Goal: Information Seeking & Learning: Check status

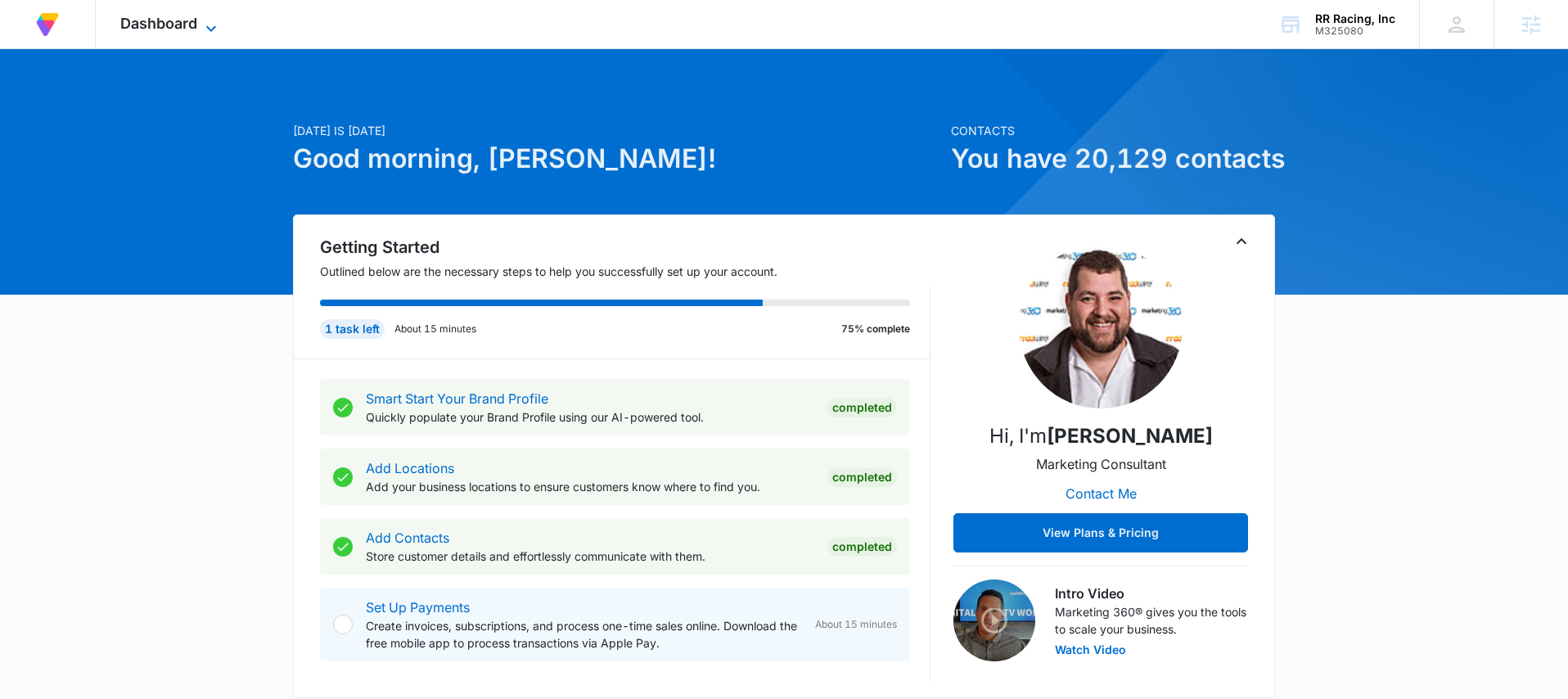
click at [218, 30] on icon at bounding box center [211, 29] width 20 height 20
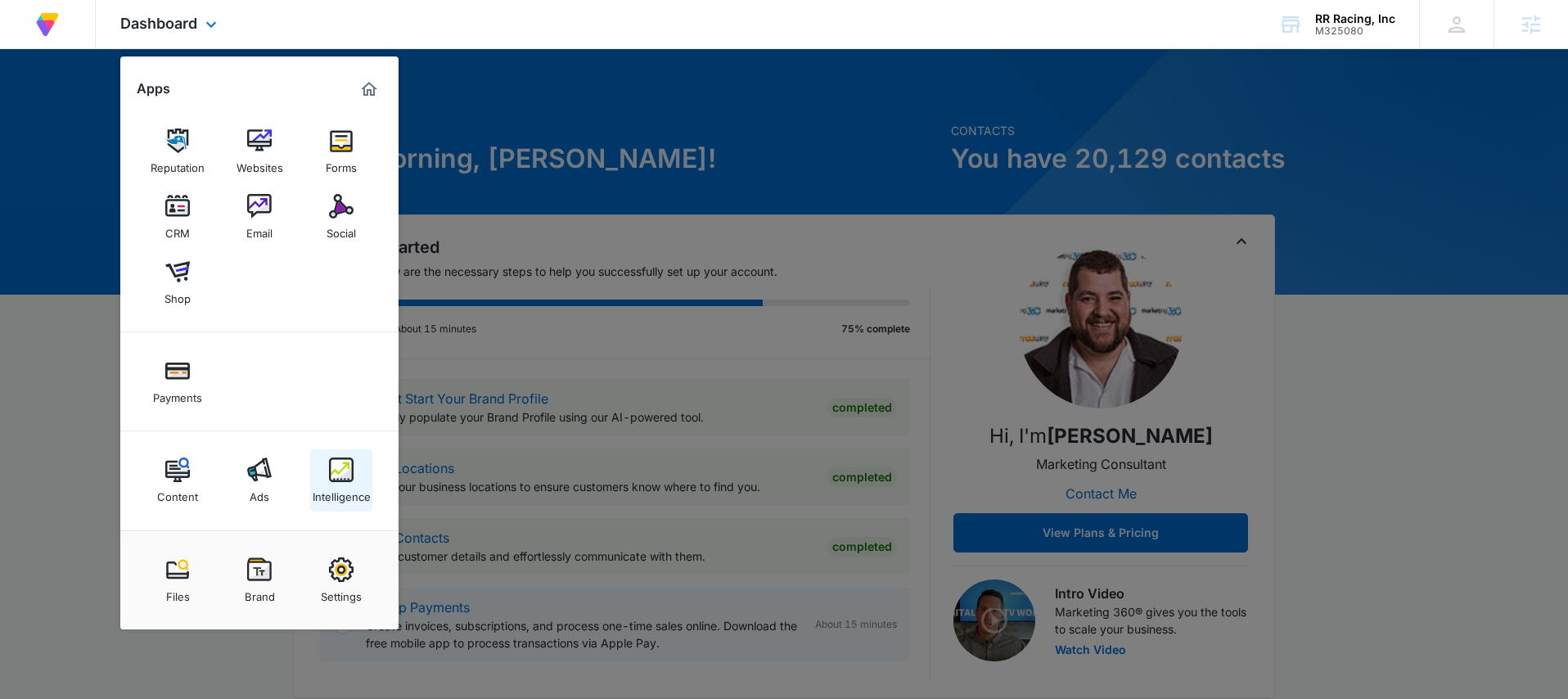
click at [336, 491] on div "Intelligence" at bounding box center [342, 492] width 58 height 21
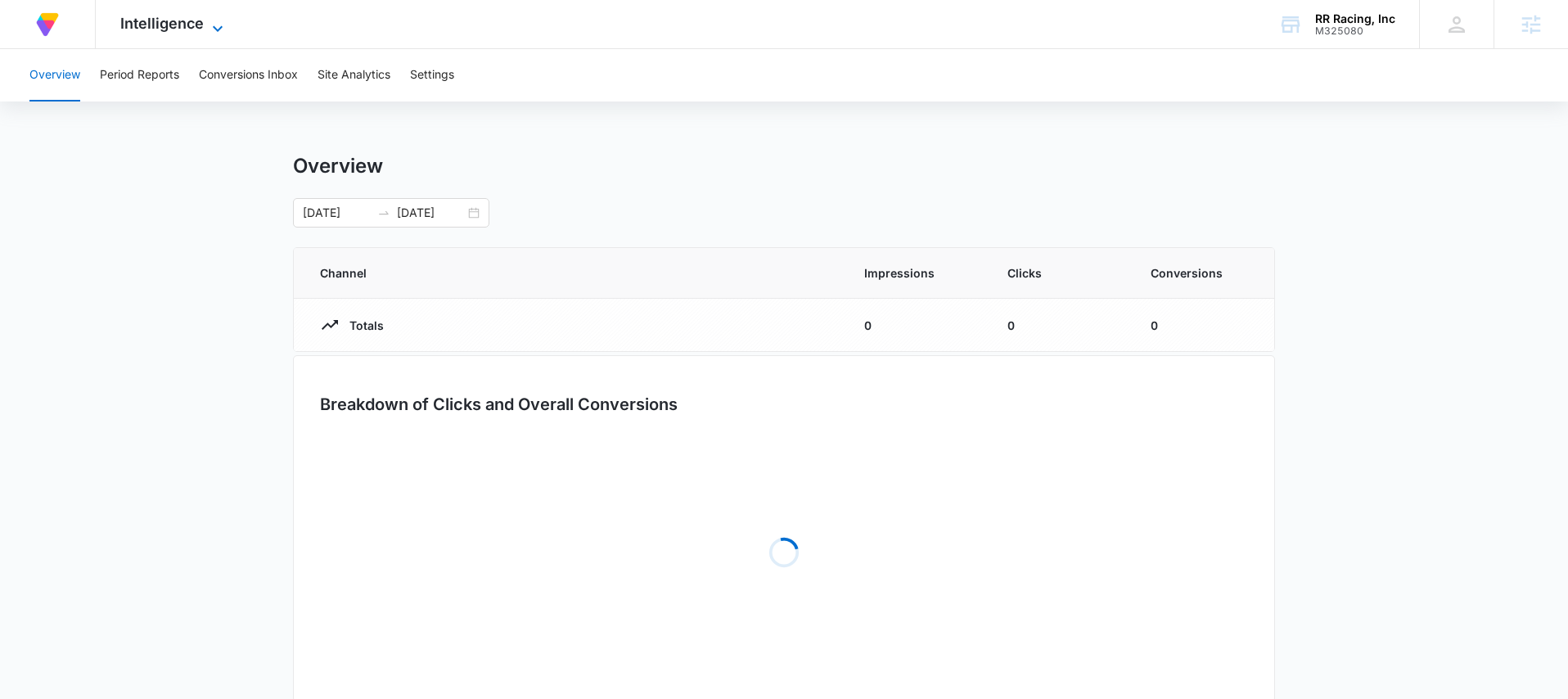
click at [198, 17] on span "Intelligence" at bounding box center [161, 23] width 83 height 17
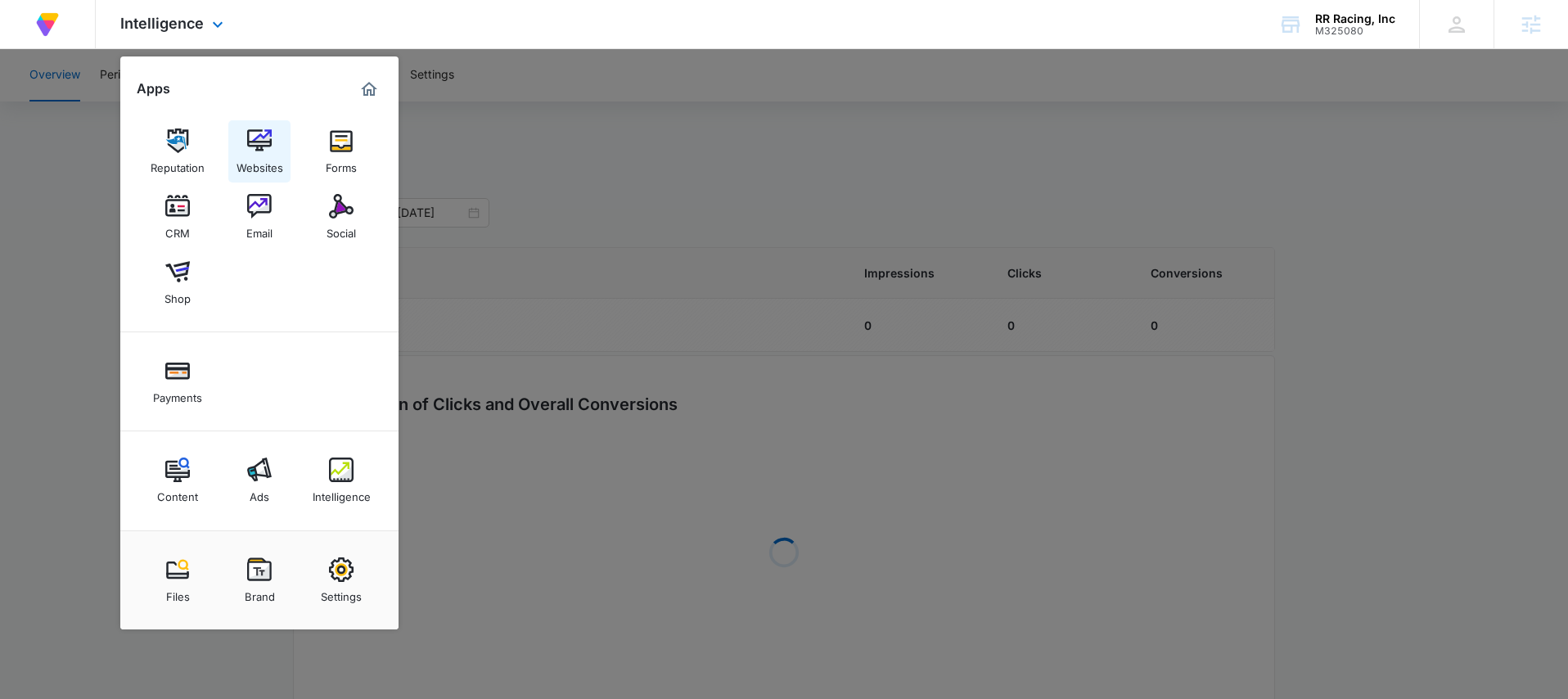
click at [258, 155] on div "Websites" at bounding box center [260, 163] width 47 height 21
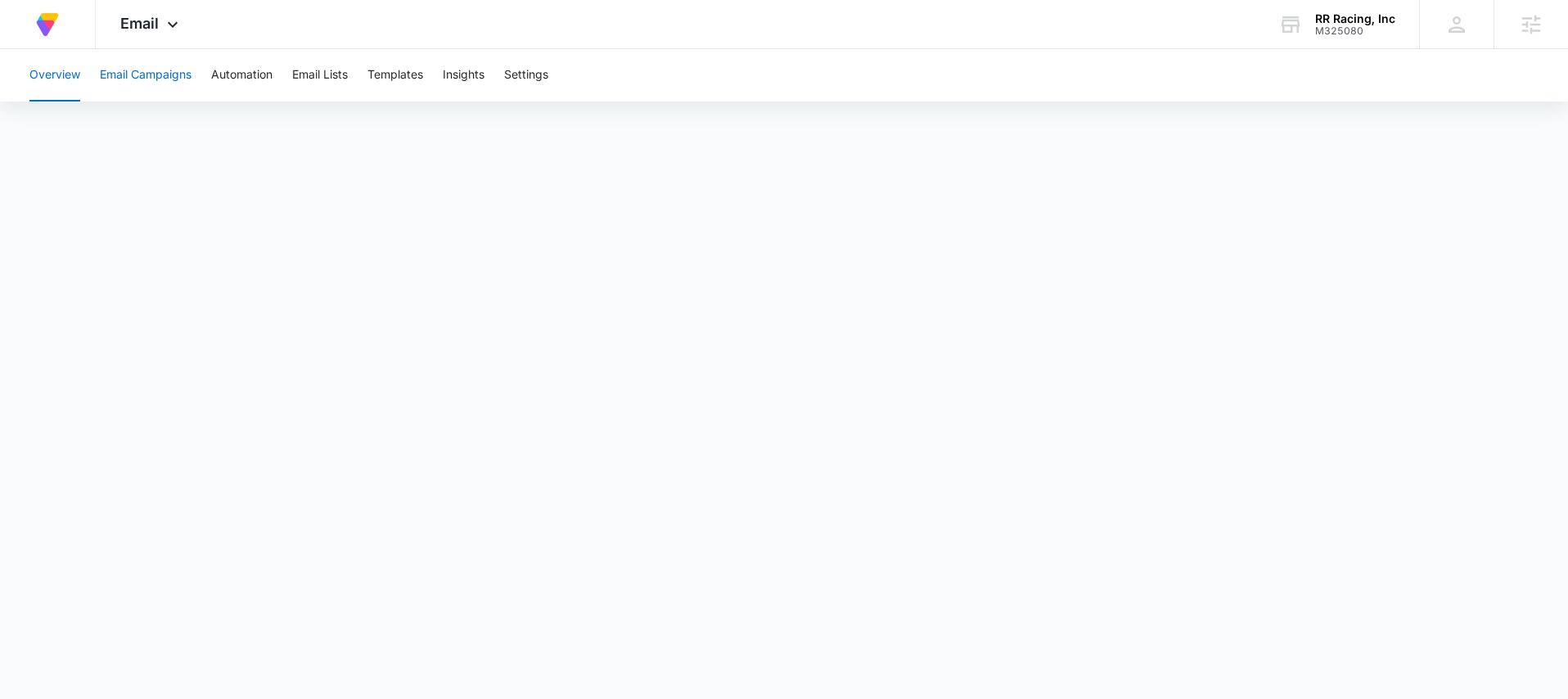
click at [133, 75] on button "Email Campaigns" at bounding box center [146, 75] width 92 height 52
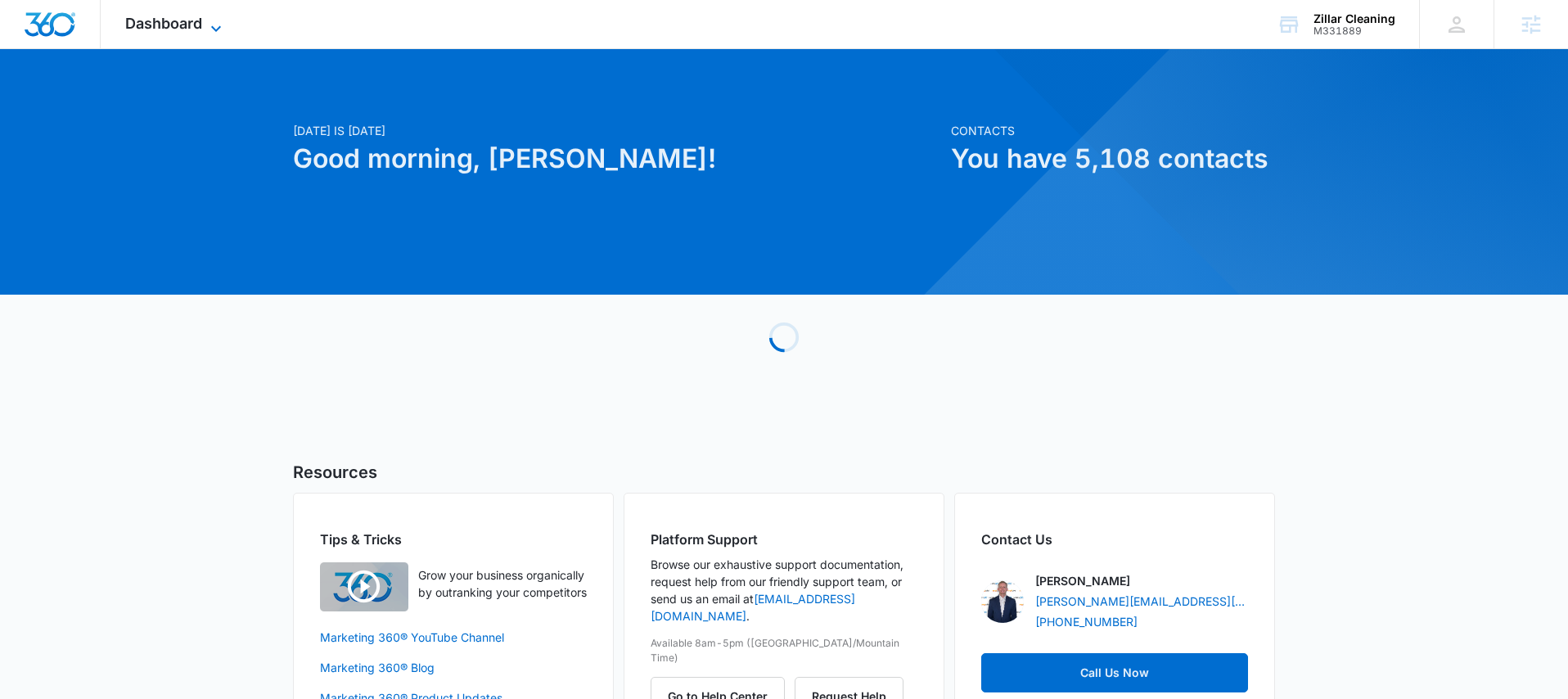
click at [223, 25] on icon at bounding box center [216, 29] width 20 height 20
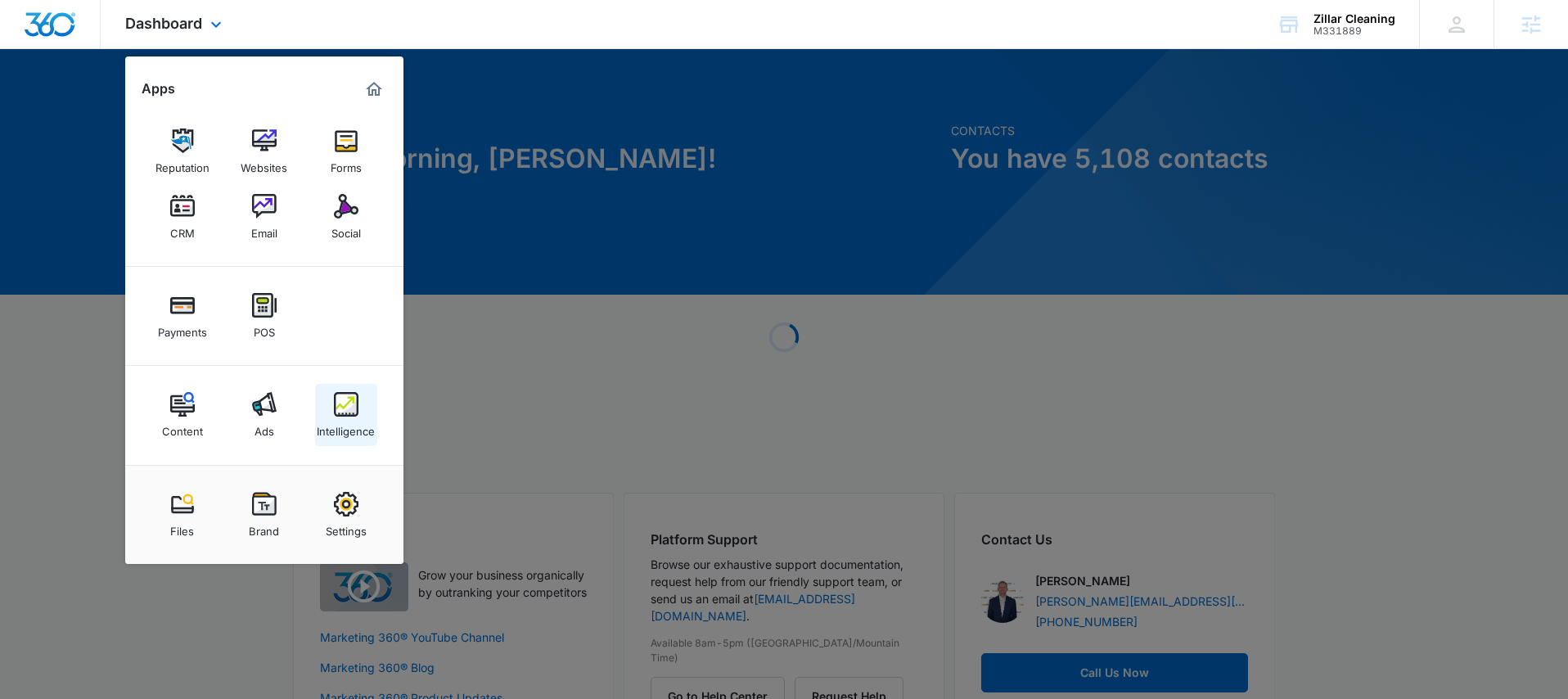
click at [363, 422] on div "Intelligence" at bounding box center [346, 427] width 58 height 21
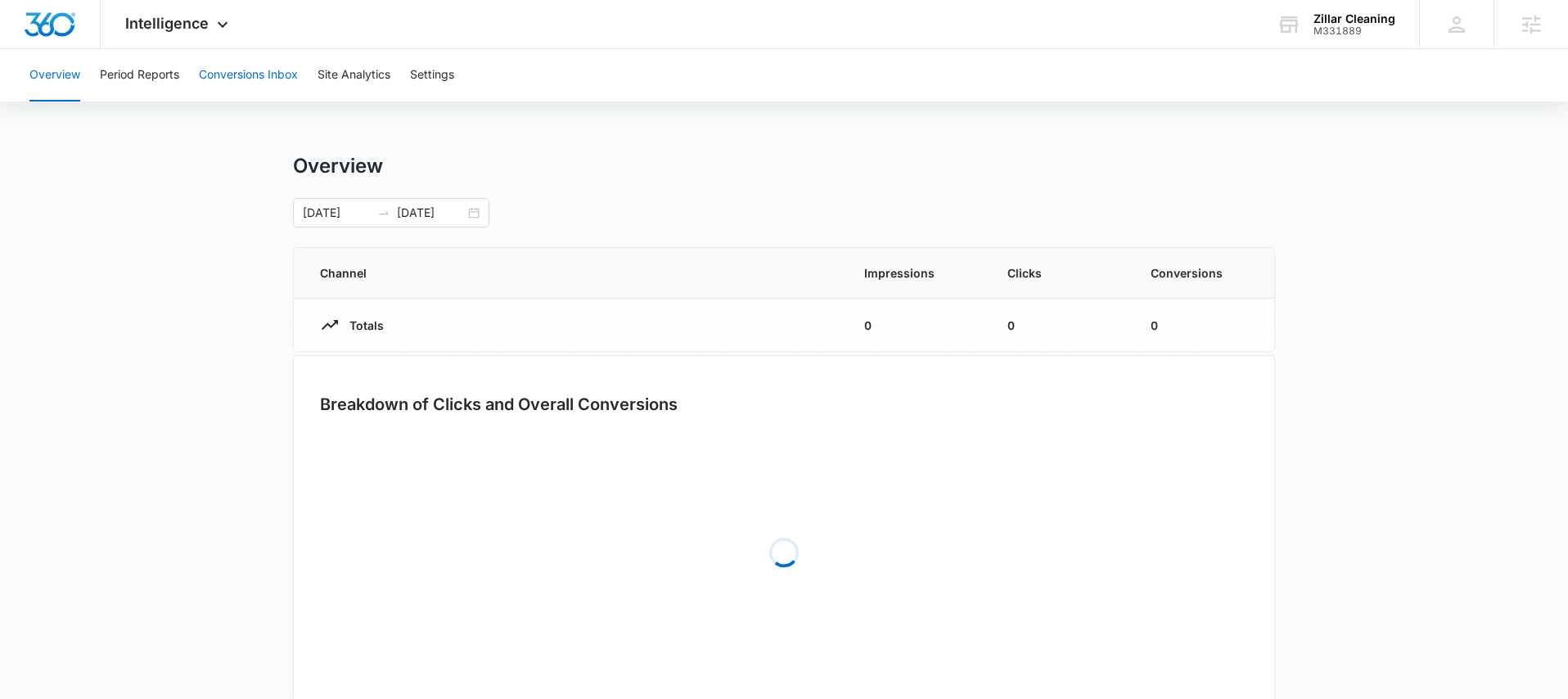
click at [272, 77] on button "Conversions Inbox" at bounding box center [248, 75] width 99 height 52
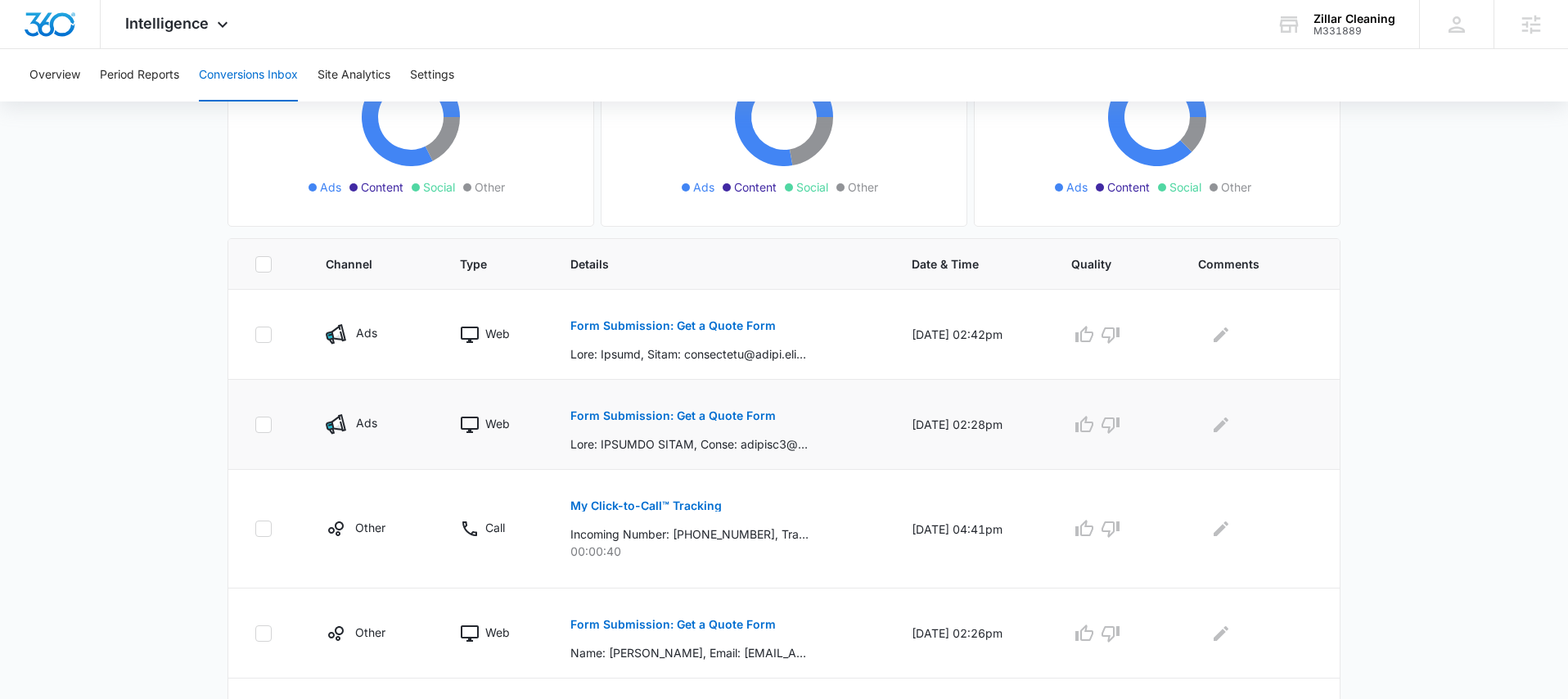
scroll to position [245, 0]
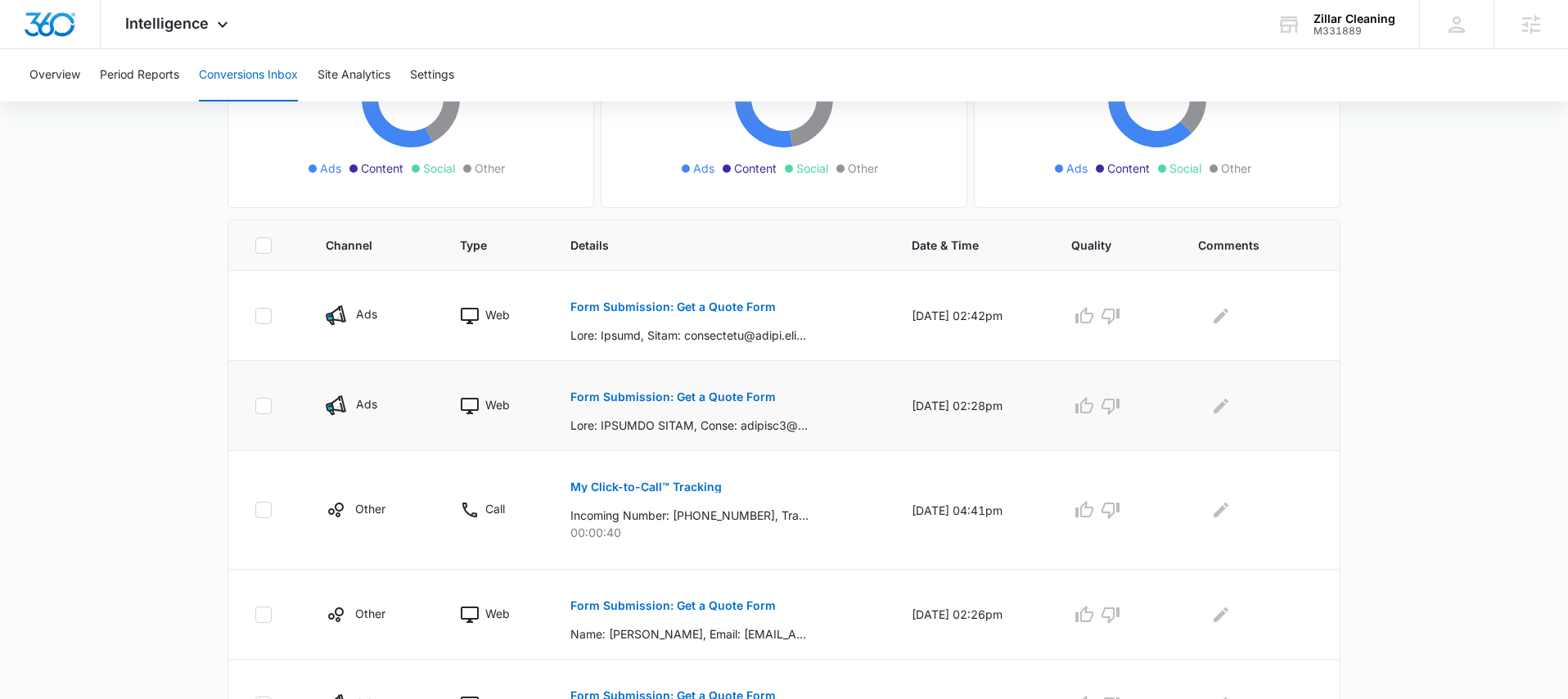
click at [701, 404] on button "Form Submission: Get a Quote Form" at bounding box center [672, 396] width 205 height 39
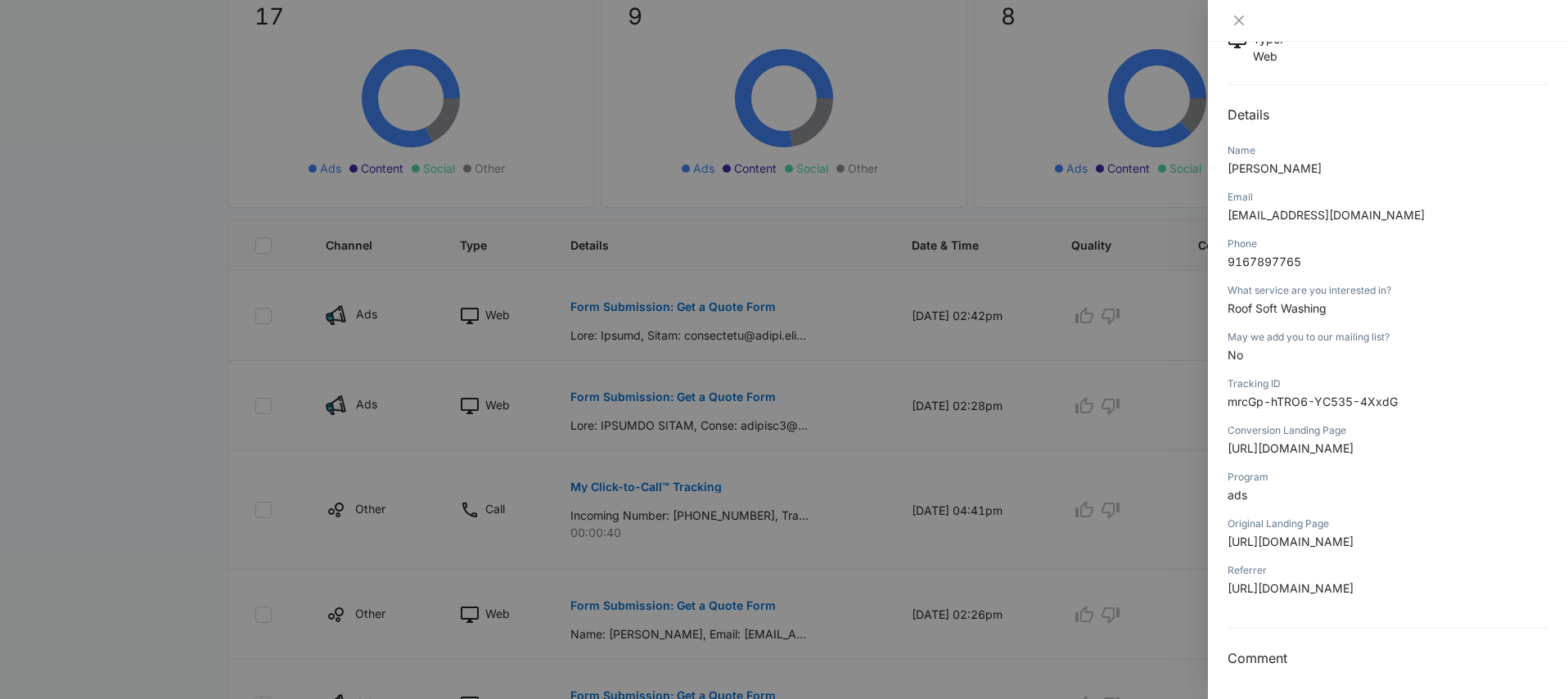
scroll to position [139, 0]
click at [873, 446] on div at bounding box center [784, 349] width 1568 height 699
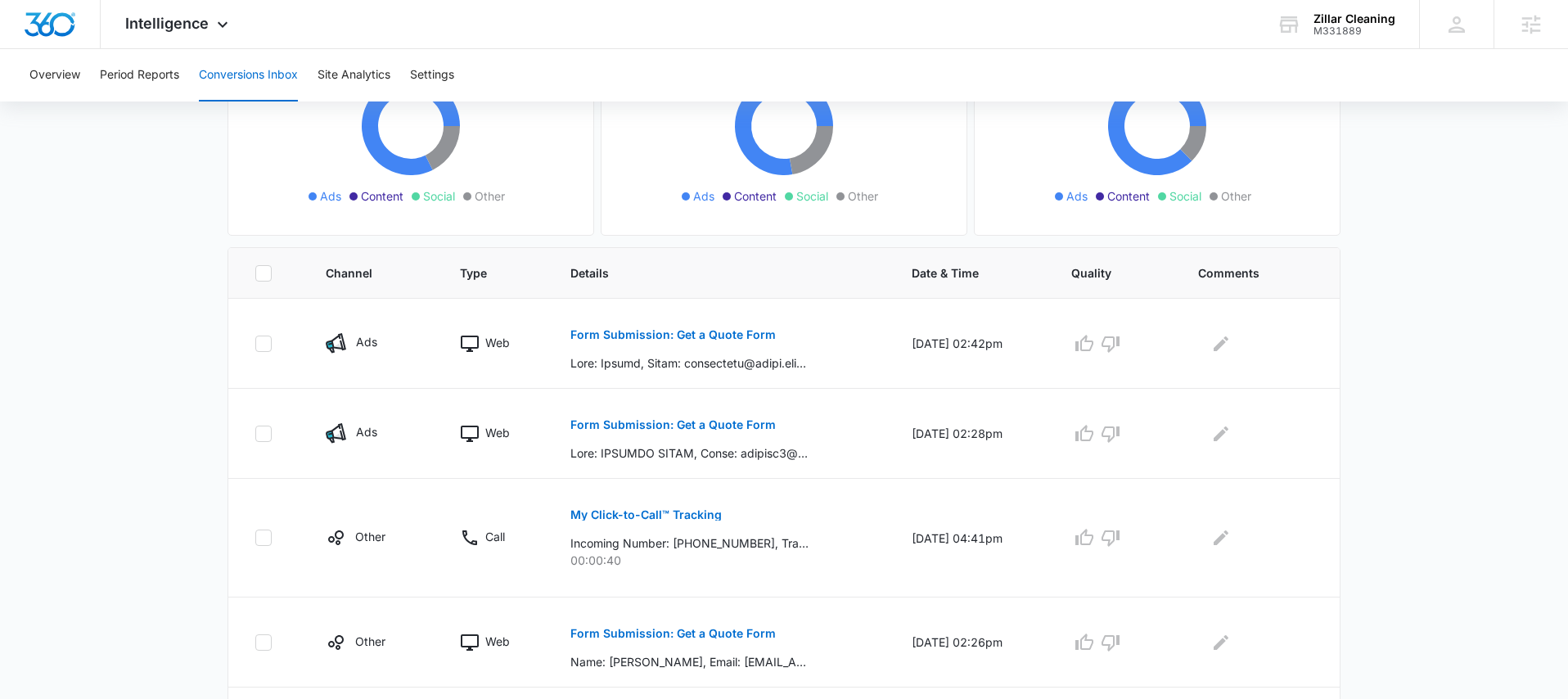
scroll to position [238, 0]
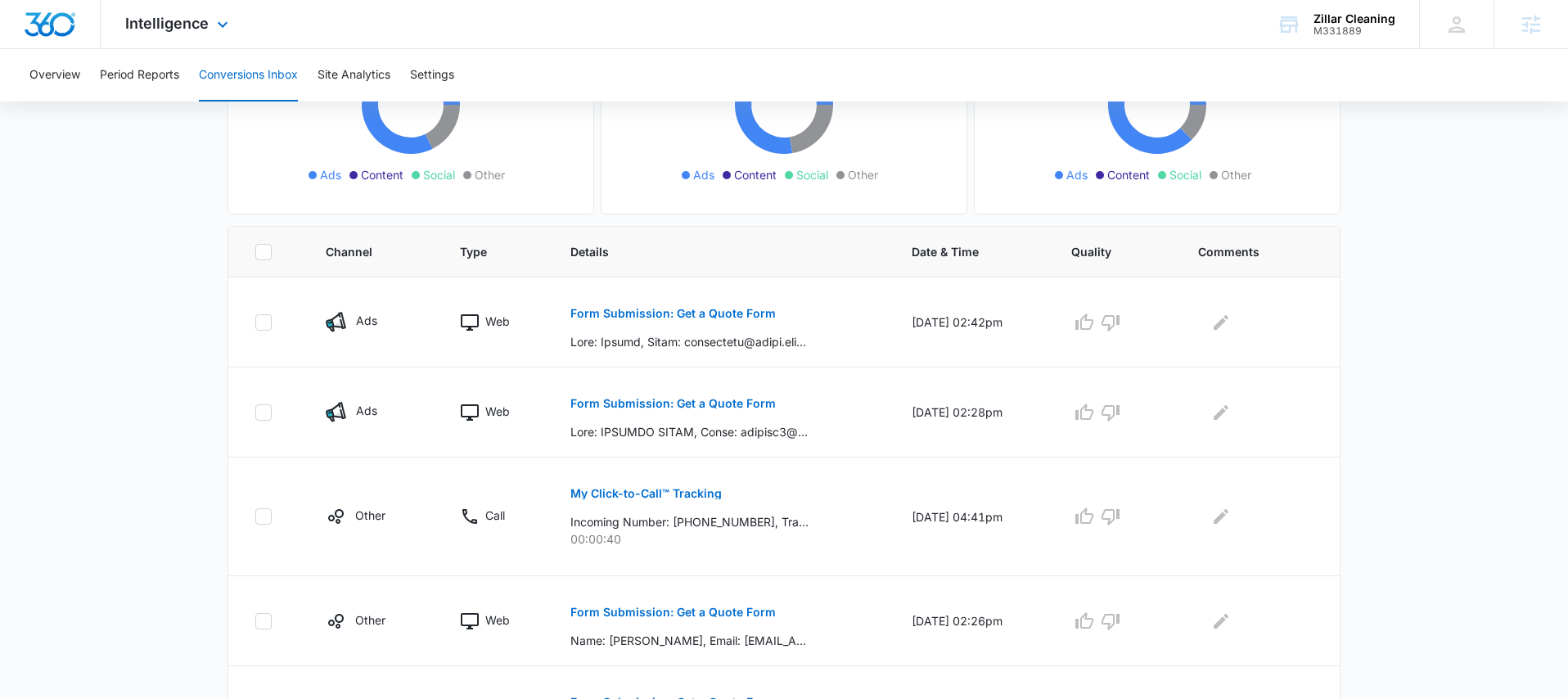
click at [195, 11] on div "Intelligence Apps Reputation Websites Forms CRM Email Social Payments POS Conte…" at bounding box center [179, 24] width 156 height 48
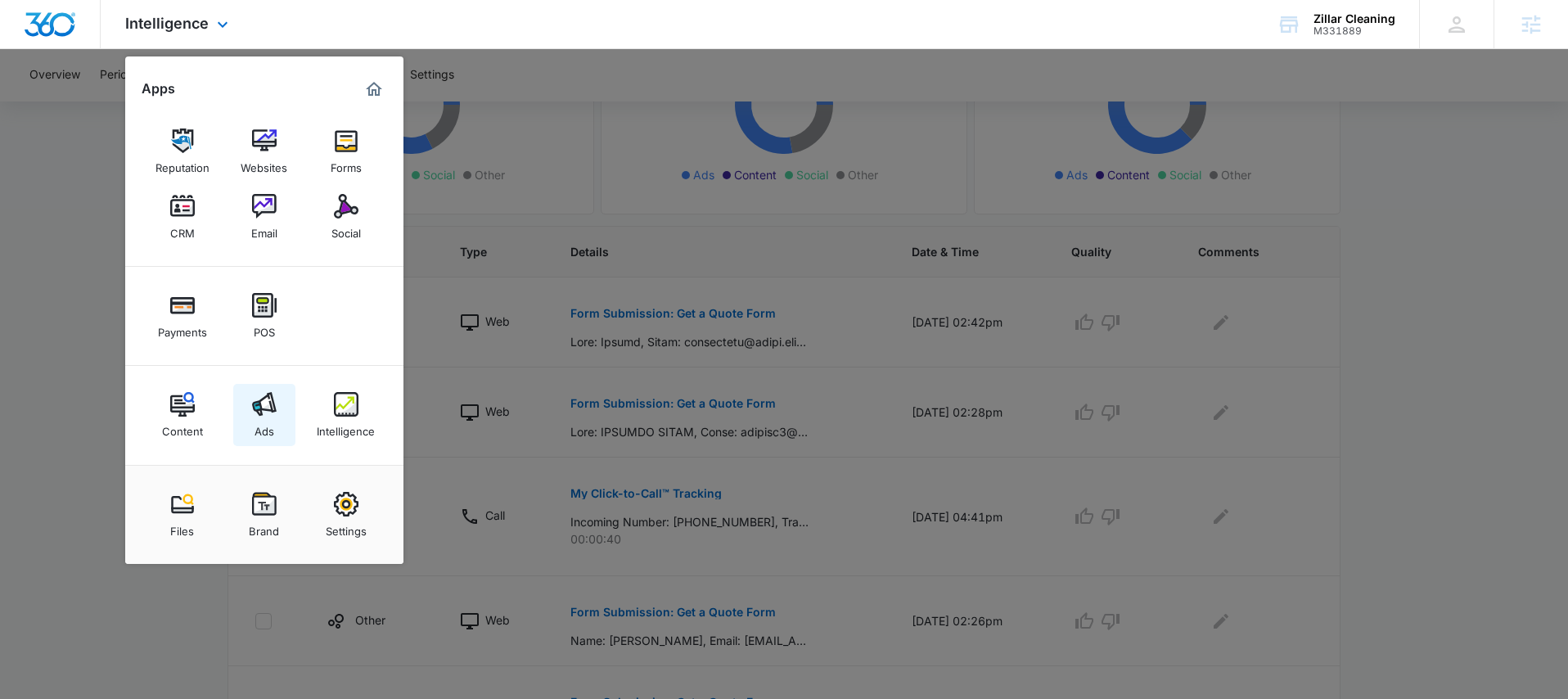
click at [277, 437] on link "Ads" at bounding box center [264, 415] width 62 height 62
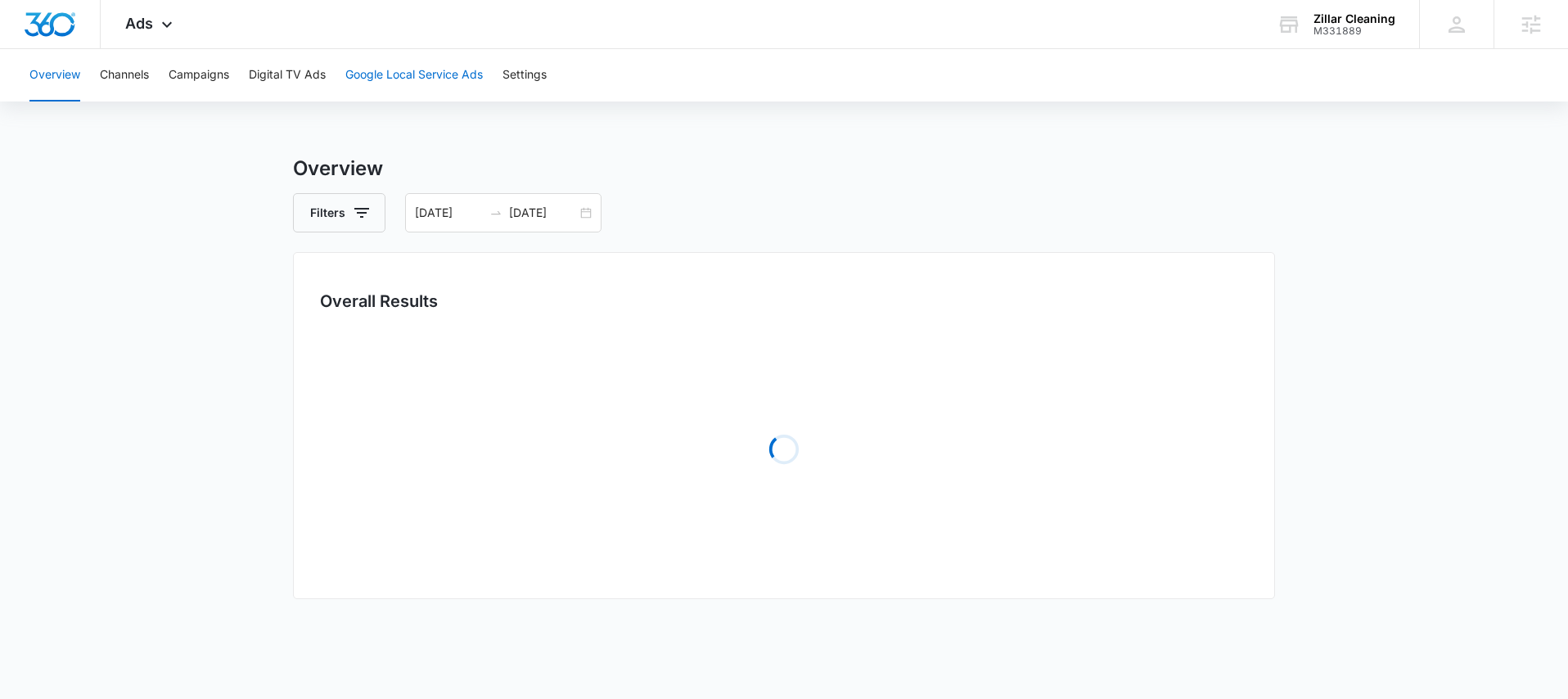
click at [418, 67] on button "Google Local Service Ads" at bounding box center [414, 75] width 138 height 52
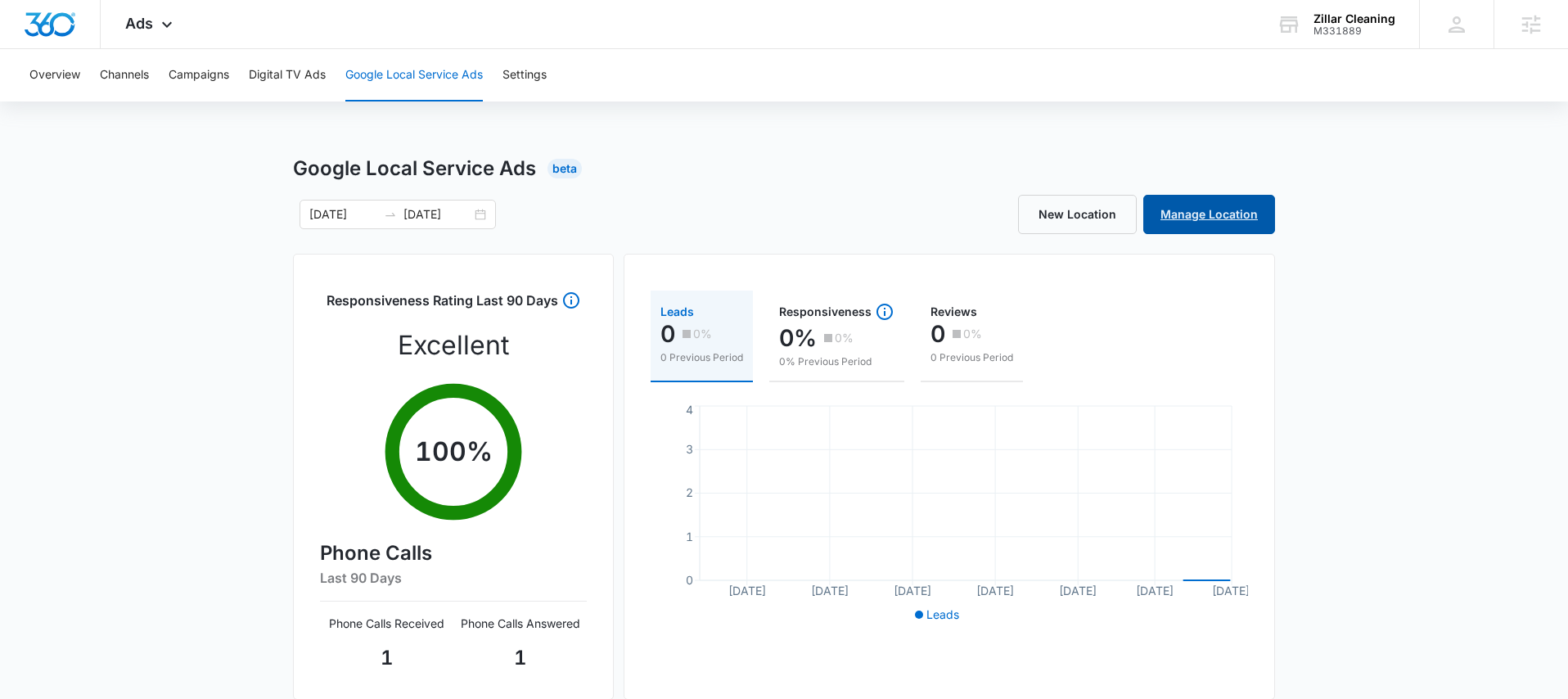
click at [1170, 207] on link "Manage Location" at bounding box center [1209, 214] width 132 height 39
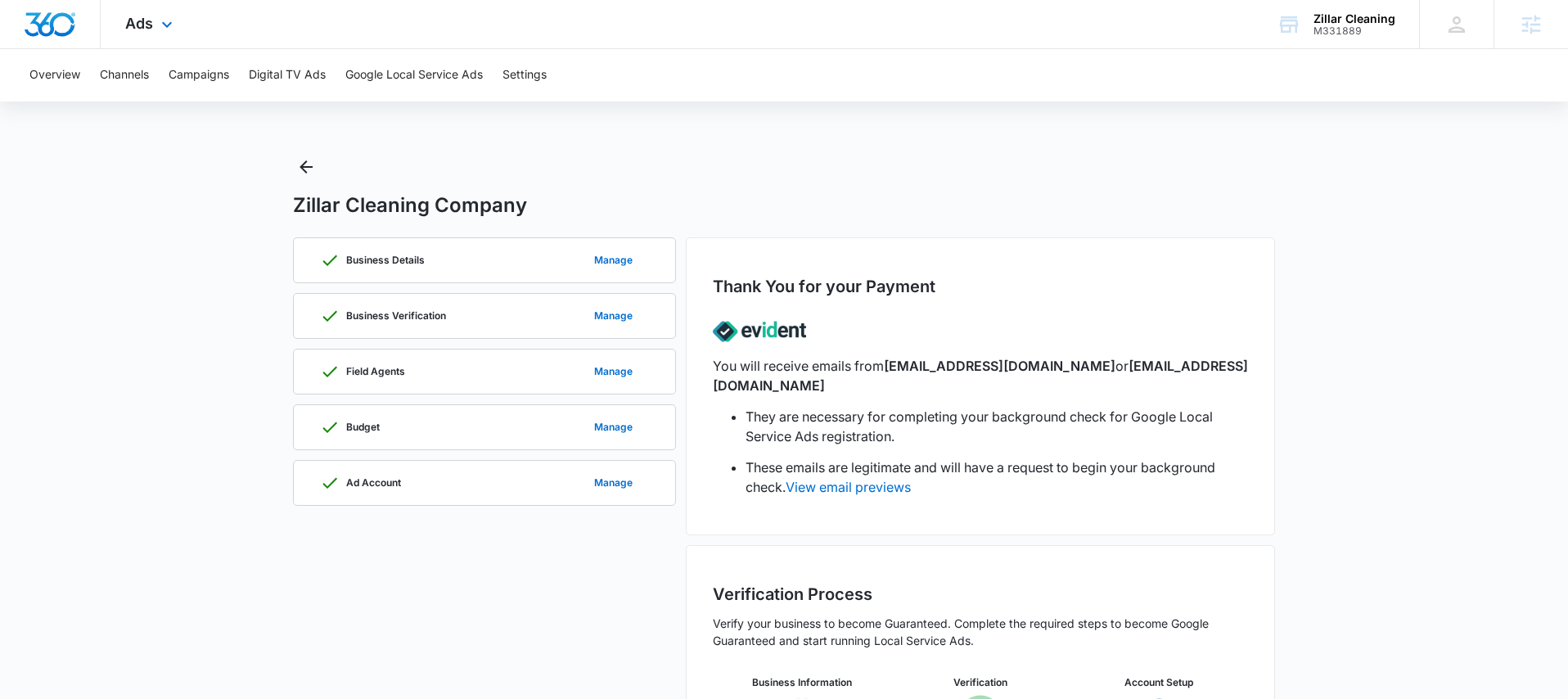
click at [143, 35] on div "Ads Apps Reputation Websites Forms CRM Email Social Payments POS Content Ads In…" at bounding box center [151, 24] width 101 height 48
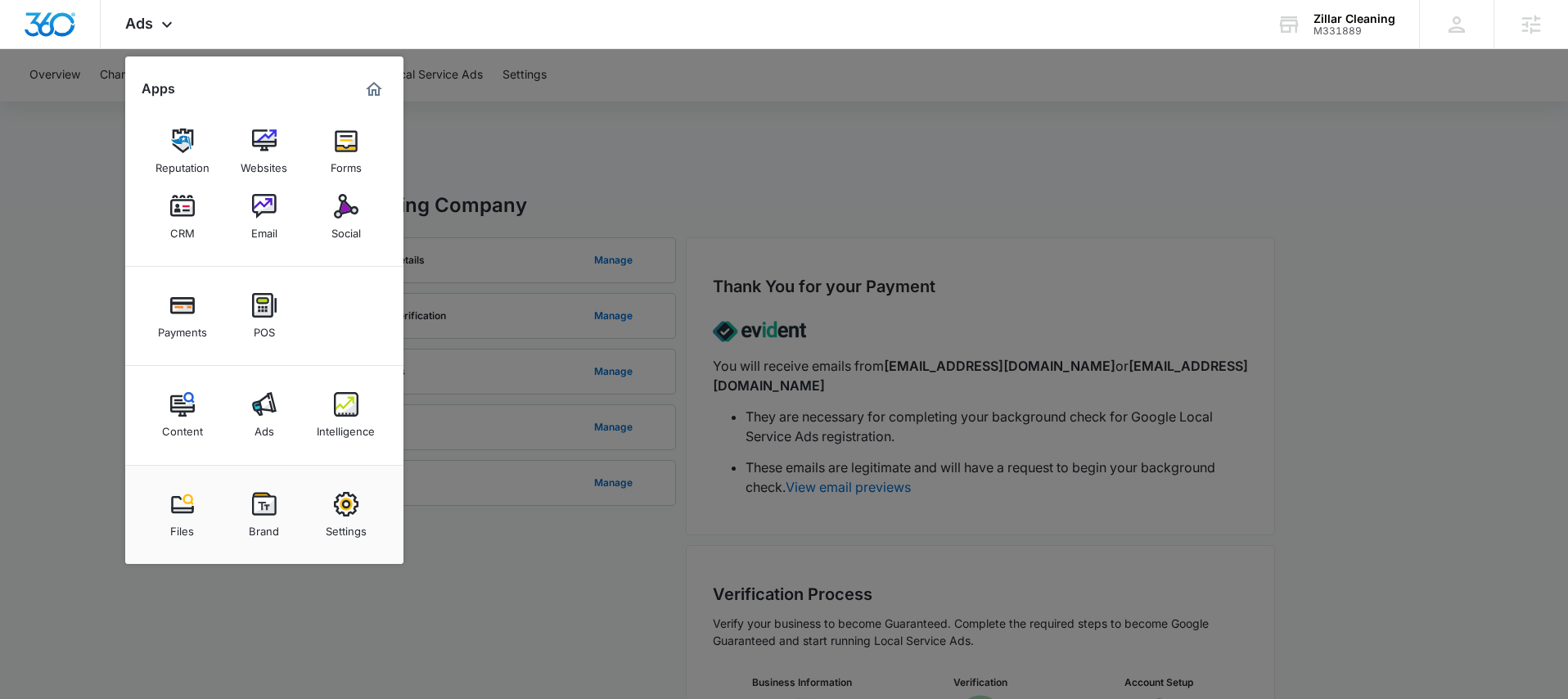
click at [544, 138] on div at bounding box center [784, 349] width 1568 height 699
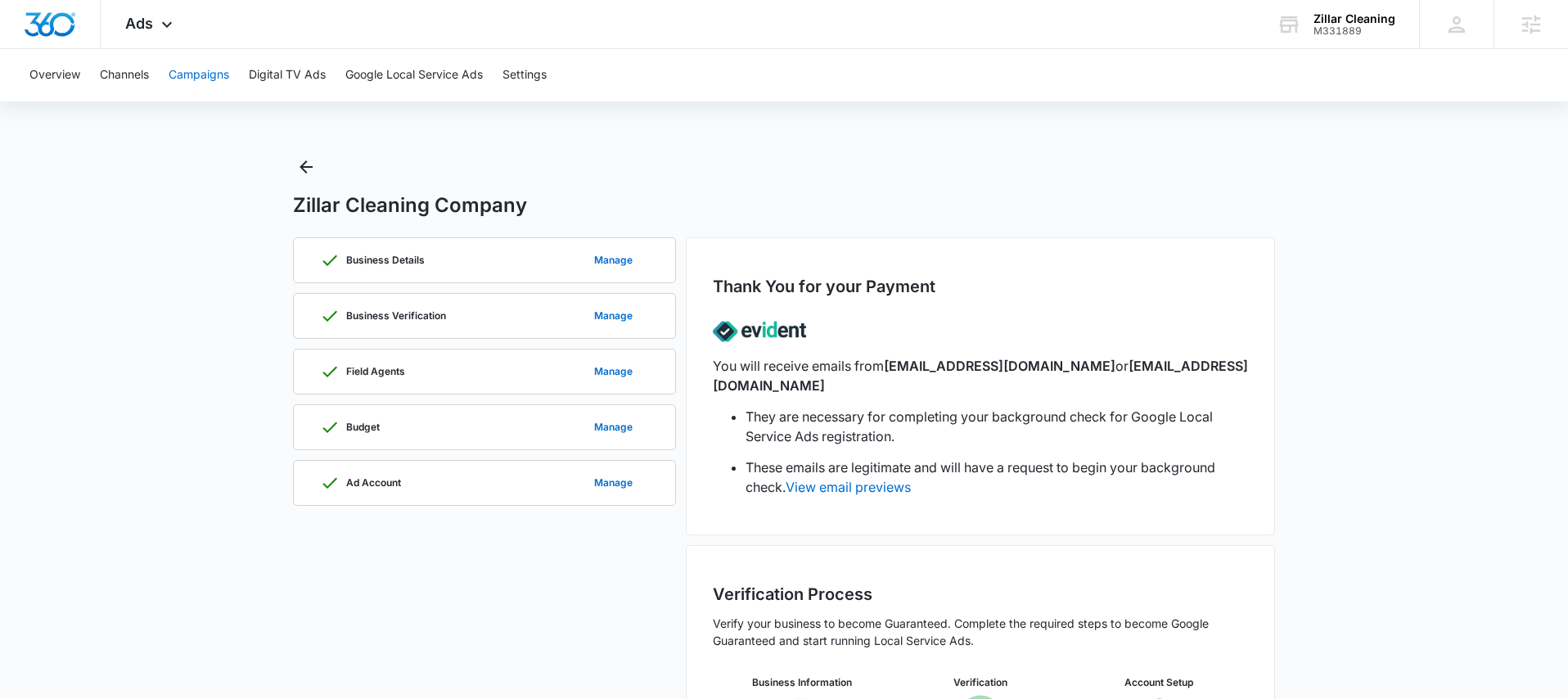
click at [219, 79] on button "Campaigns" at bounding box center [199, 75] width 61 height 52
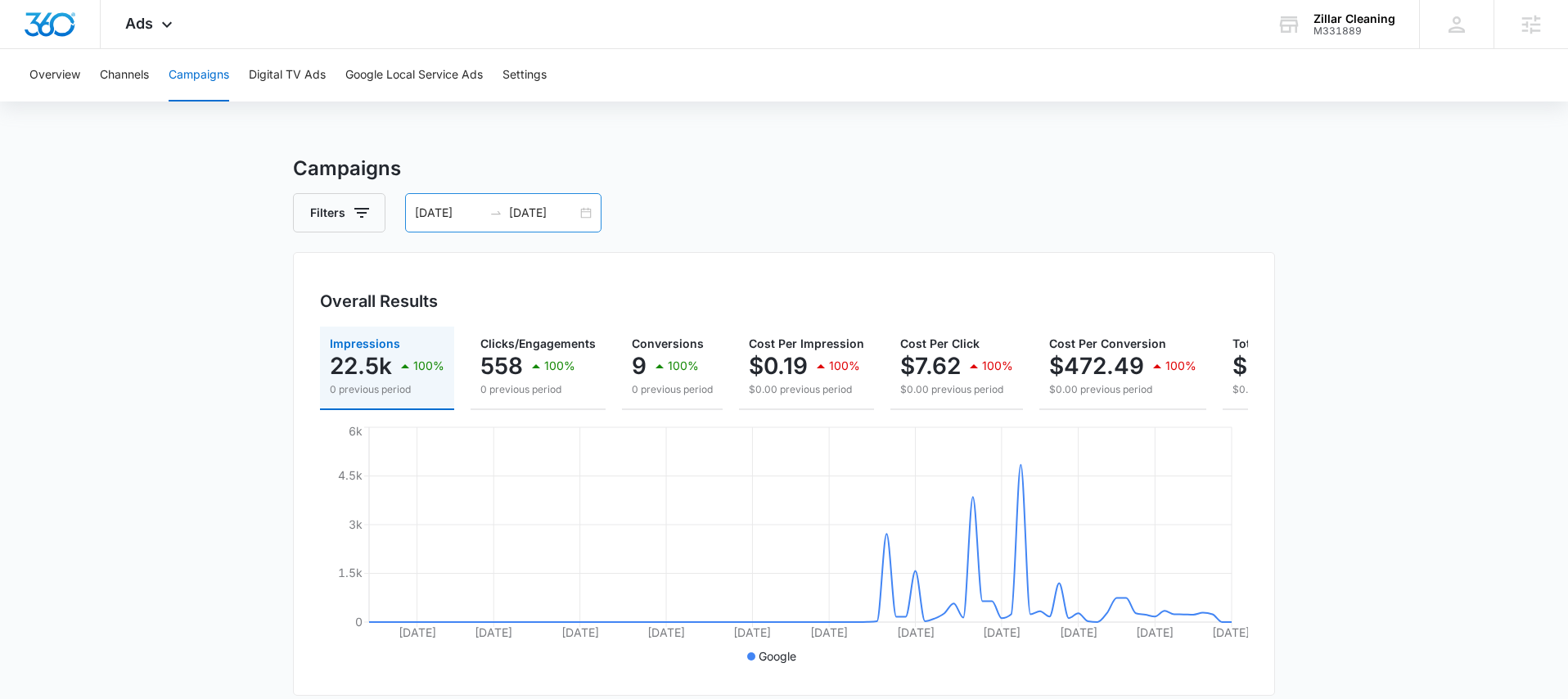
click at [591, 216] on div "04/22/2025 07/21/2025" at bounding box center [503, 212] width 196 height 39
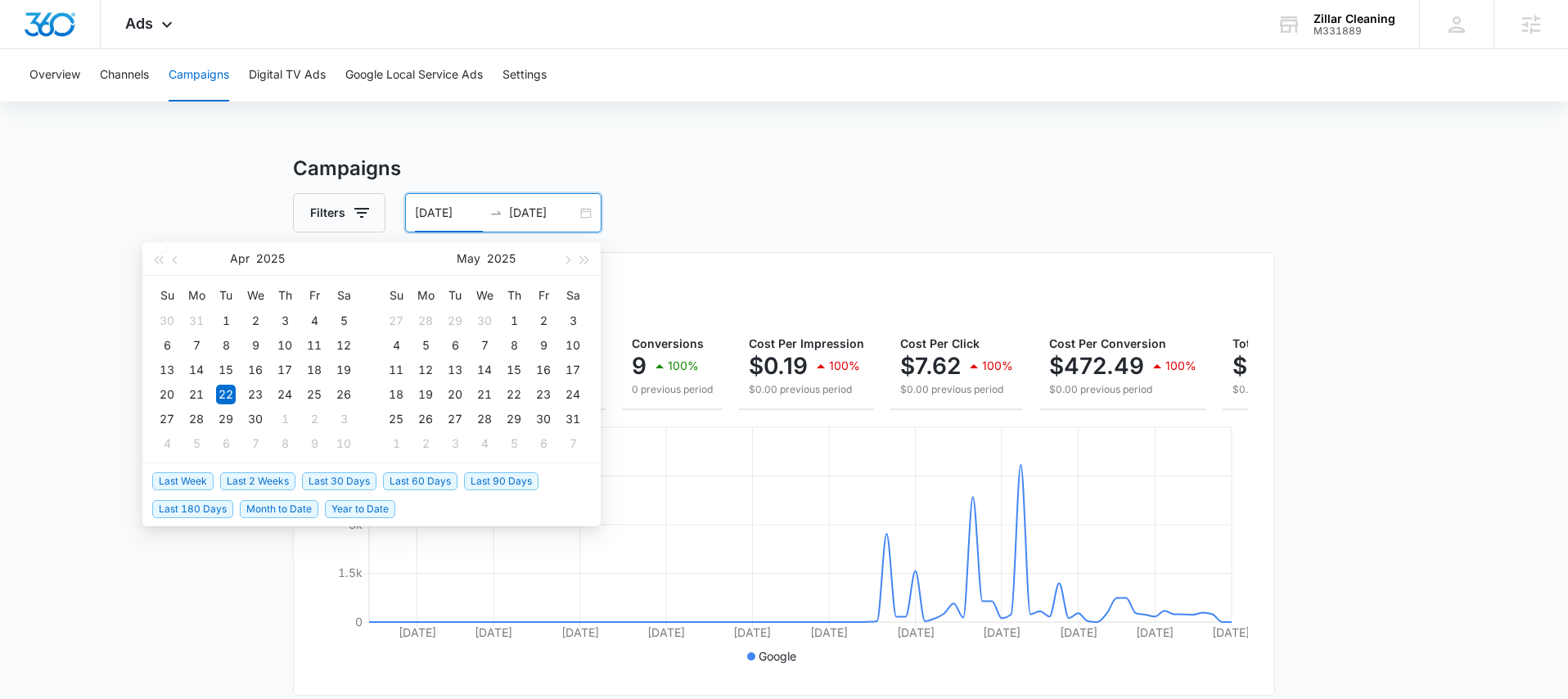
click at [331, 476] on span "Last 30 Days" at bounding box center [339, 481] width 74 height 18
type input "07/12/2025"
type input "08/11/2025"
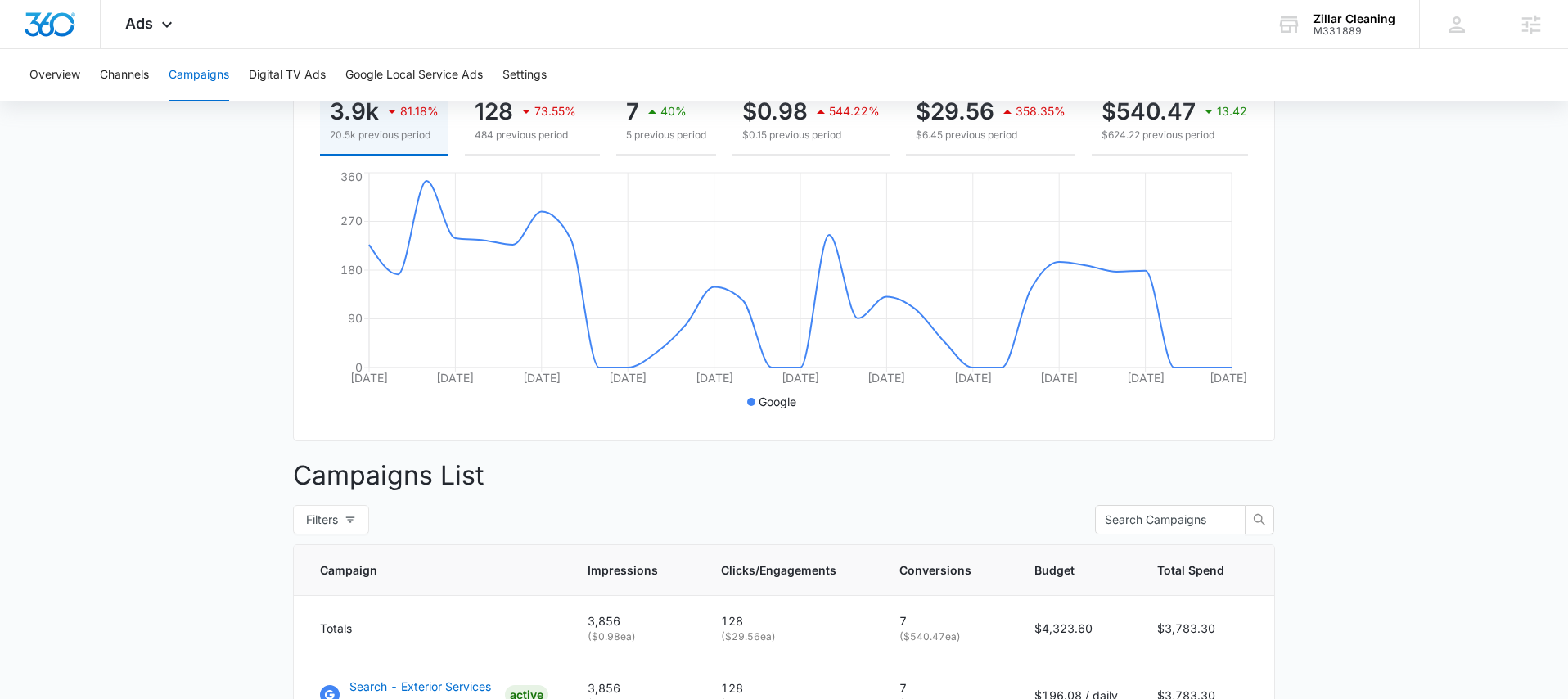
scroll to position [241, 0]
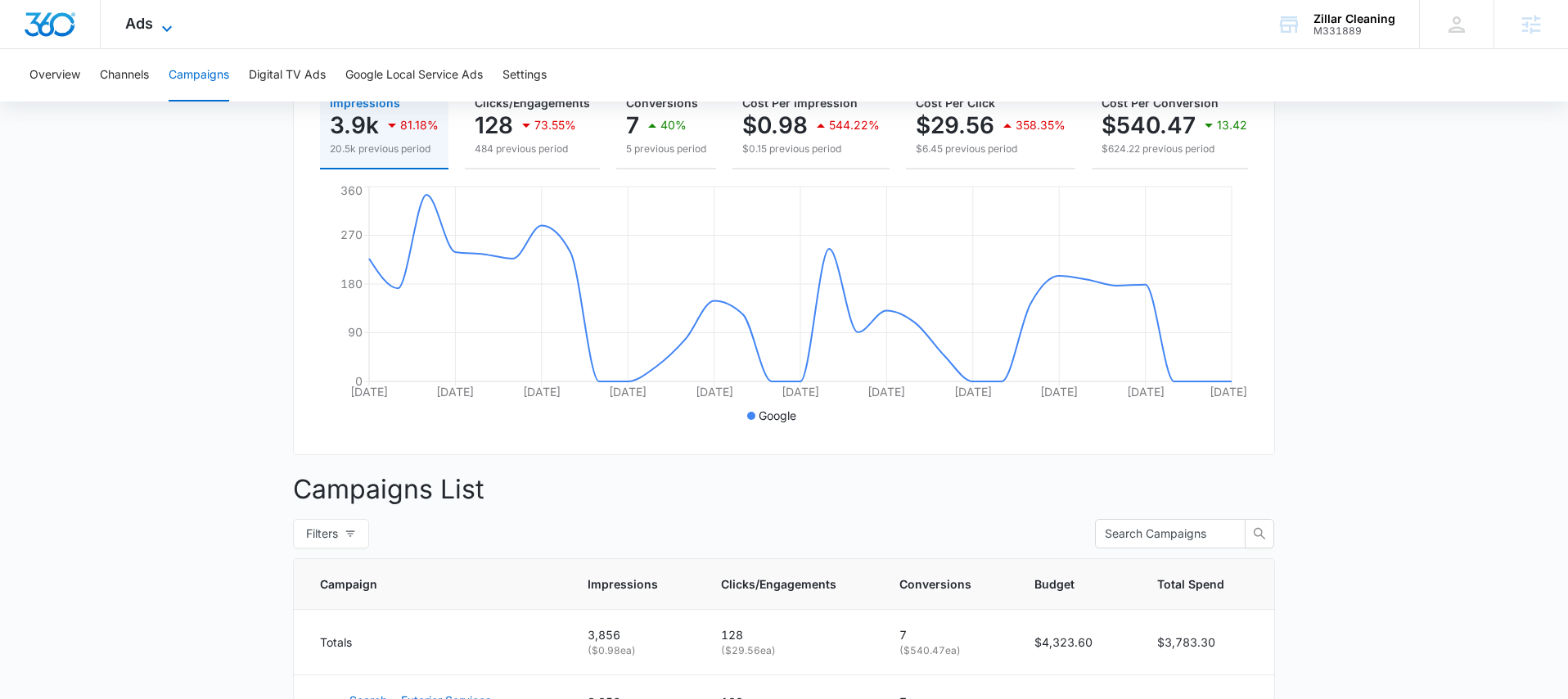
click at [167, 25] on icon at bounding box center [167, 29] width 20 height 20
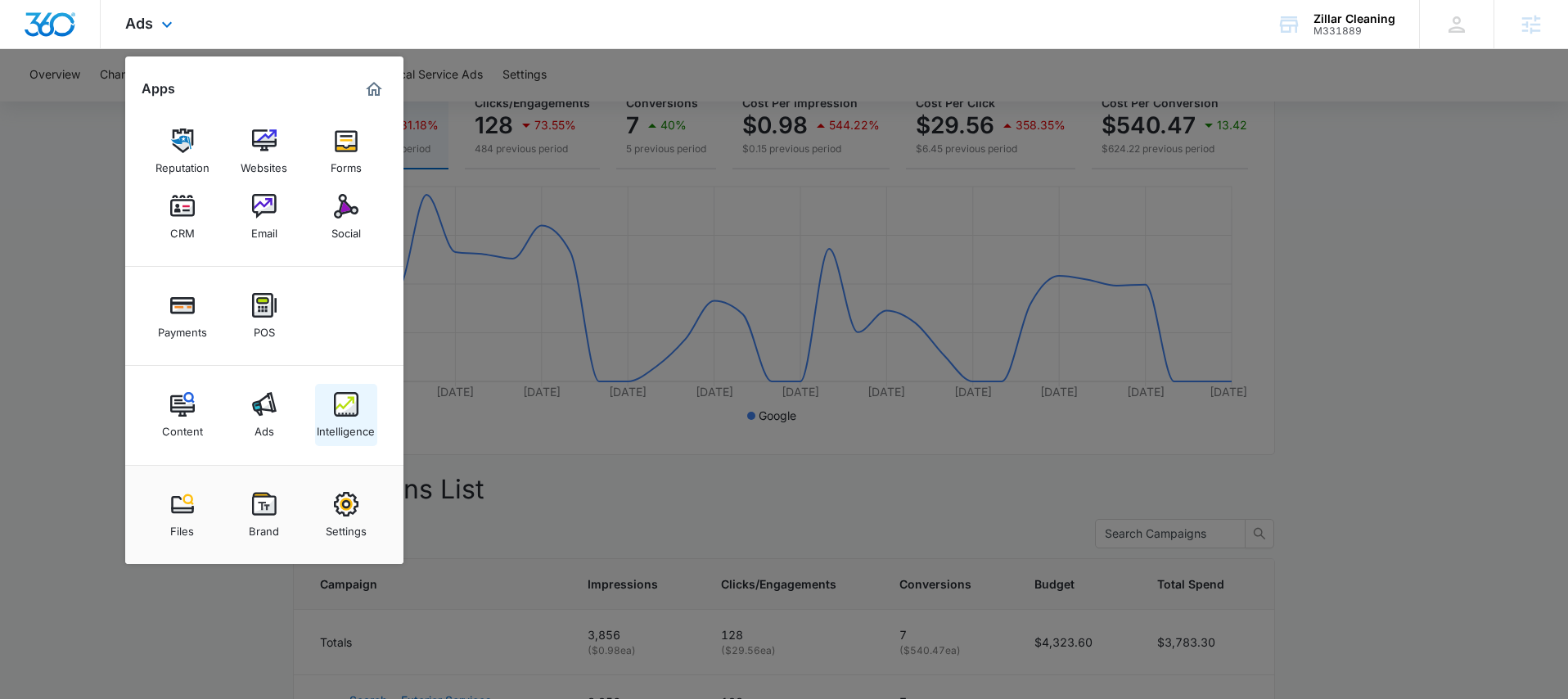
click at [337, 413] on img at bounding box center [346, 404] width 25 height 25
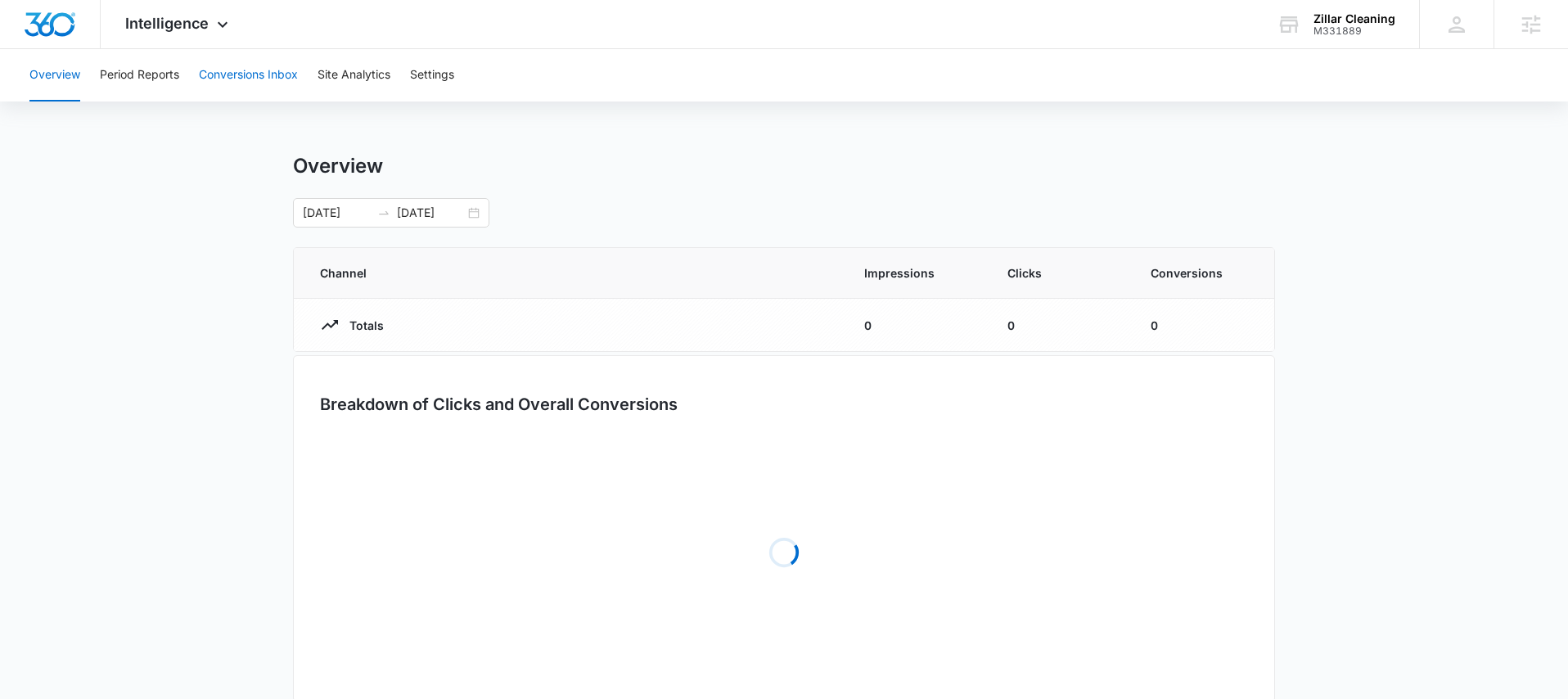
click at [248, 86] on button "Conversions Inbox" at bounding box center [248, 75] width 99 height 52
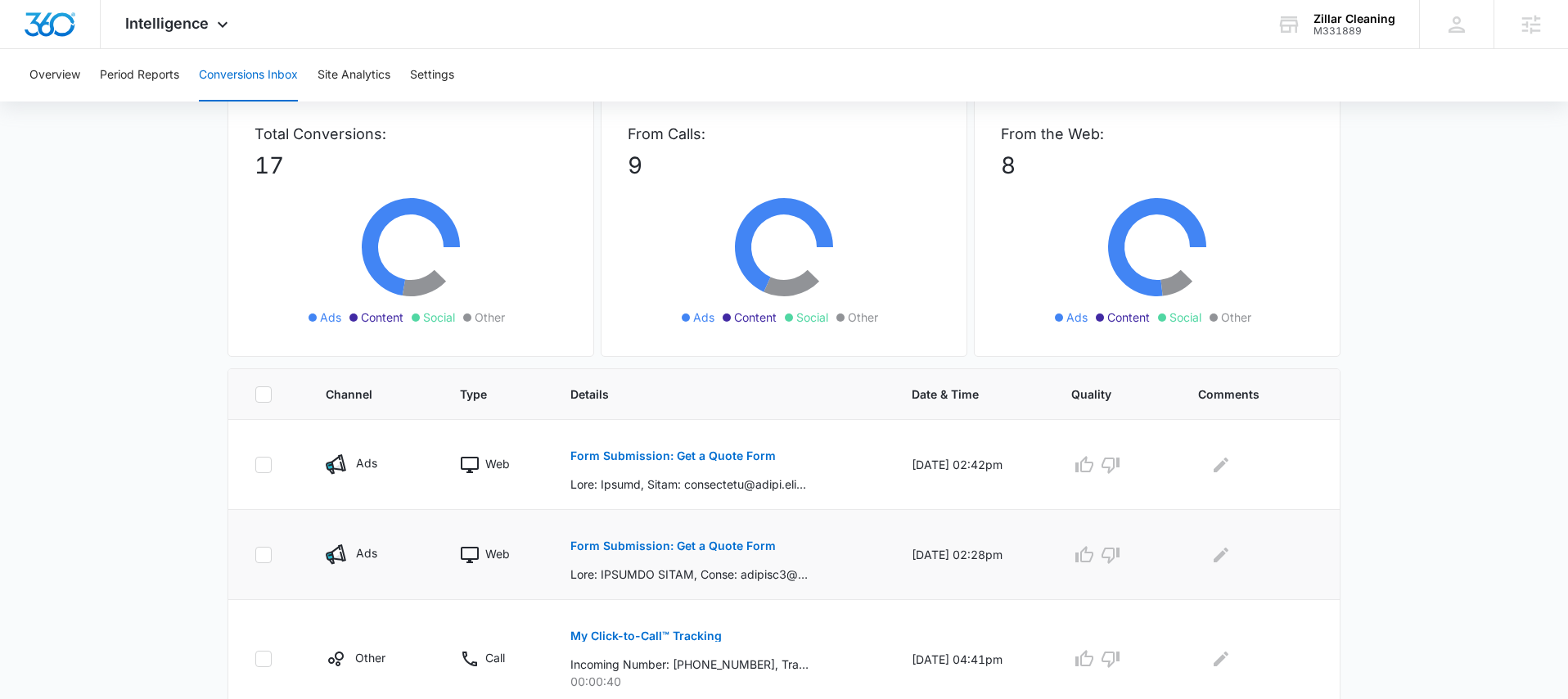
scroll to position [114, 0]
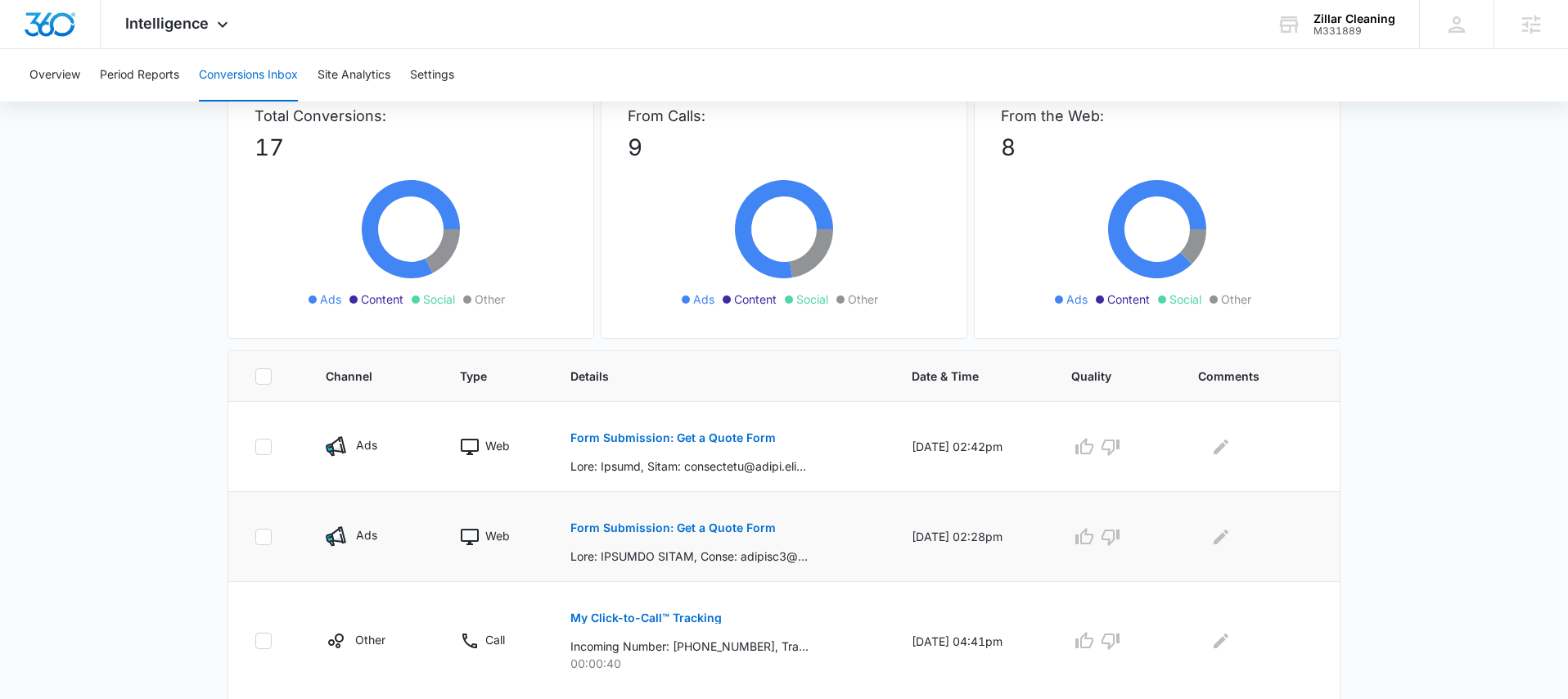
click at [729, 529] on p "Form Submission: Get a Quote Form" at bounding box center [672, 527] width 205 height 11
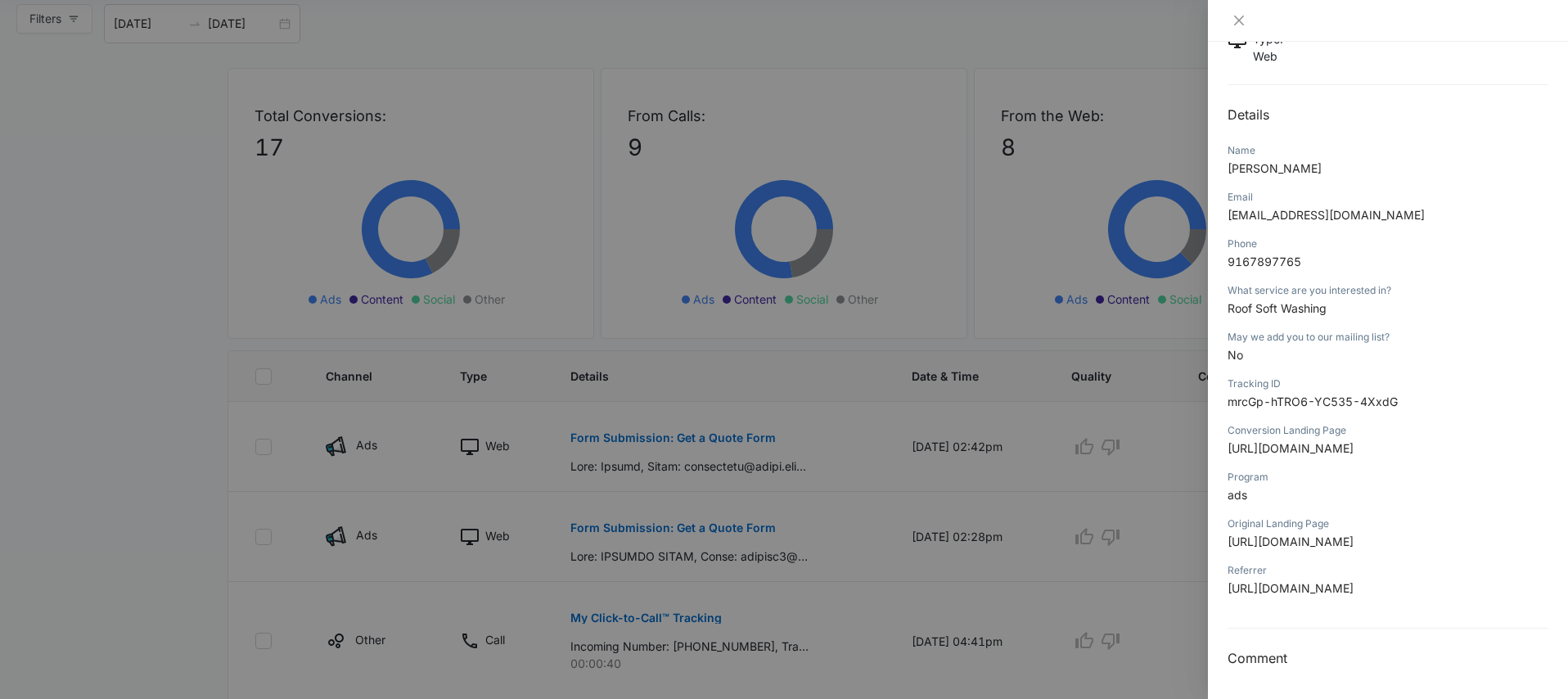
scroll to position [0, 0]
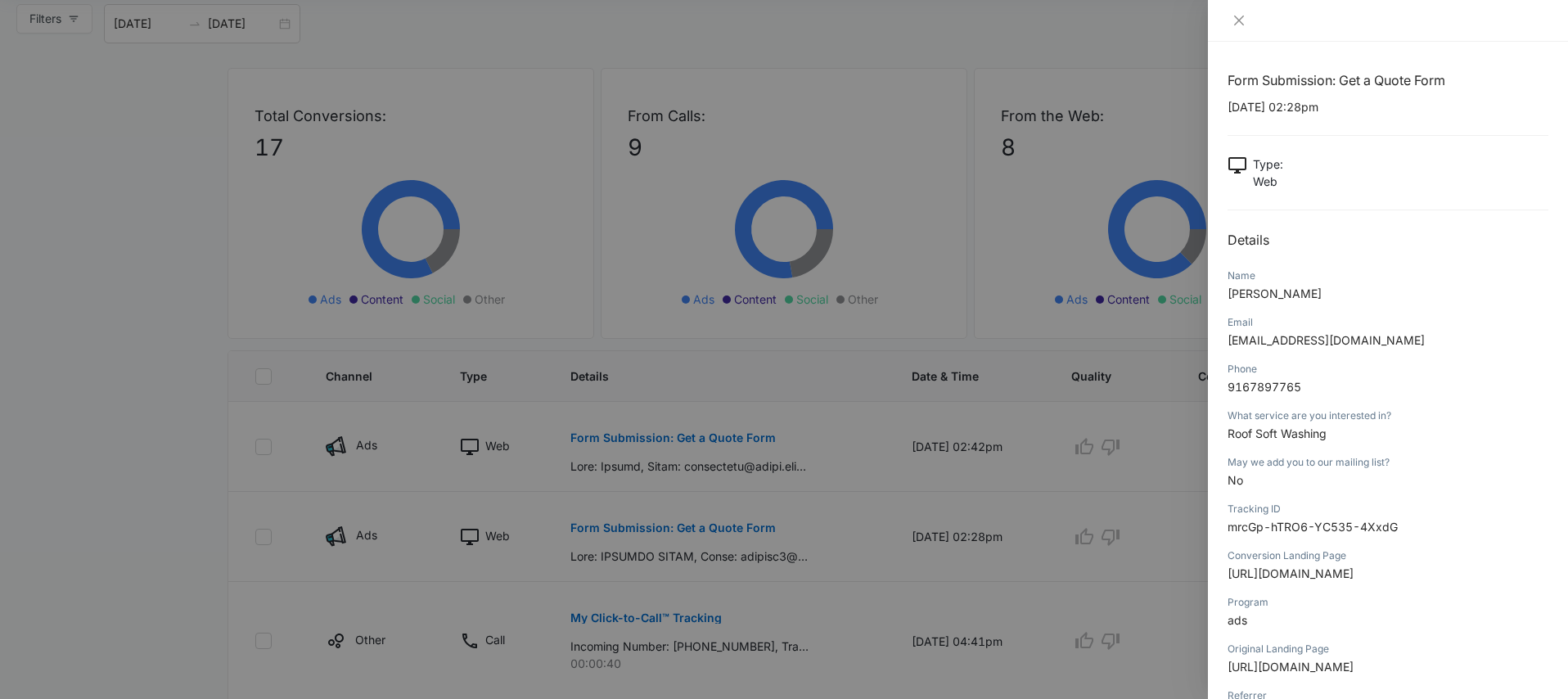
click at [859, 467] on div at bounding box center [784, 349] width 1568 height 699
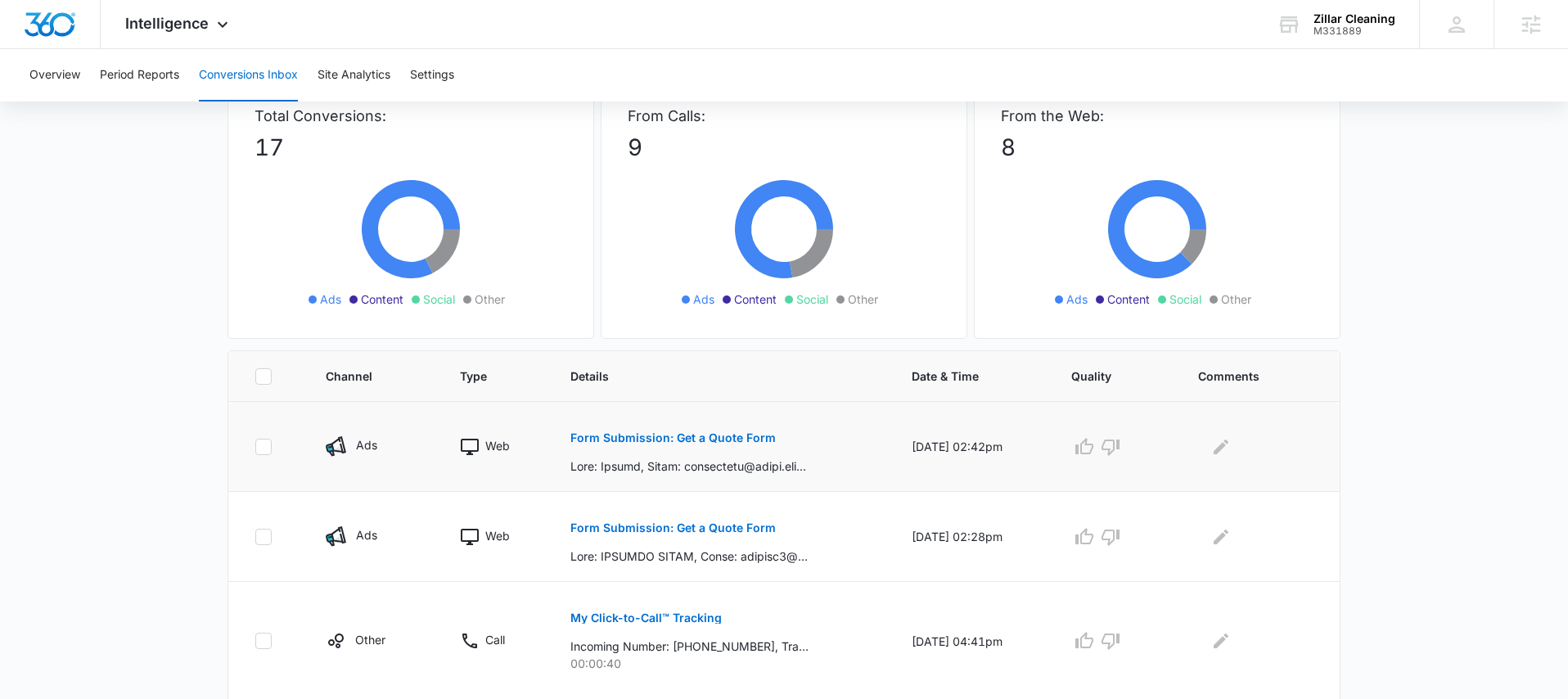
click at [696, 439] on p "Form Submission: Get a Quote Form" at bounding box center [672, 437] width 205 height 11
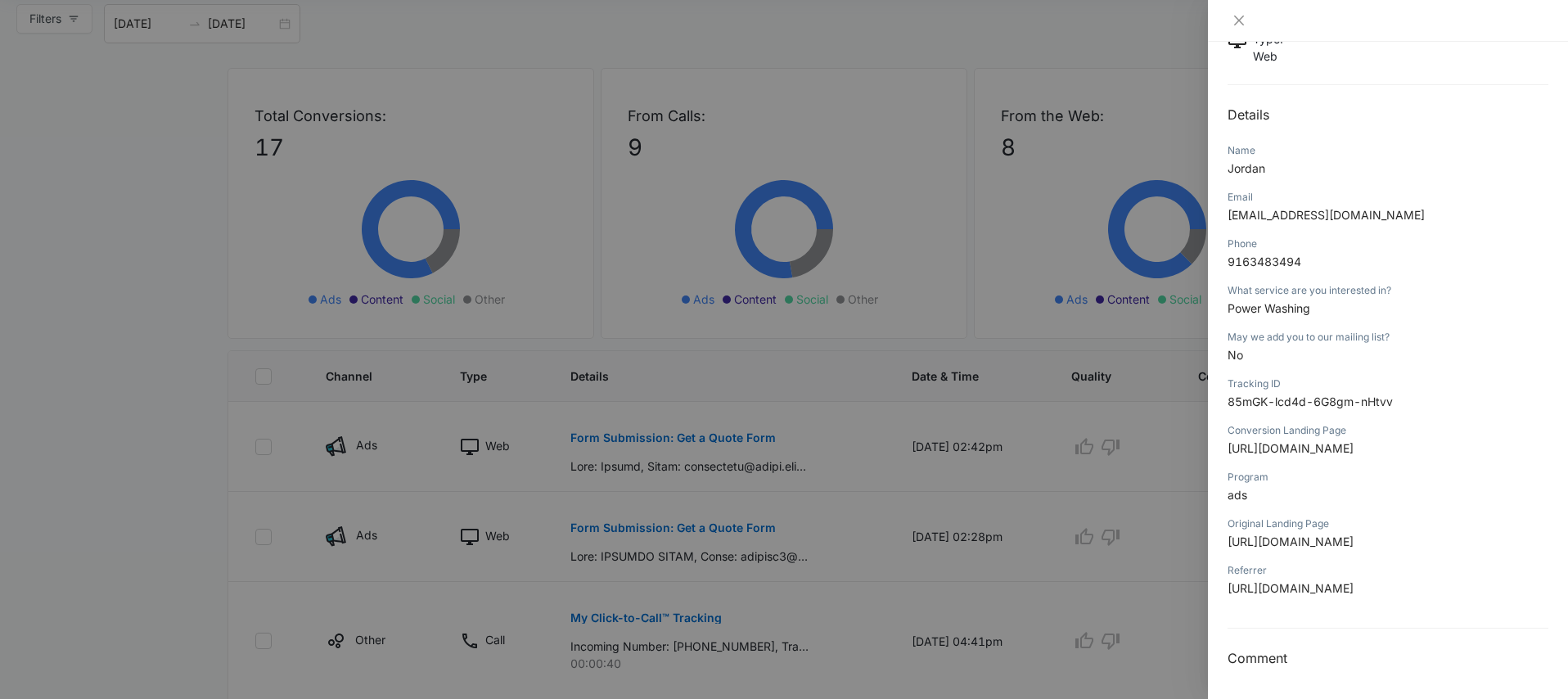
scroll to position [486, 0]
click at [823, 534] on div at bounding box center [784, 349] width 1568 height 699
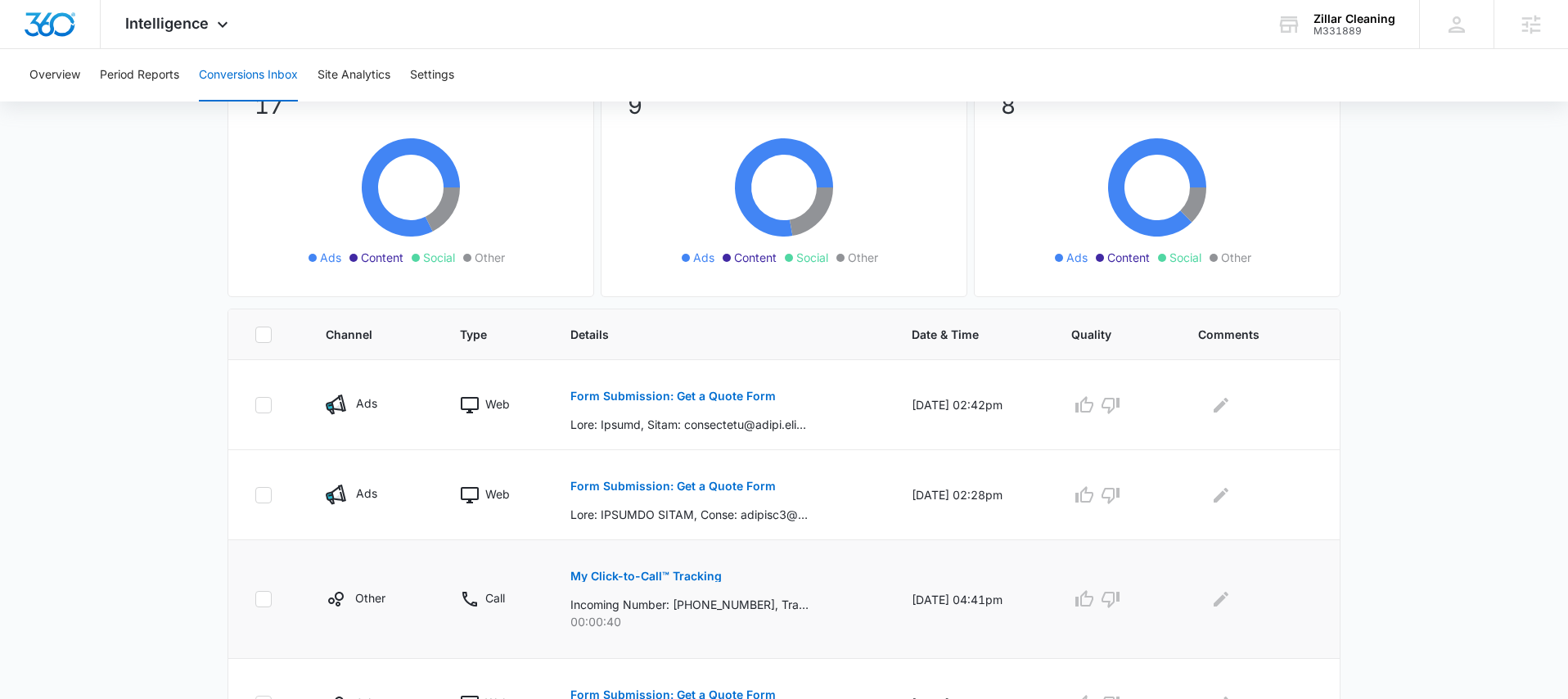
scroll to position [152, 0]
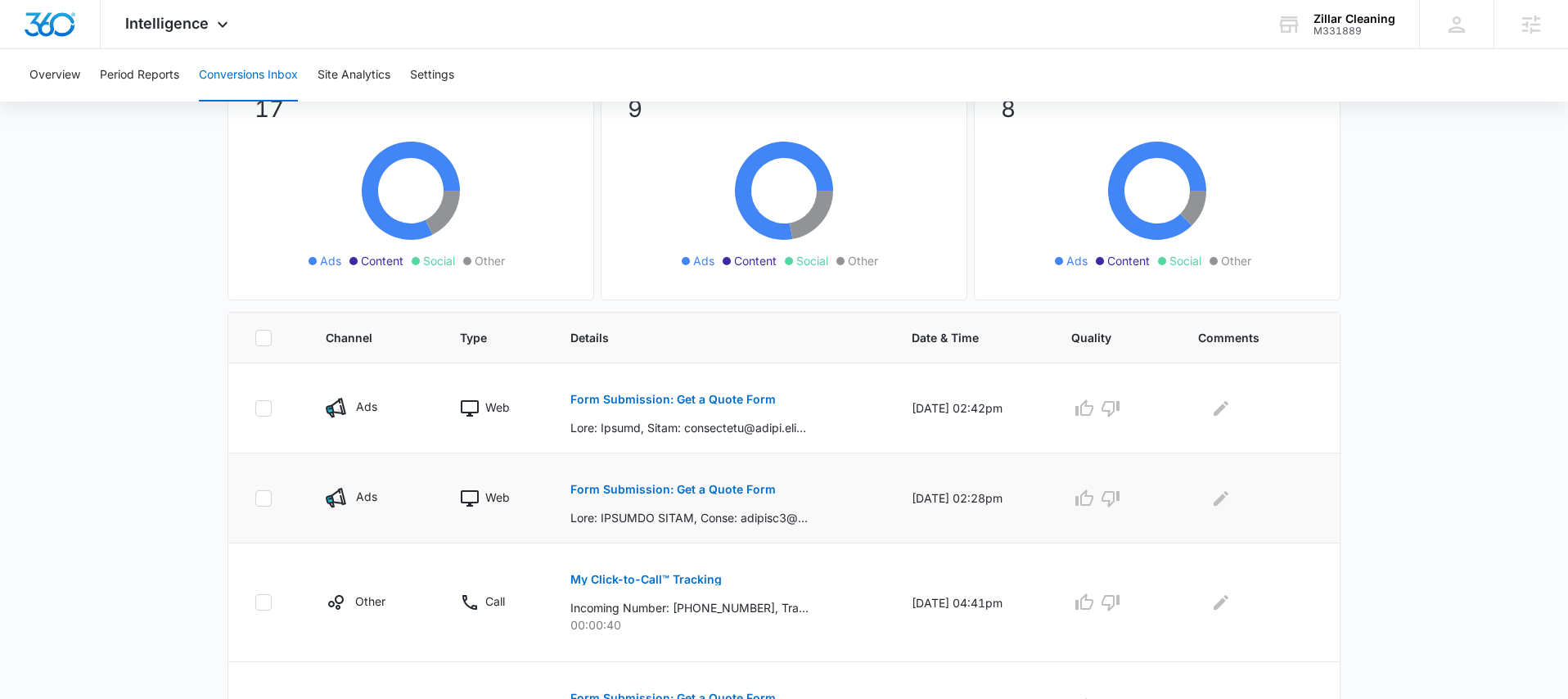
click at [678, 489] on p "Form Submission: Get a Quote Form" at bounding box center [672, 489] width 205 height 11
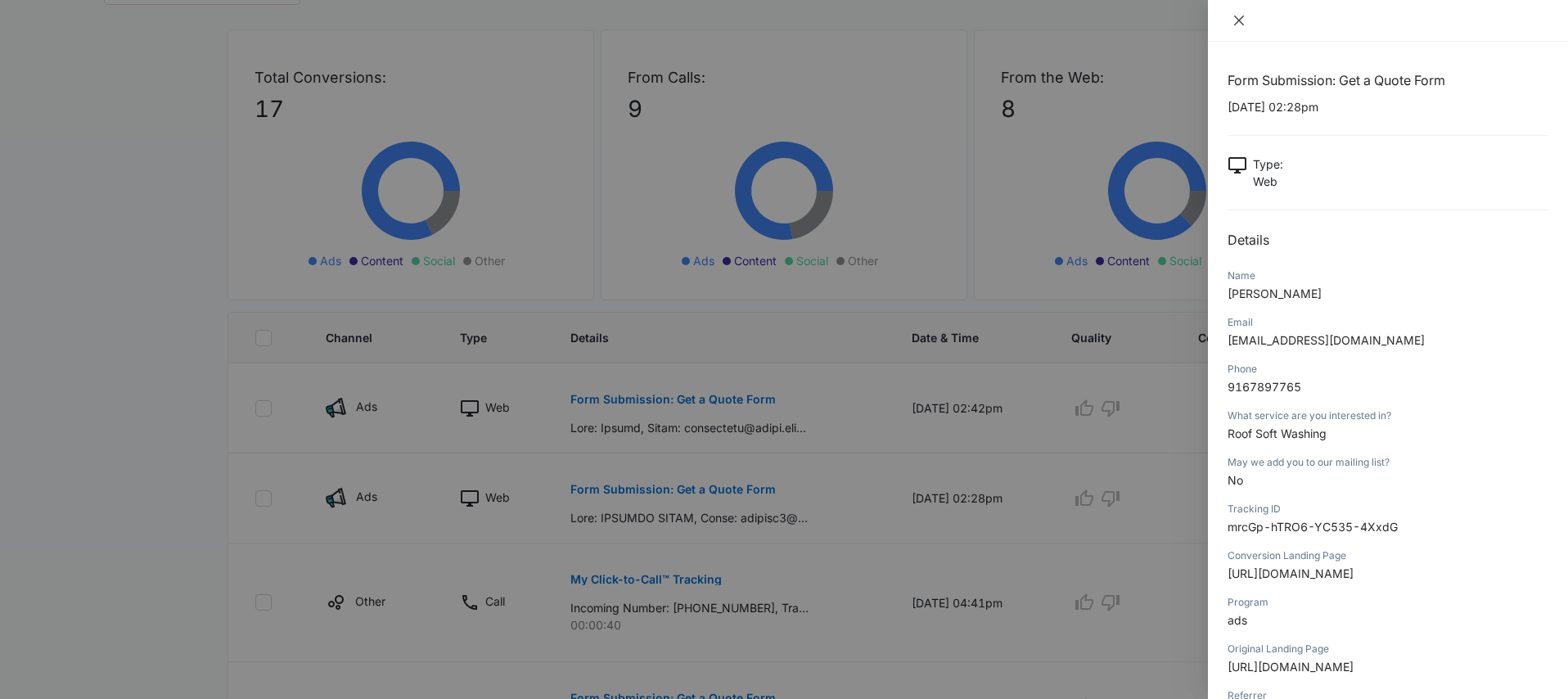
click at [1240, 25] on icon "close" at bounding box center [1239, 20] width 13 height 13
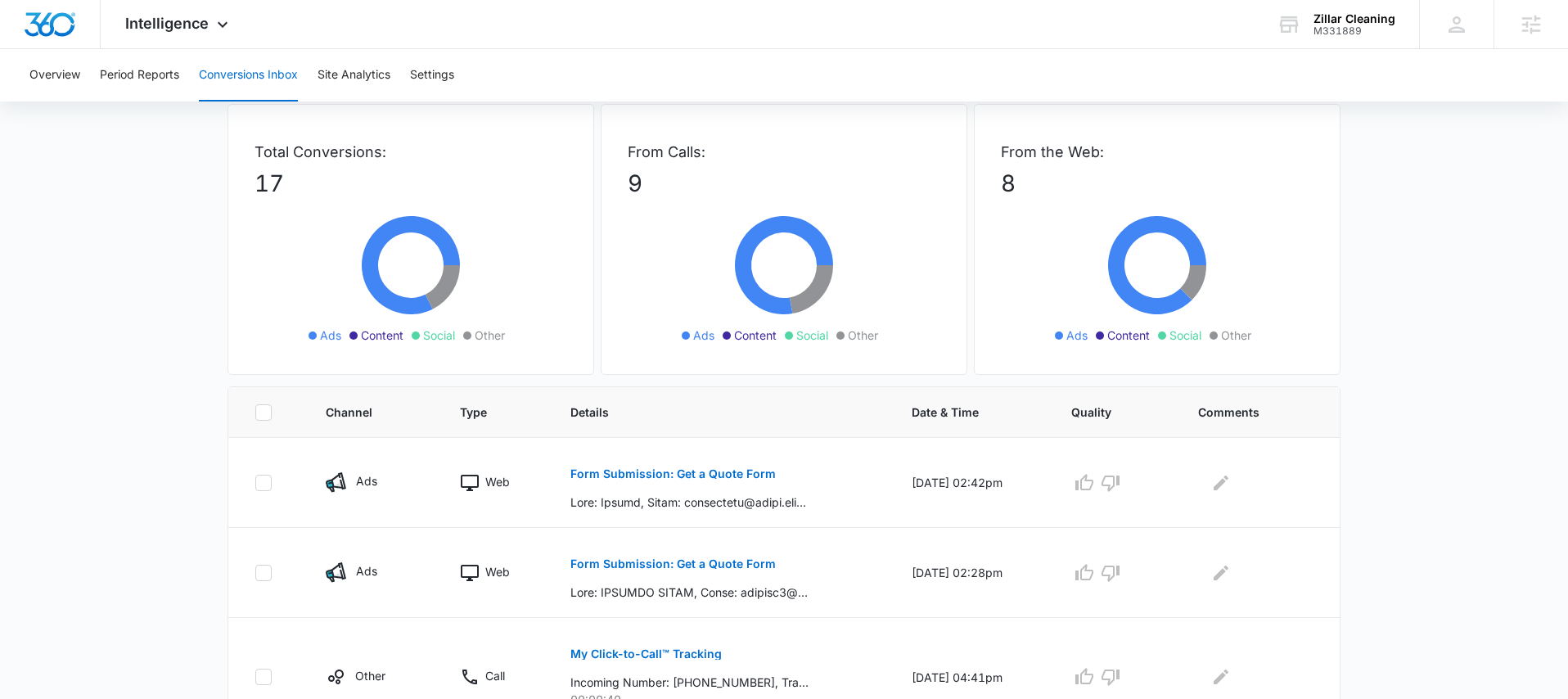
scroll to position [0, 0]
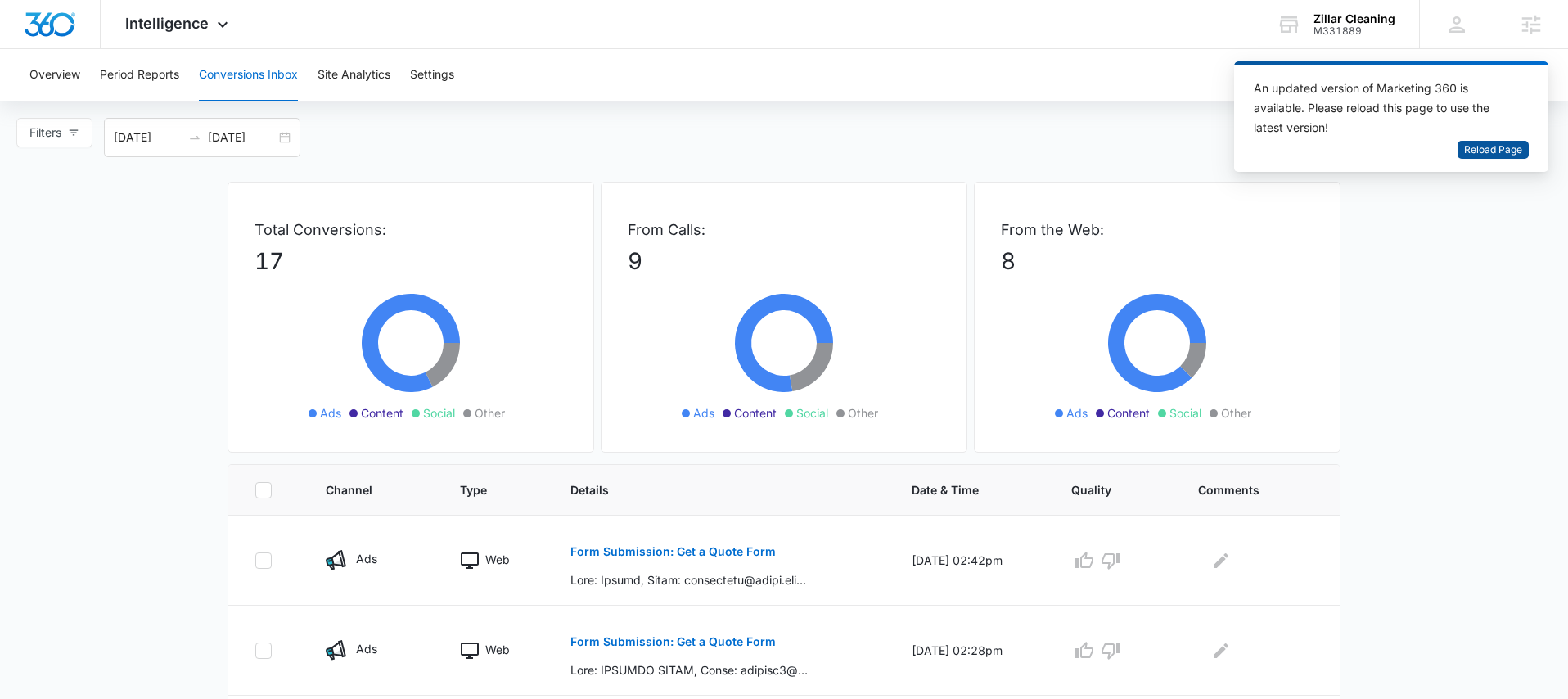
click at [1470, 155] on span "Reload Page" at bounding box center [1493, 150] width 58 height 16
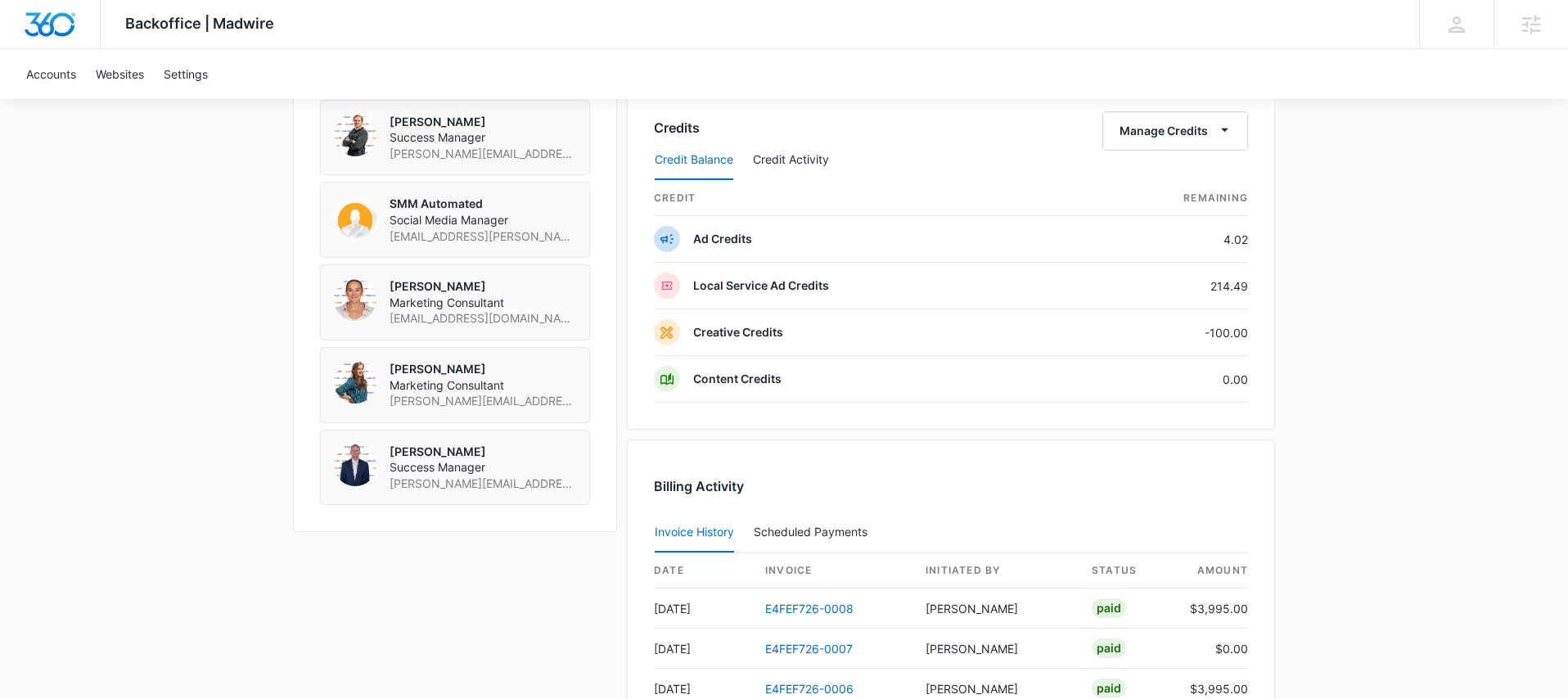
scroll to position [30, 0]
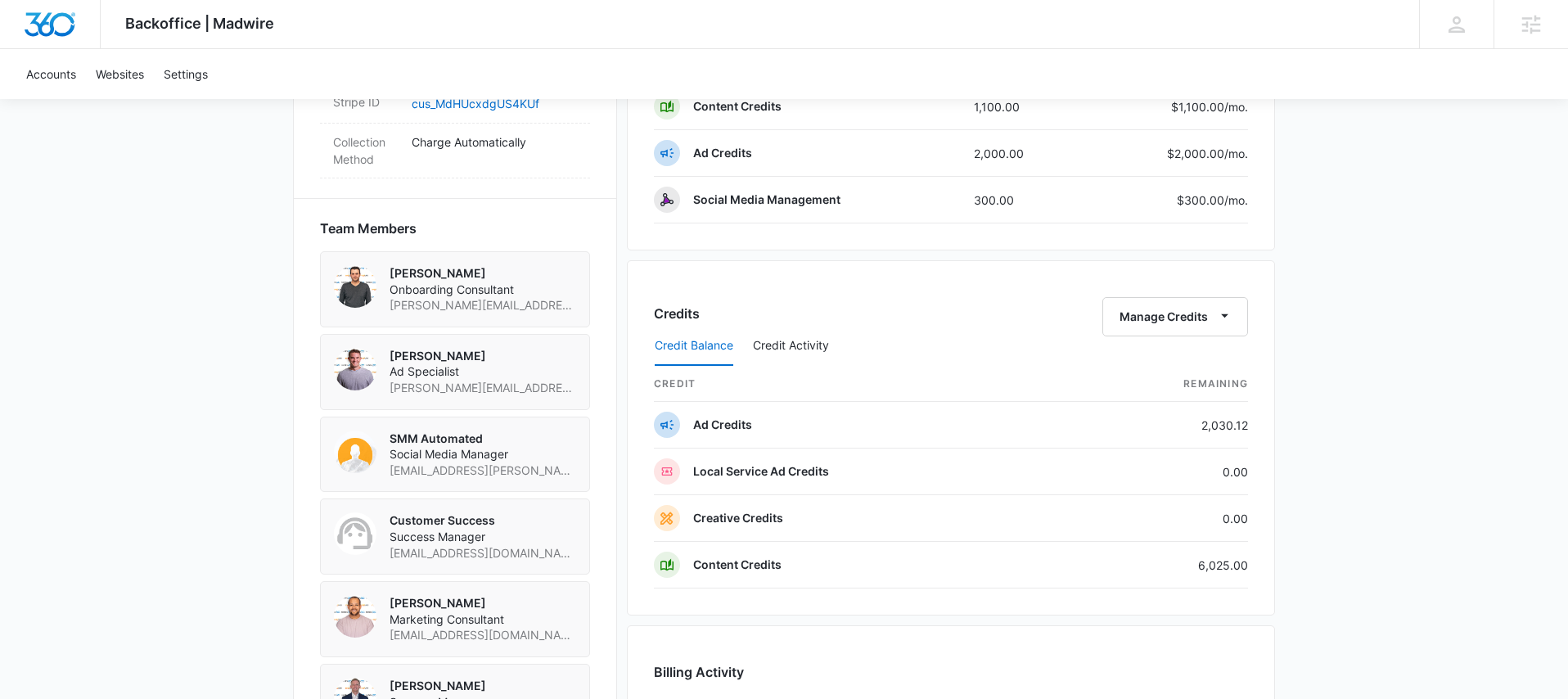
scroll to position [1188, 0]
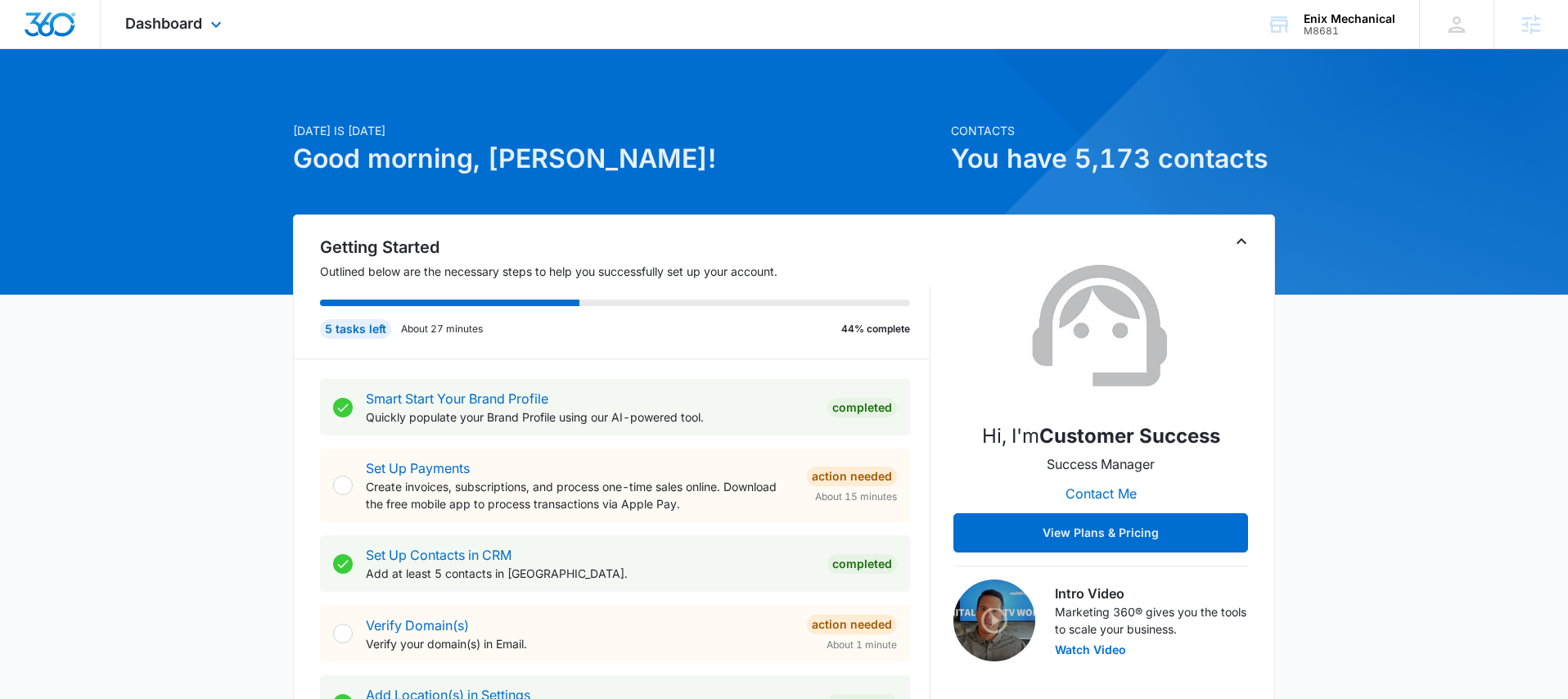
click at [137, 8] on div "Dashboard Apps Reputation Websites Forms CRM Email Social Shop Payments POS Con…" at bounding box center [176, 24] width 150 height 48
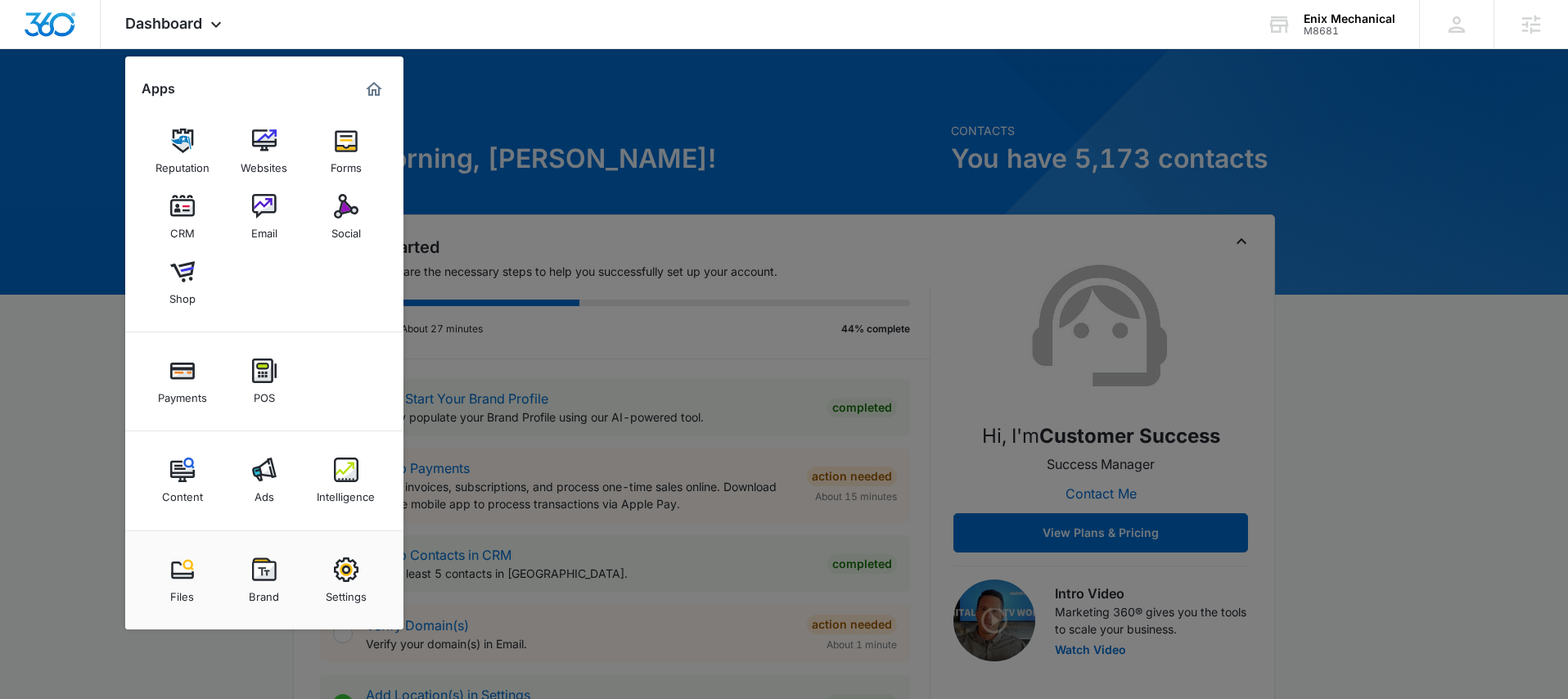
drag, startPoint x: 348, startPoint y: 472, endPoint x: 320, endPoint y: 425, distance: 55.0
click at [348, 471] on img at bounding box center [346, 470] width 25 height 25
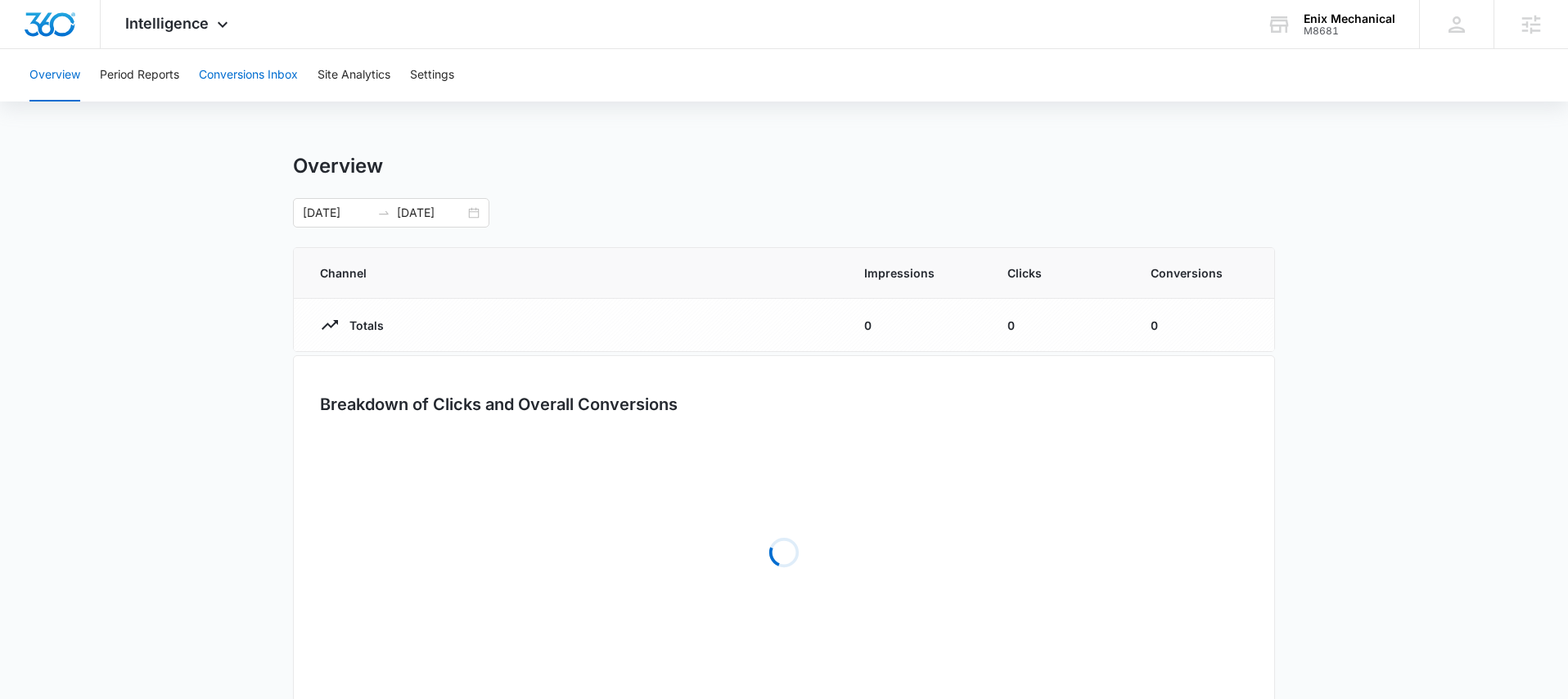
click at [231, 87] on button "Conversions Inbox" at bounding box center [248, 75] width 99 height 52
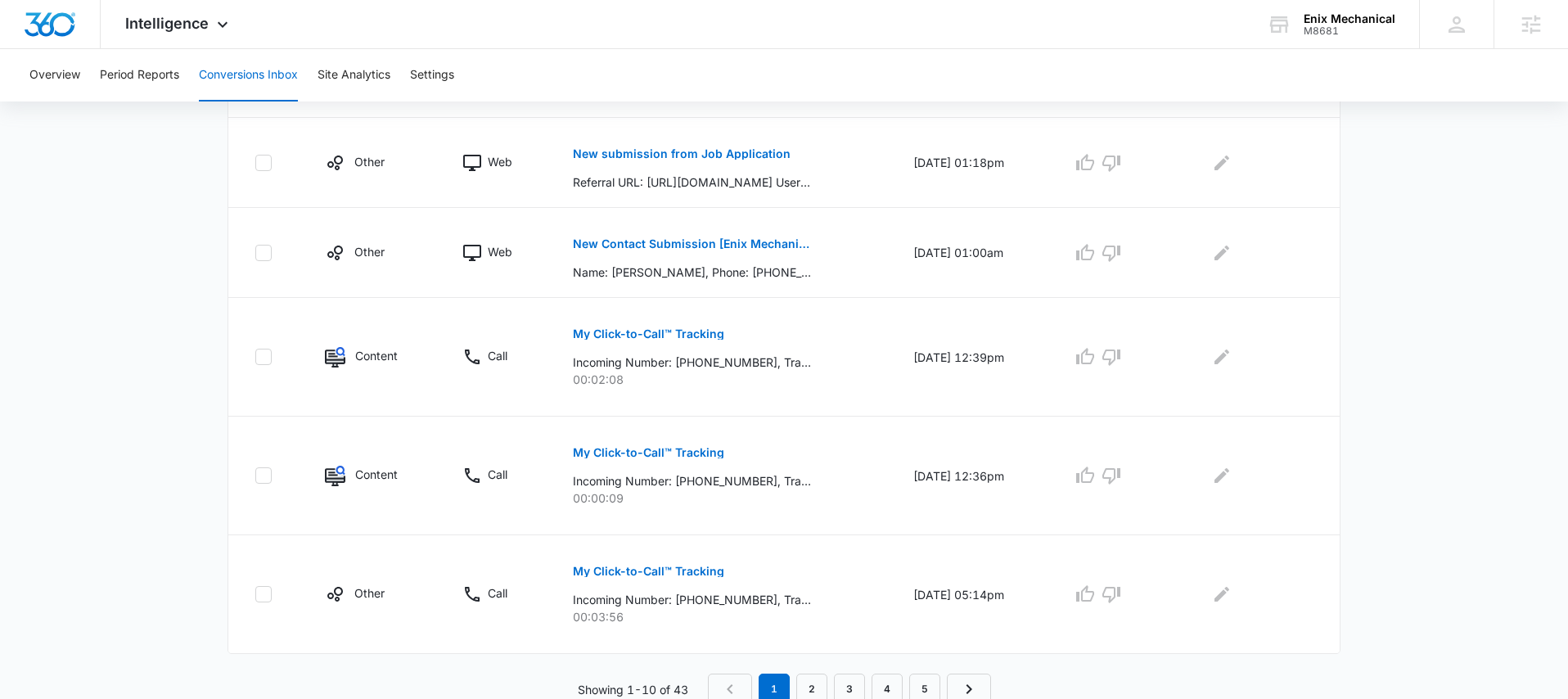
scroll to position [940, 0]
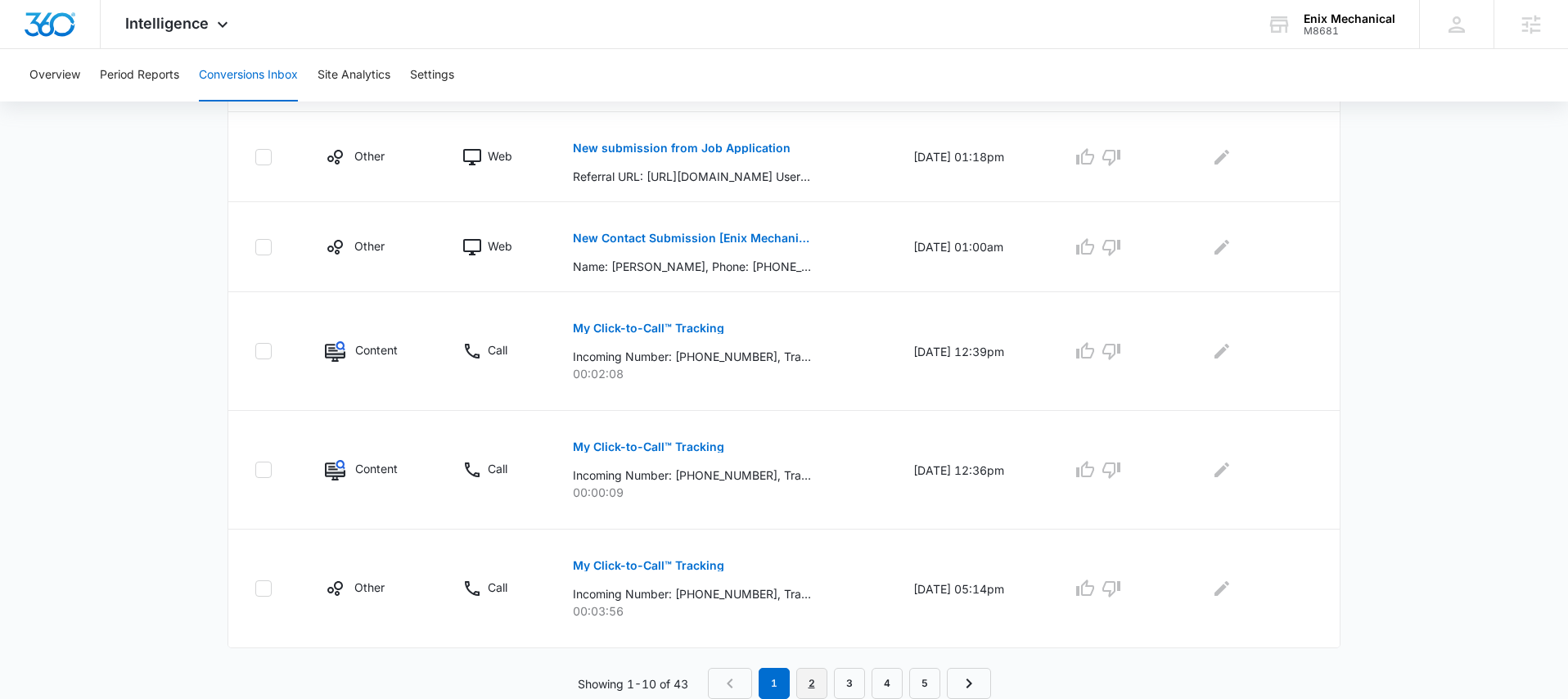
click at [808, 678] on link "2" at bounding box center [811, 683] width 31 height 31
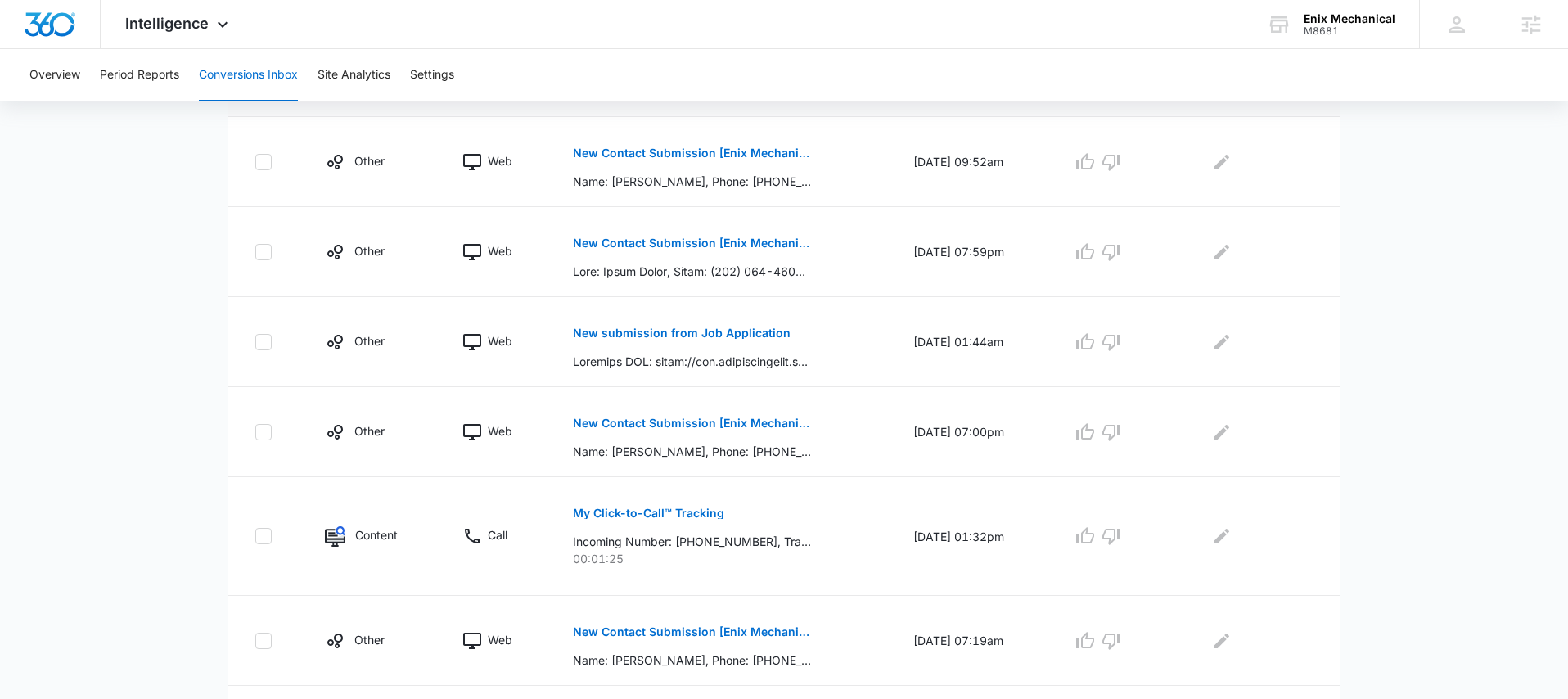
scroll to position [579, 0]
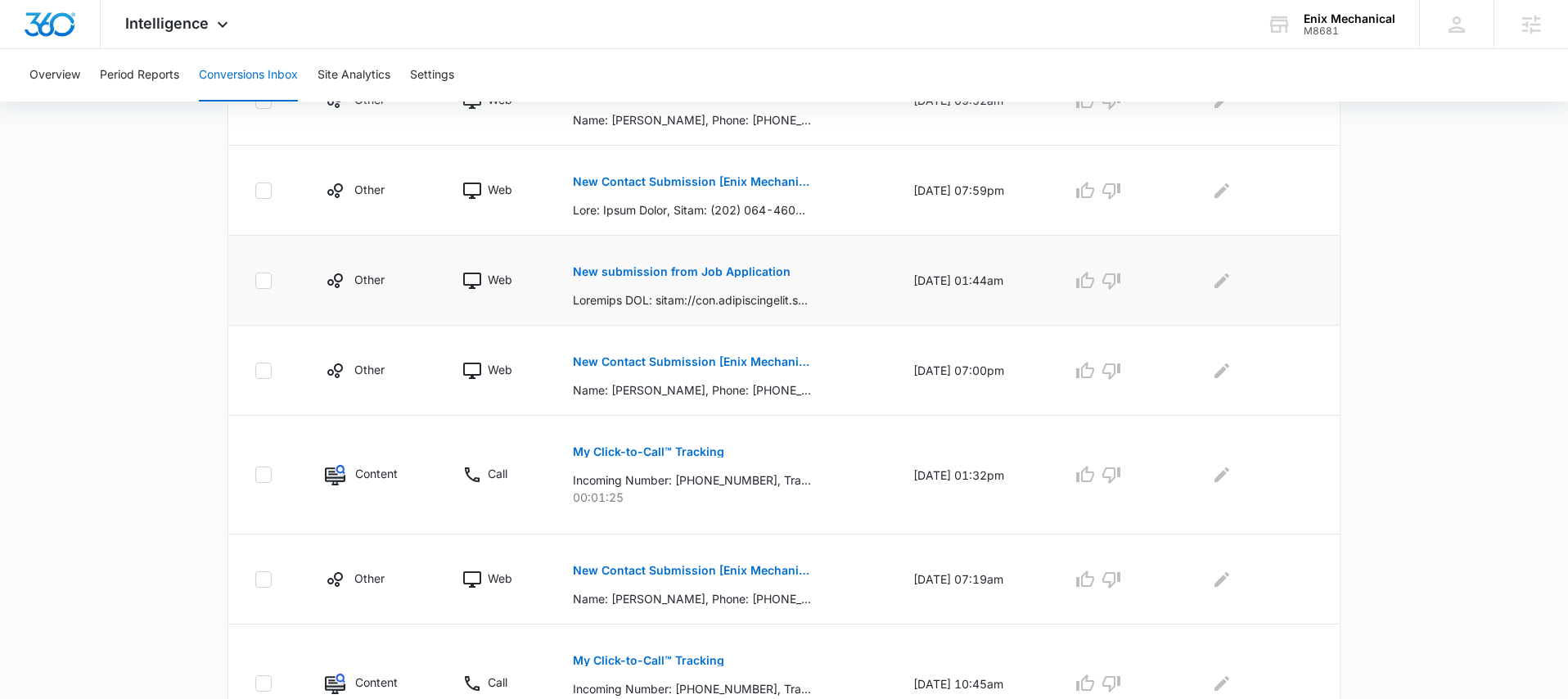
click at [667, 273] on p "New submission from Job Application" at bounding box center [682, 271] width 218 height 11
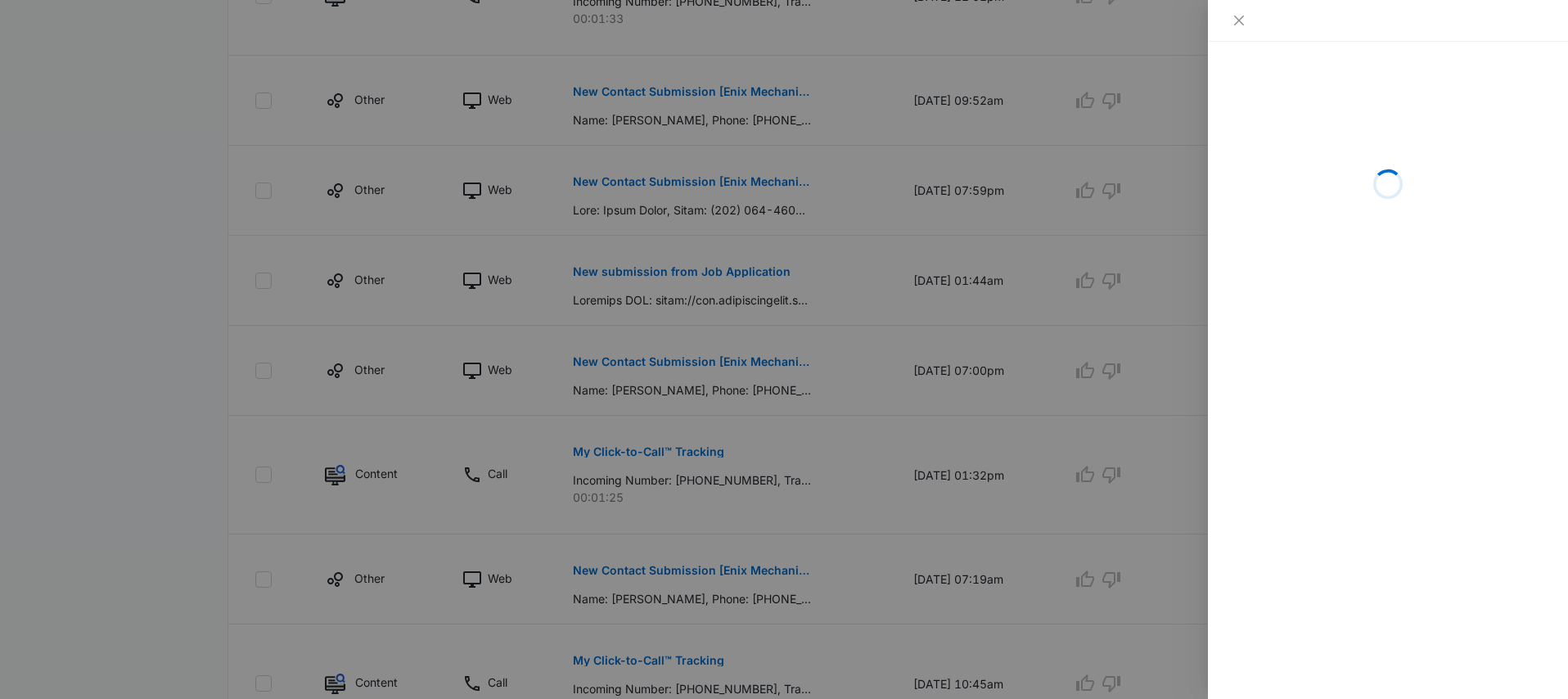
click at [840, 270] on div at bounding box center [784, 349] width 1568 height 699
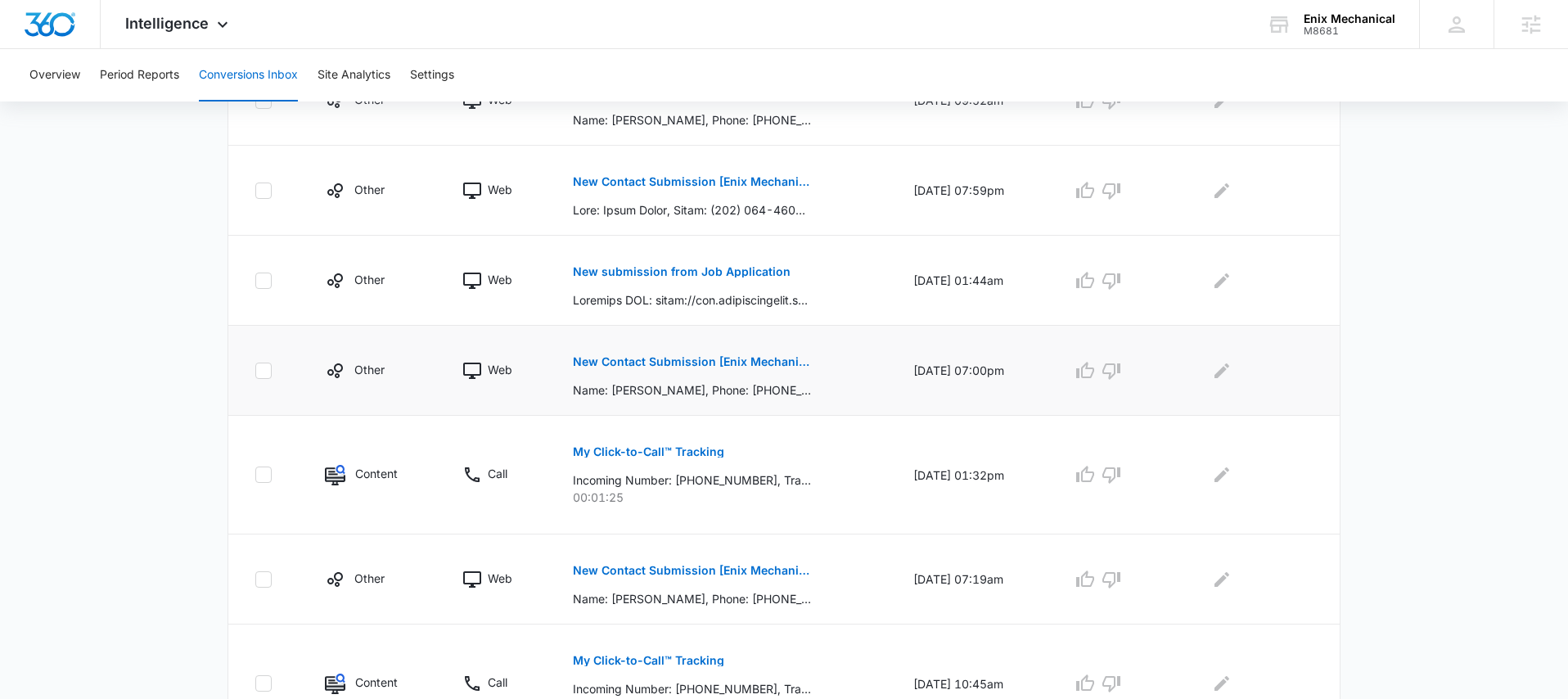
click at [684, 358] on p "New Contact Submission [Enix Mechanical]" at bounding box center [692, 361] width 238 height 11
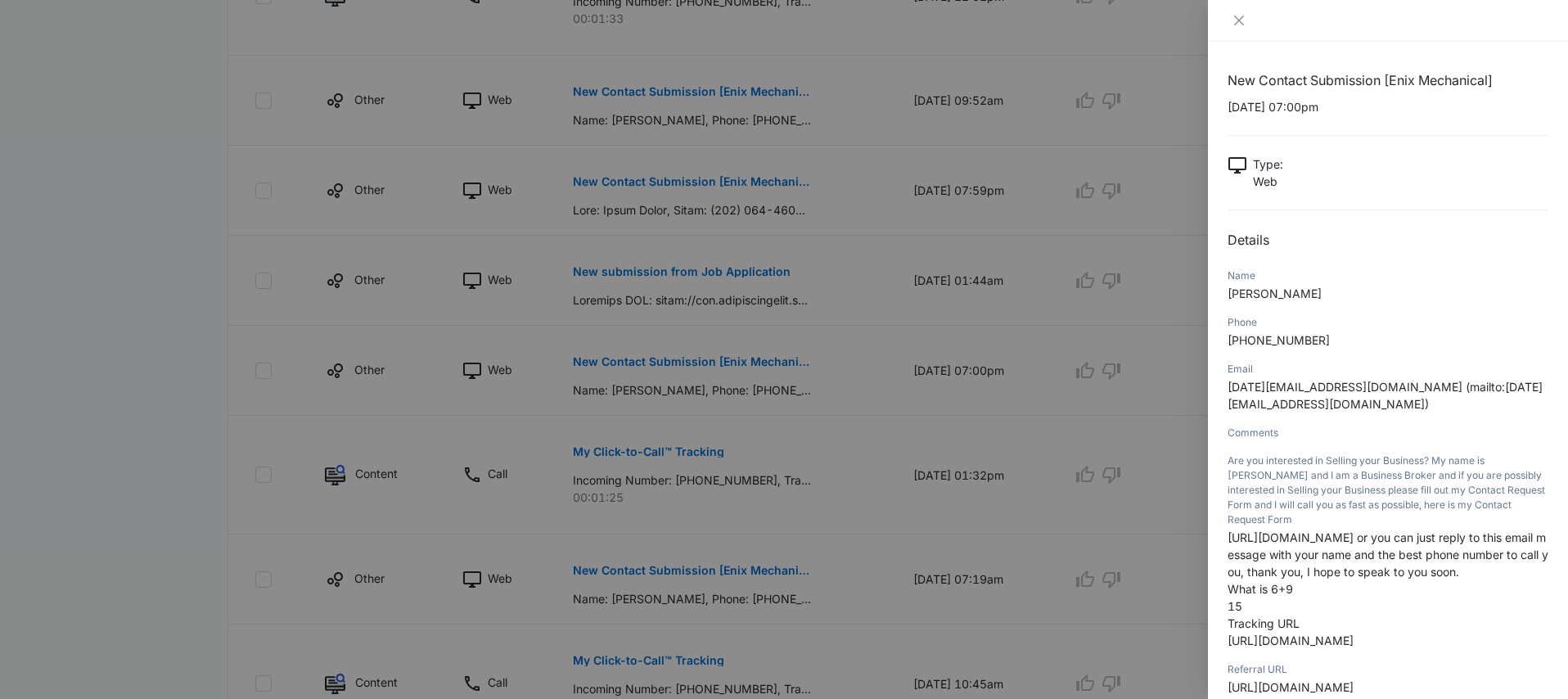
click at [841, 350] on div at bounding box center [784, 349] width 1568 height 699
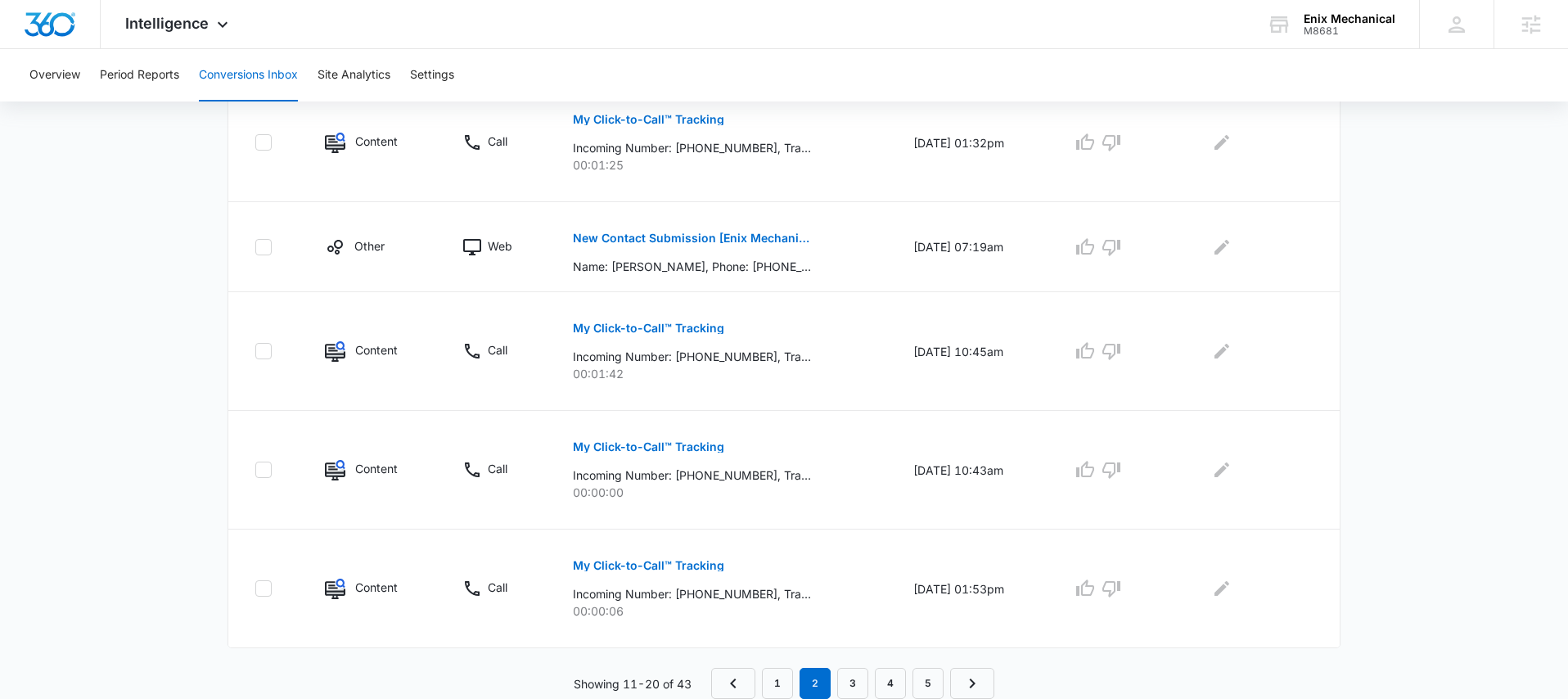
scroll to position [0, 0]
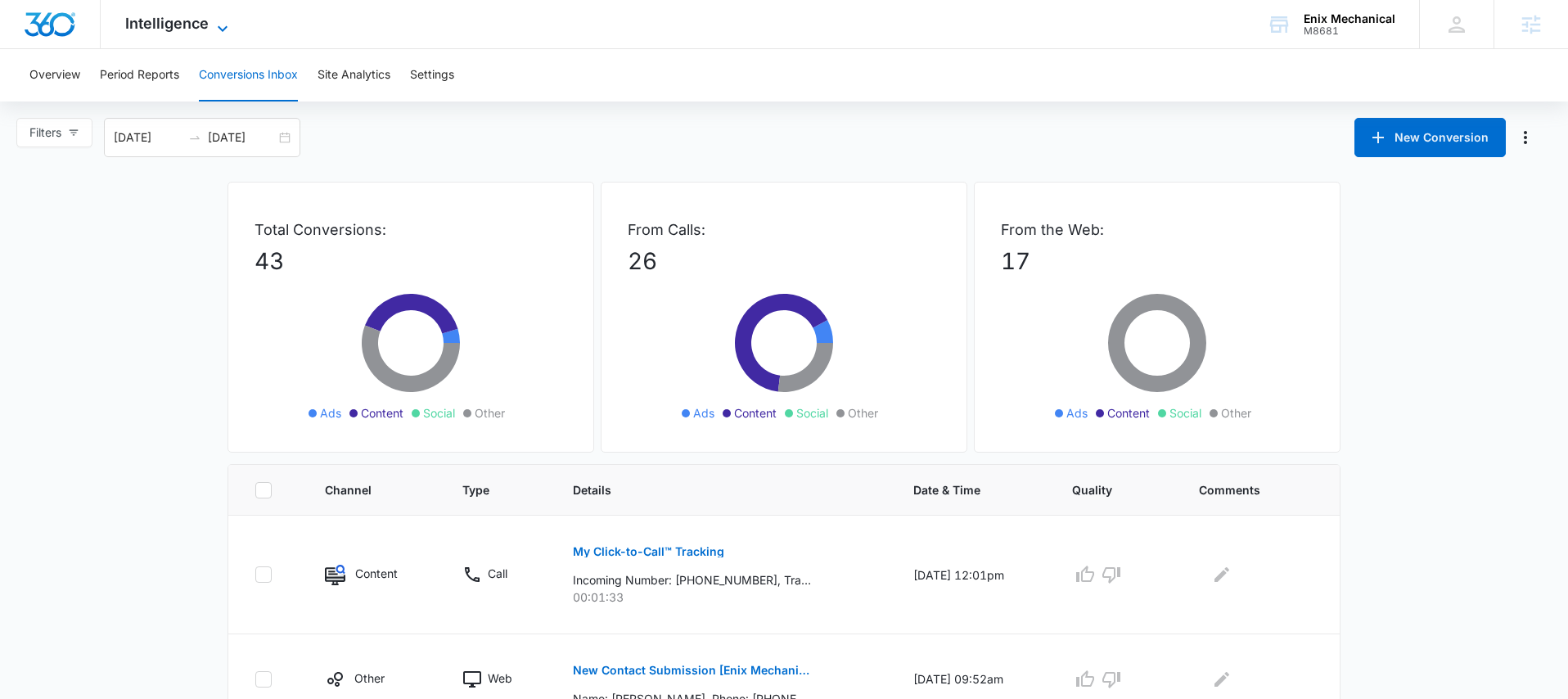
click at [214, 24] on icon at bounding box center [223, 29] width 20 height 20
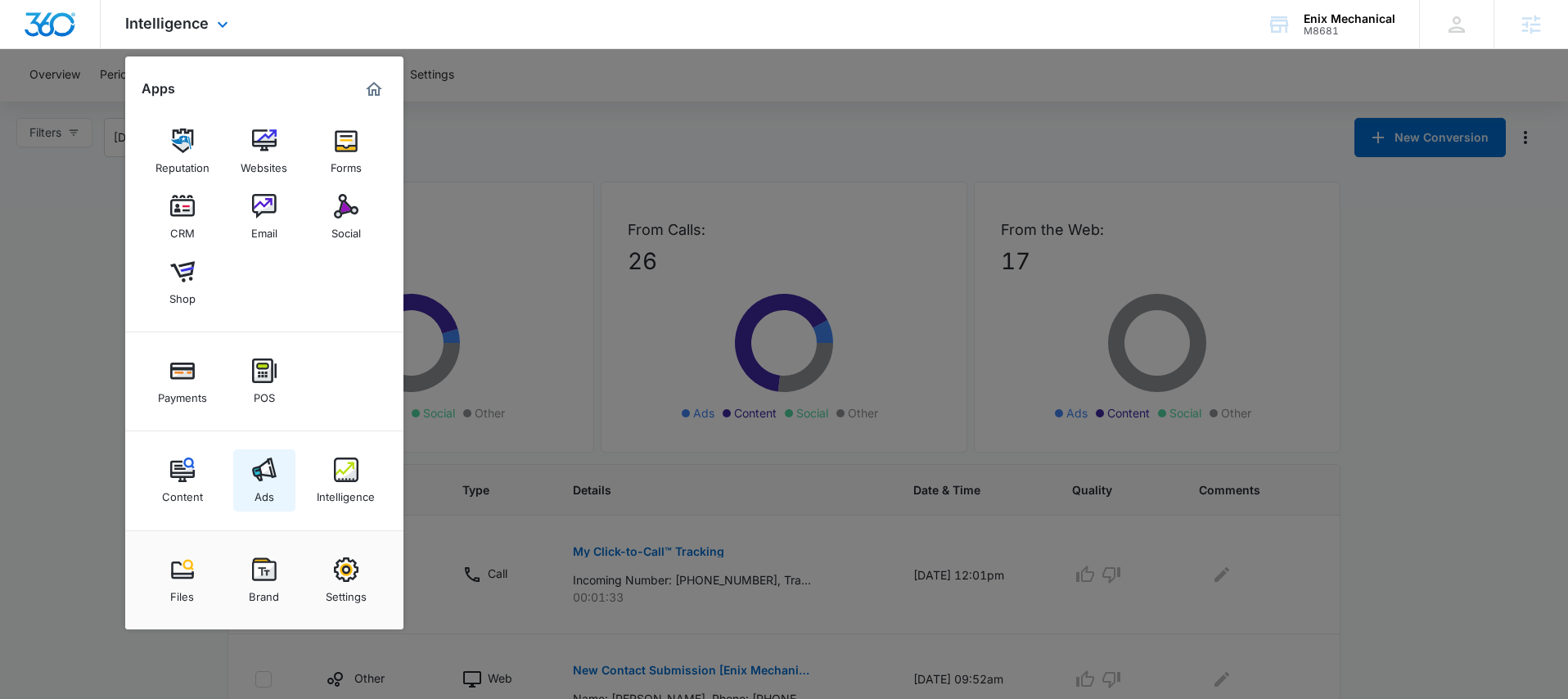
click at [281, 471] on link "Ads" at bounding box center [264, 480] width 62 height 62
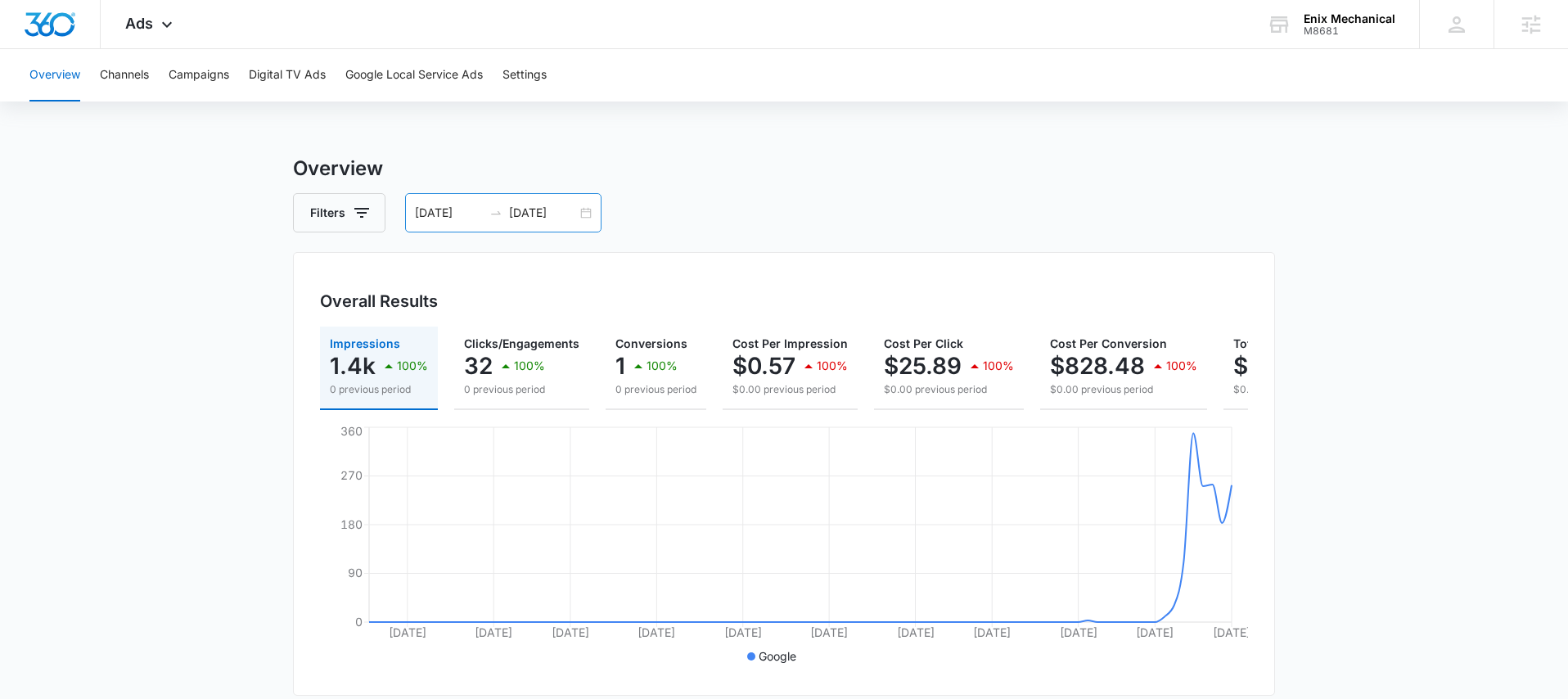
click at [584, 213] on div "04/10/2025 07/09/2025" at bounding box center [503, 212] width 196 height 39
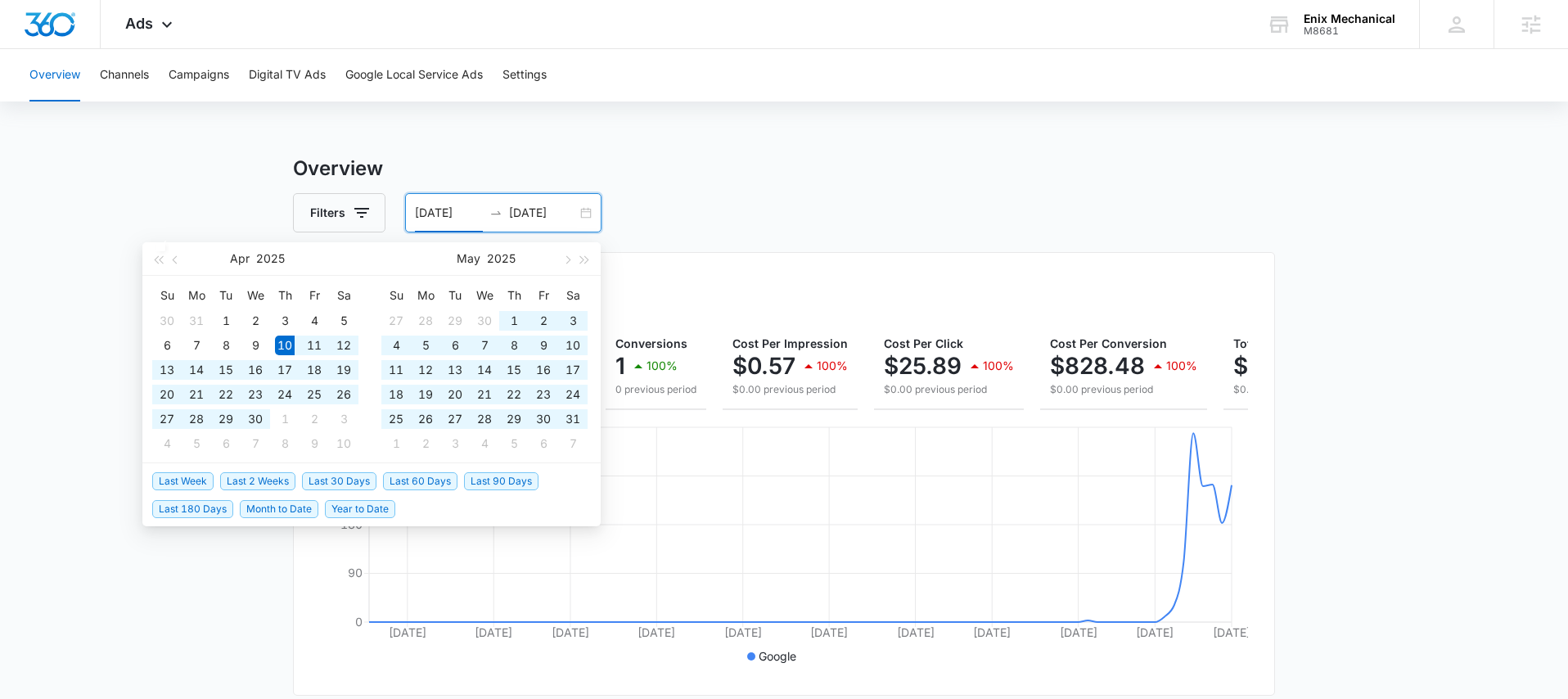
click at [349, 489] on span "Last 30 Days" at bounding box center [339, 481] width 74 height 18
type input "07/12/2025"
type input "08/11/2025"
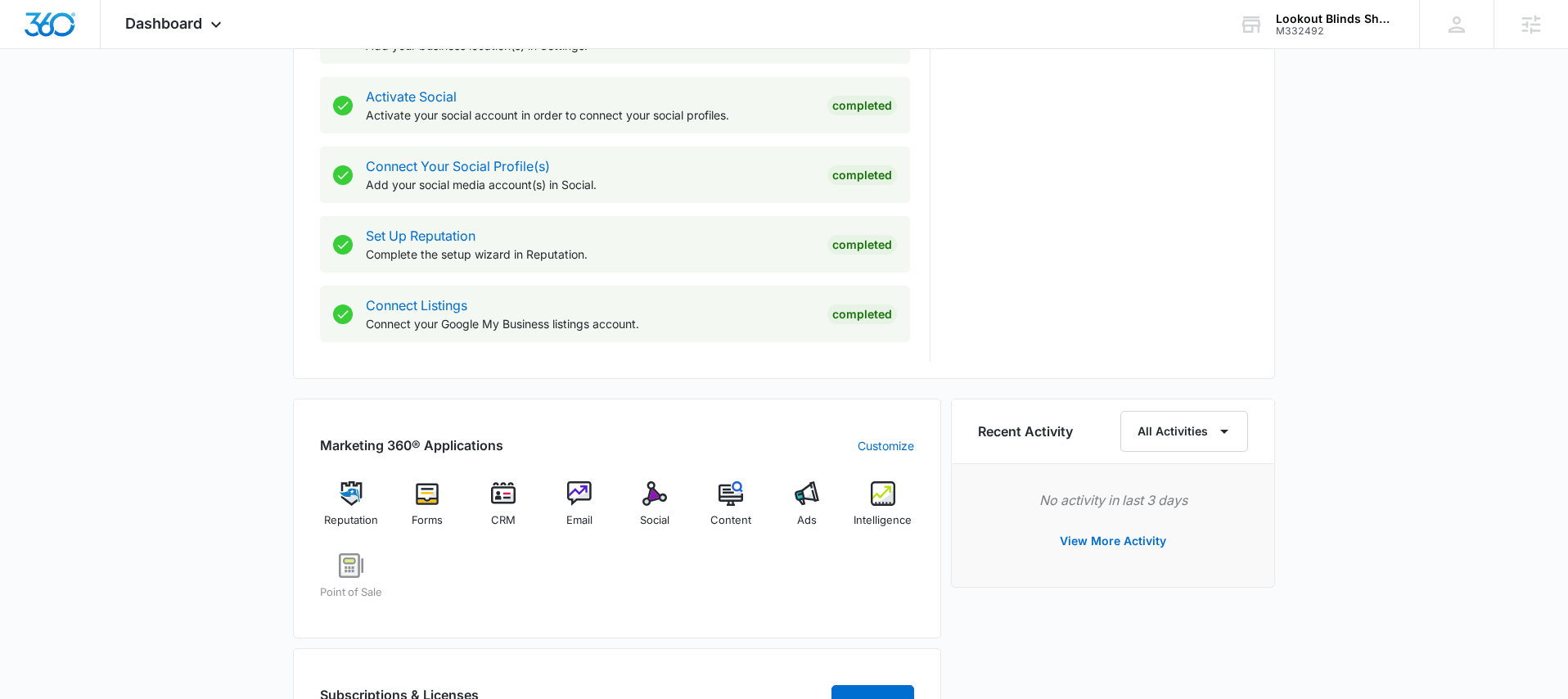
scroll to position [670, 0]
click at [798, 496] on img at bounding box center [807, 492] width 25 height 25
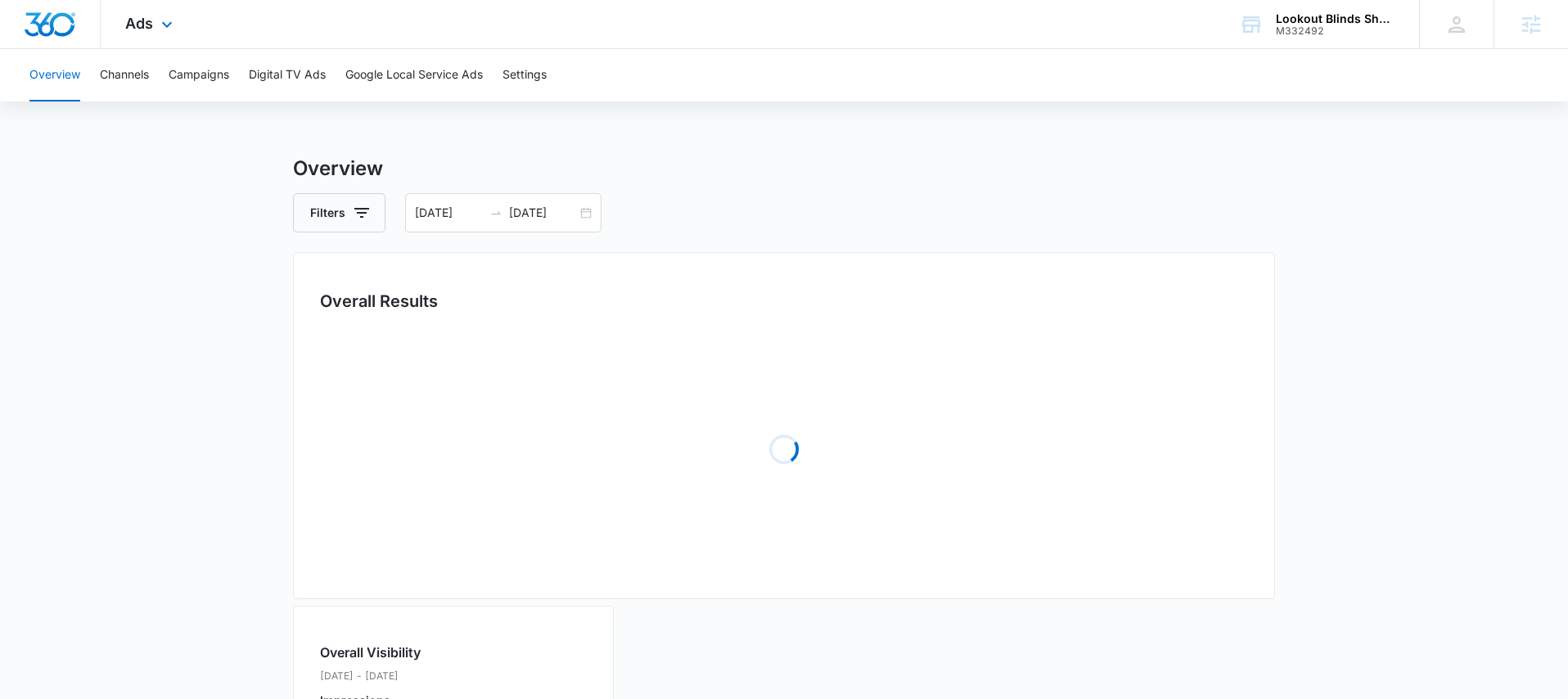
click at [155, 28] on div "Ads Apps Reputation Forms CRM Email Social POS Content Ads Intelligence Files B…" at bounding box center [151, 24] width 101 height 48
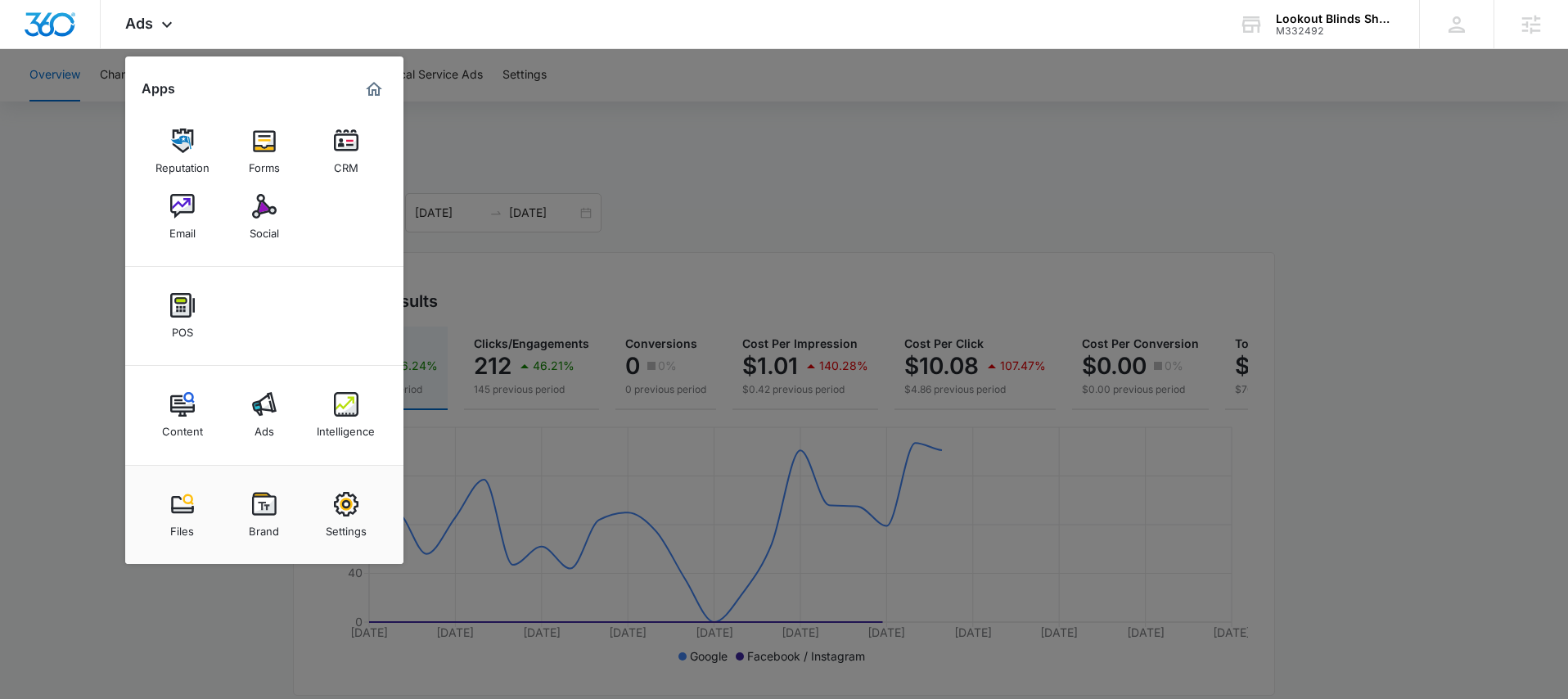
click at [724, 210] on div at bounding box center [784, 349] width 1568 height 699
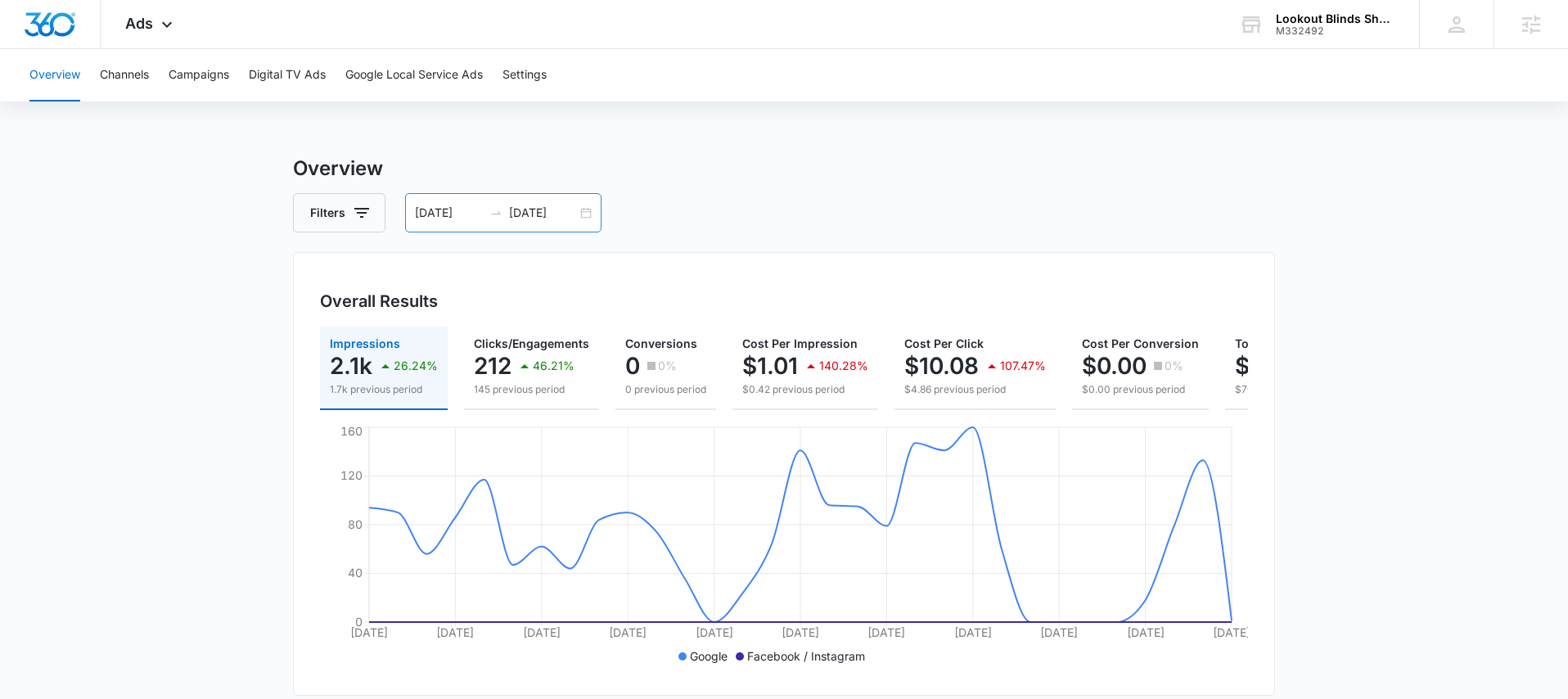
click at [588, 212] on div "07/05/2025 08/04/2025" at bounding box center [503, 212] width 196 height 39
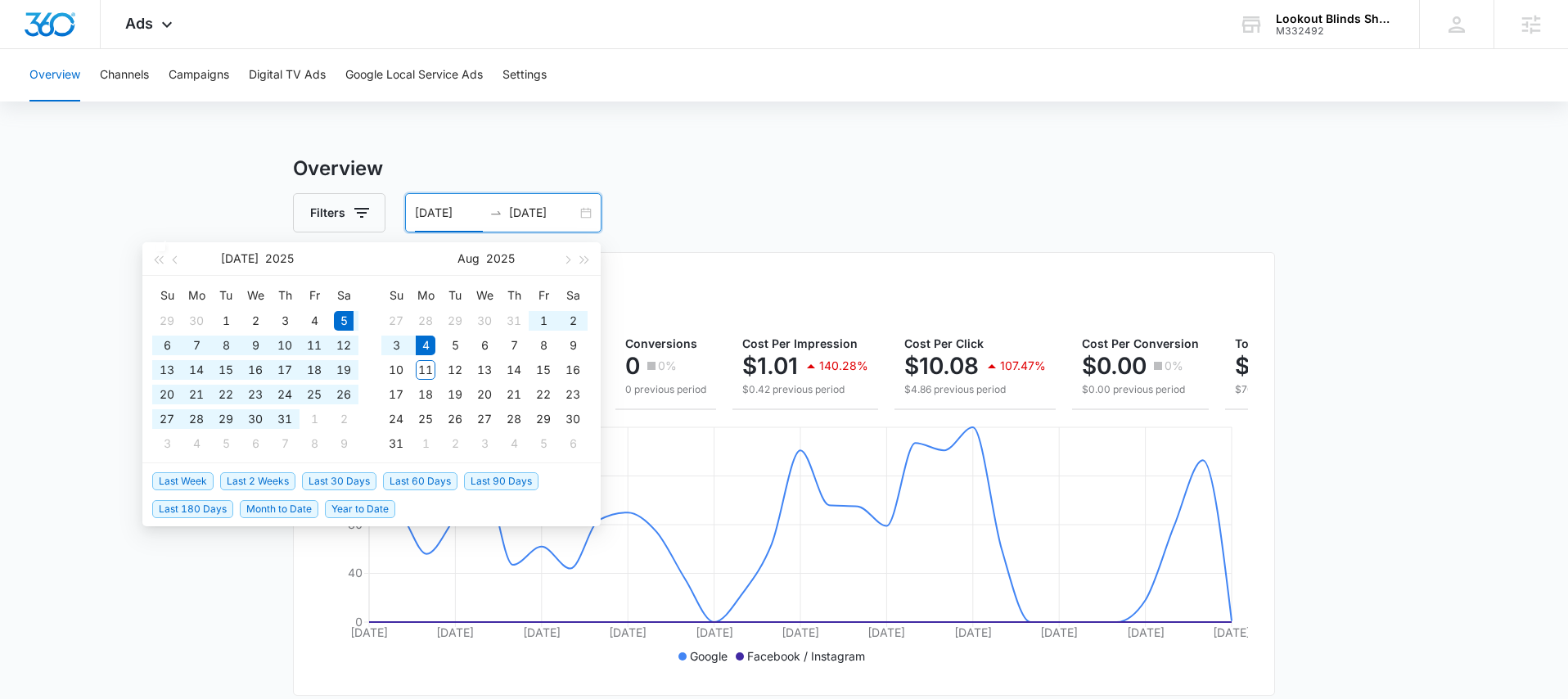
click at [432, 472] on span "Last 60 Days" at bounding box center [420, 481] width 74 height 18
type input "06/12/2025"
type input "08/11/2025"
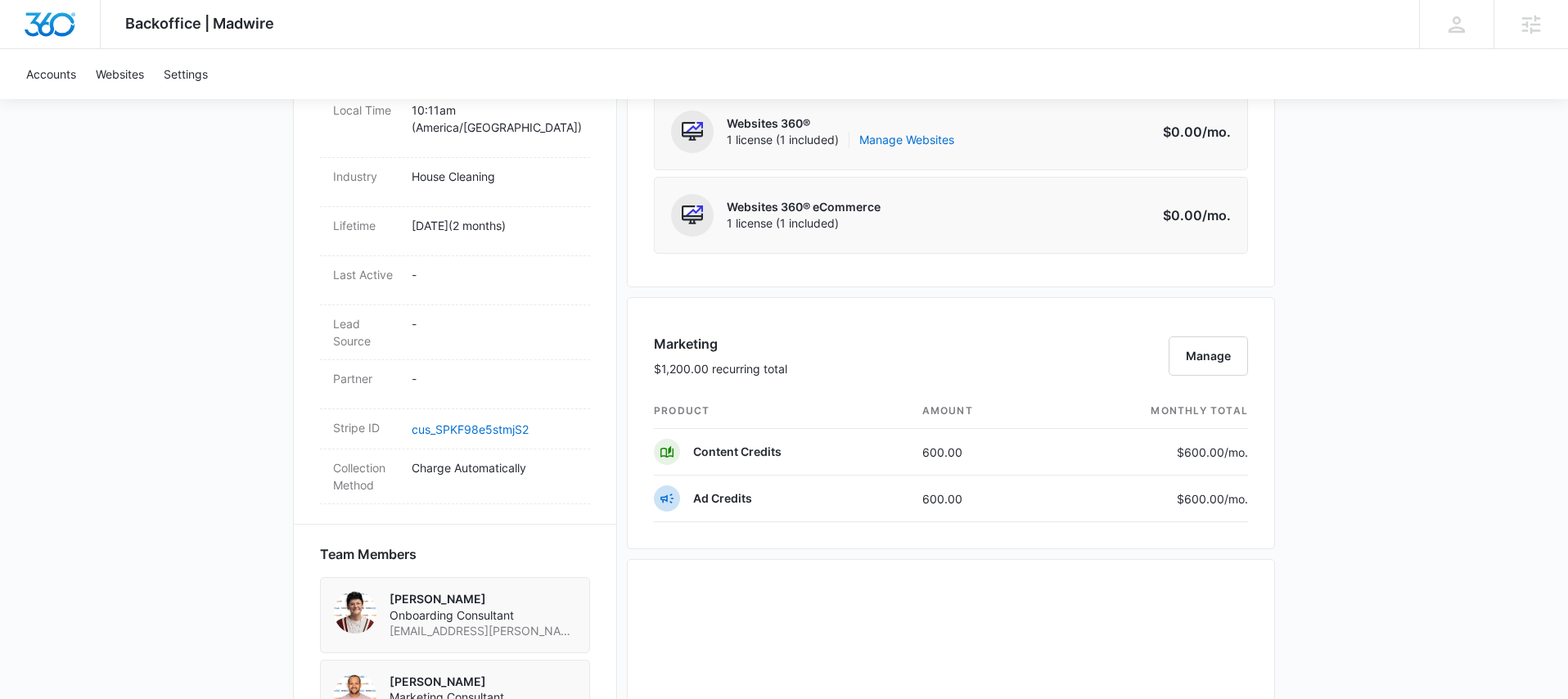
scroll to position [435, 0]
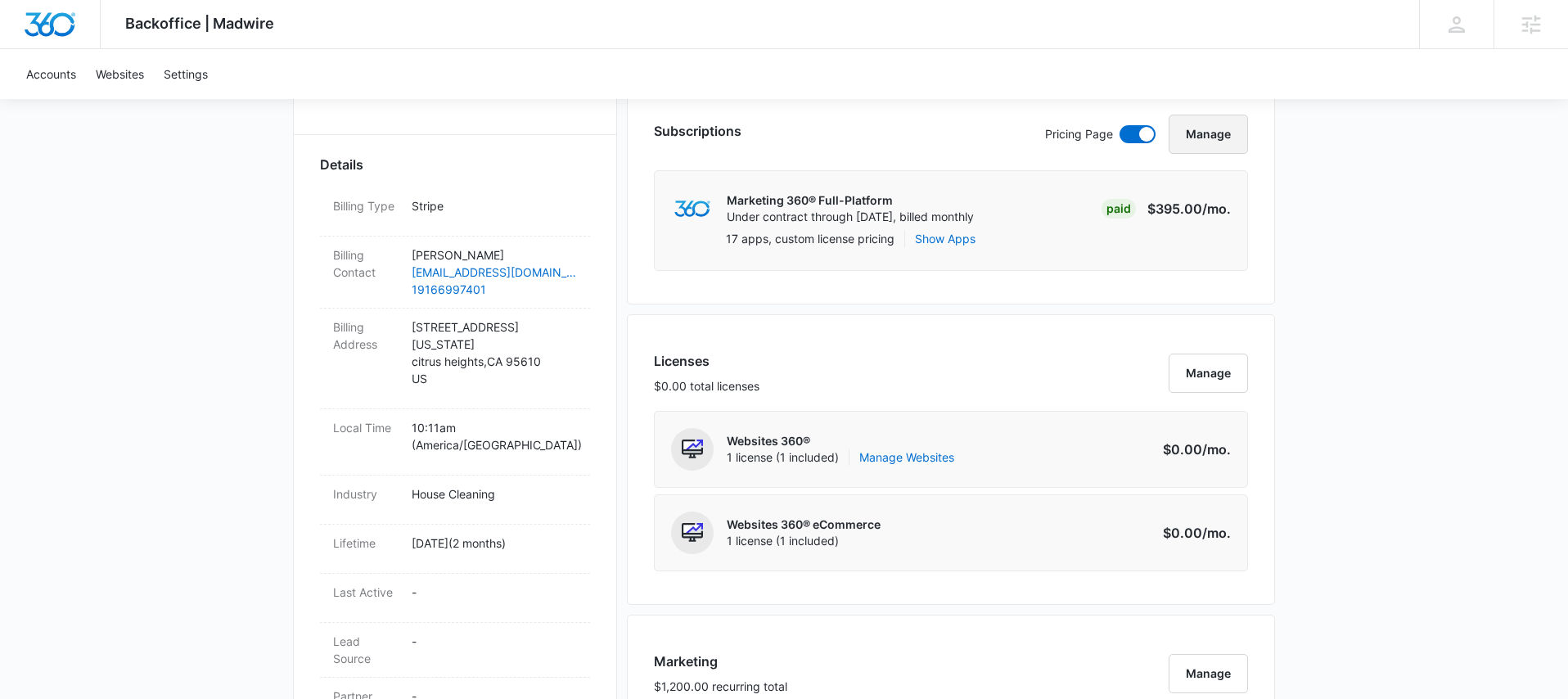
click at [1221, 140] on button "Manage" at bounding box center [1208, 134] width 79 height 39
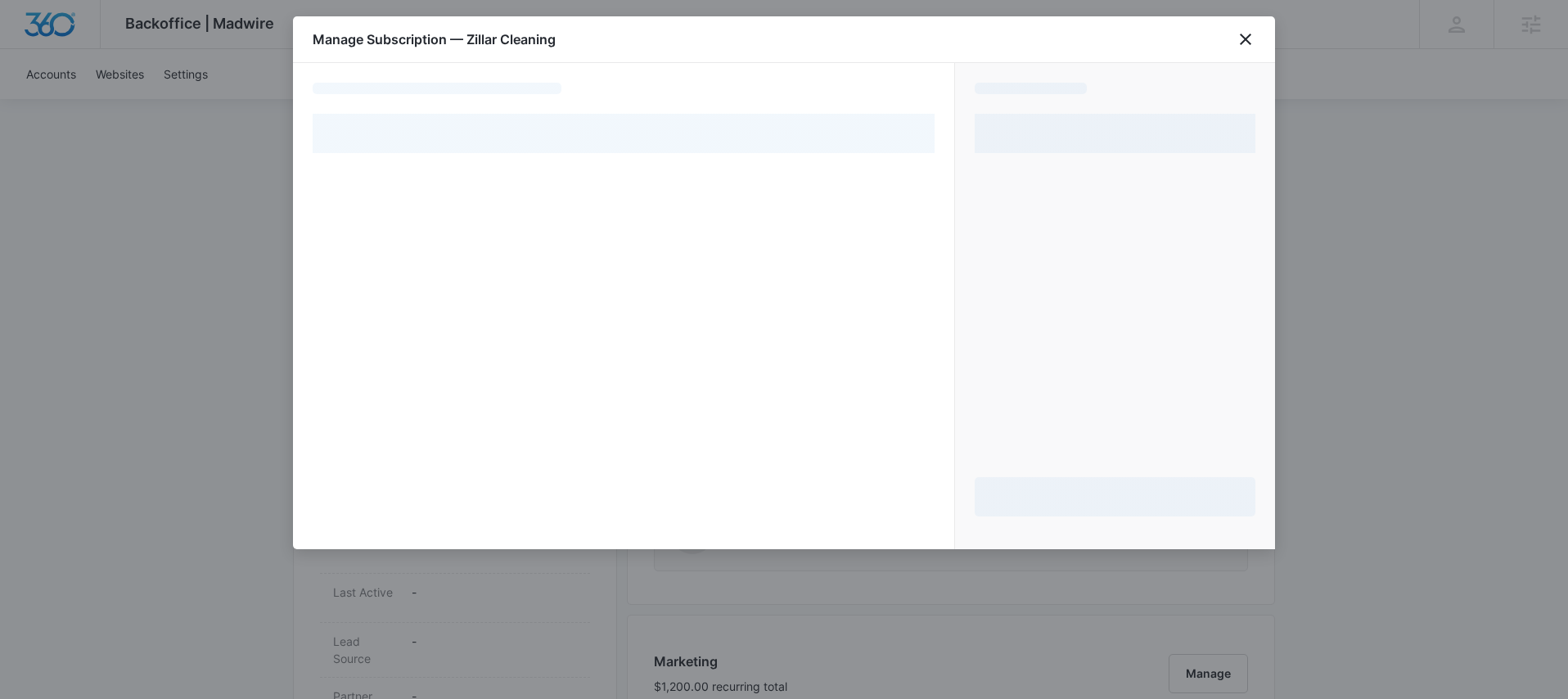
select select "pm_1RnPIWA4n8RTgNjUFLO2JvMx"
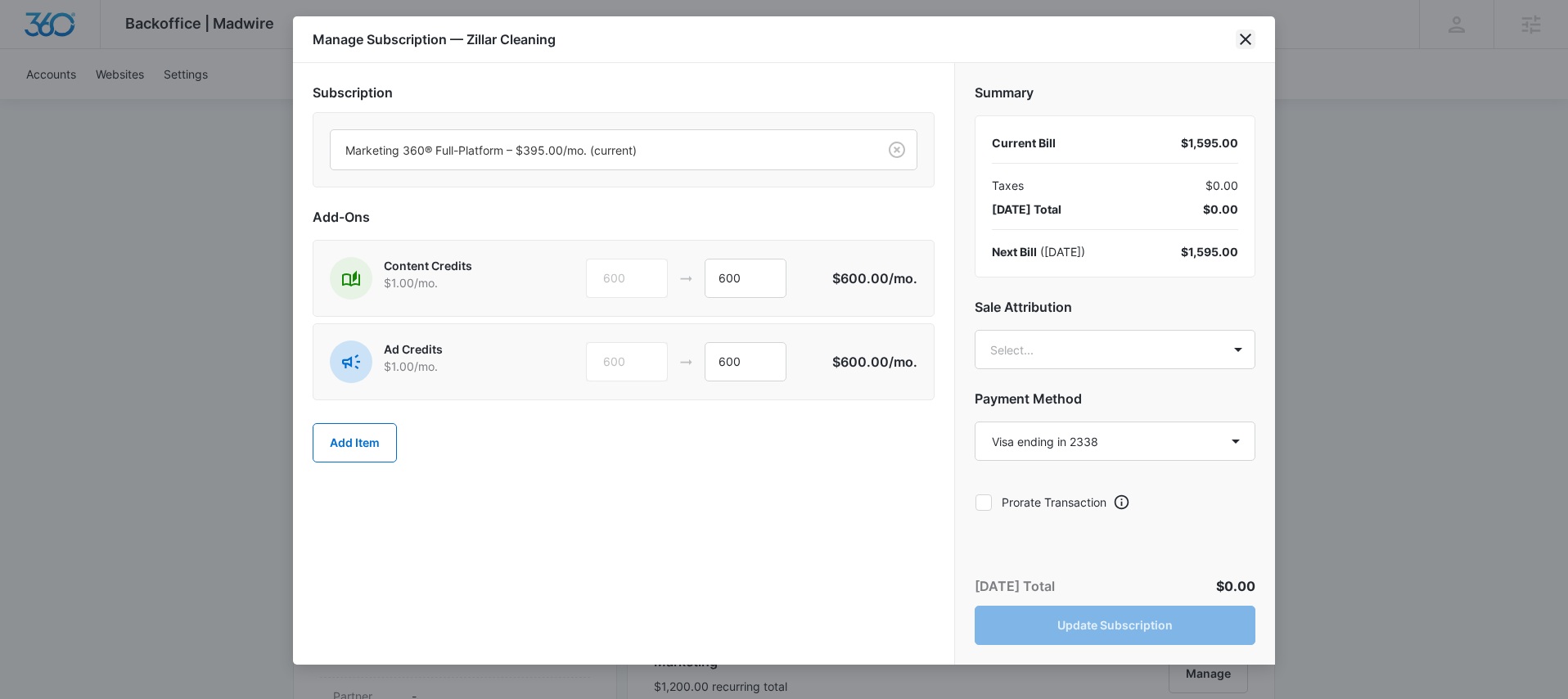
click at [1253, 35] on icon "close" at bounding box center [1246, 39] width 20 height 20
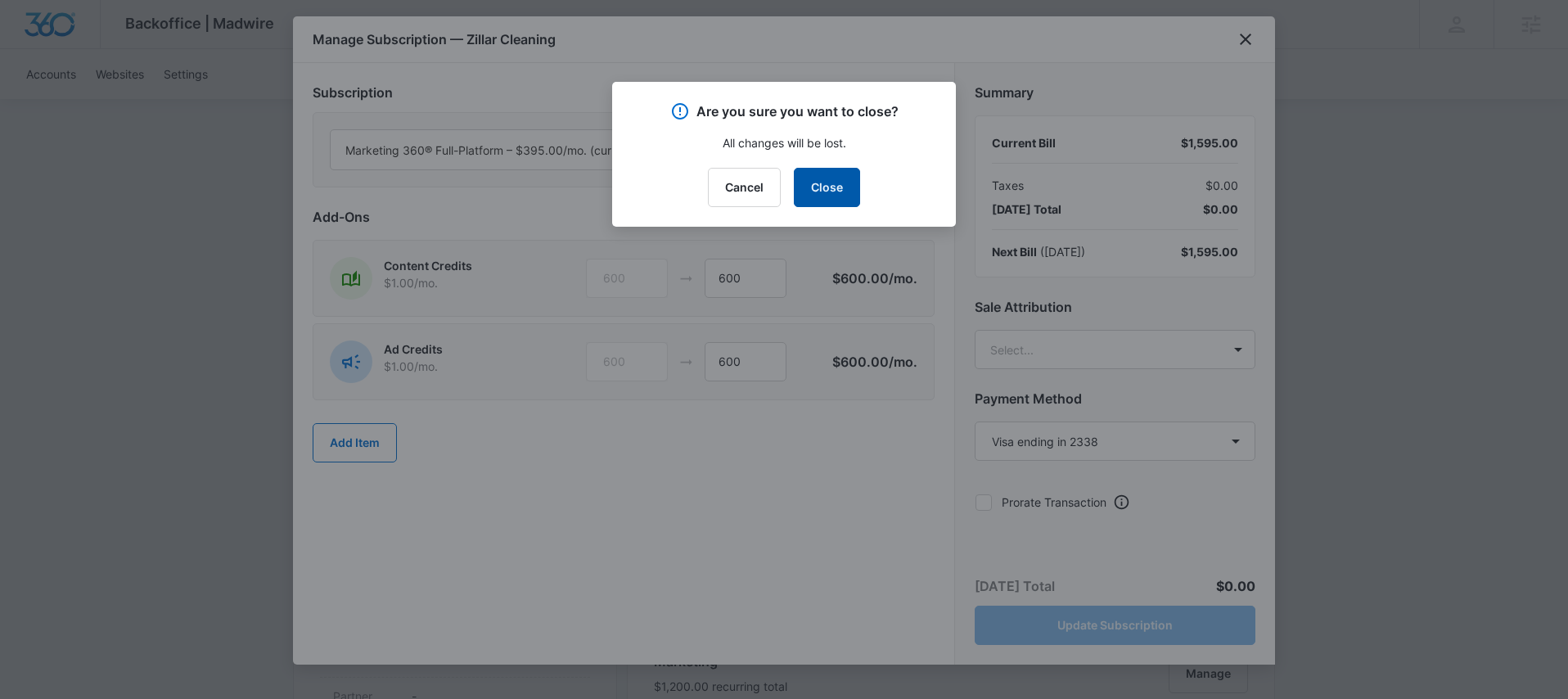
click at [857, 187] on button "Close" at bounding box center [827, 187] width 66 height 39
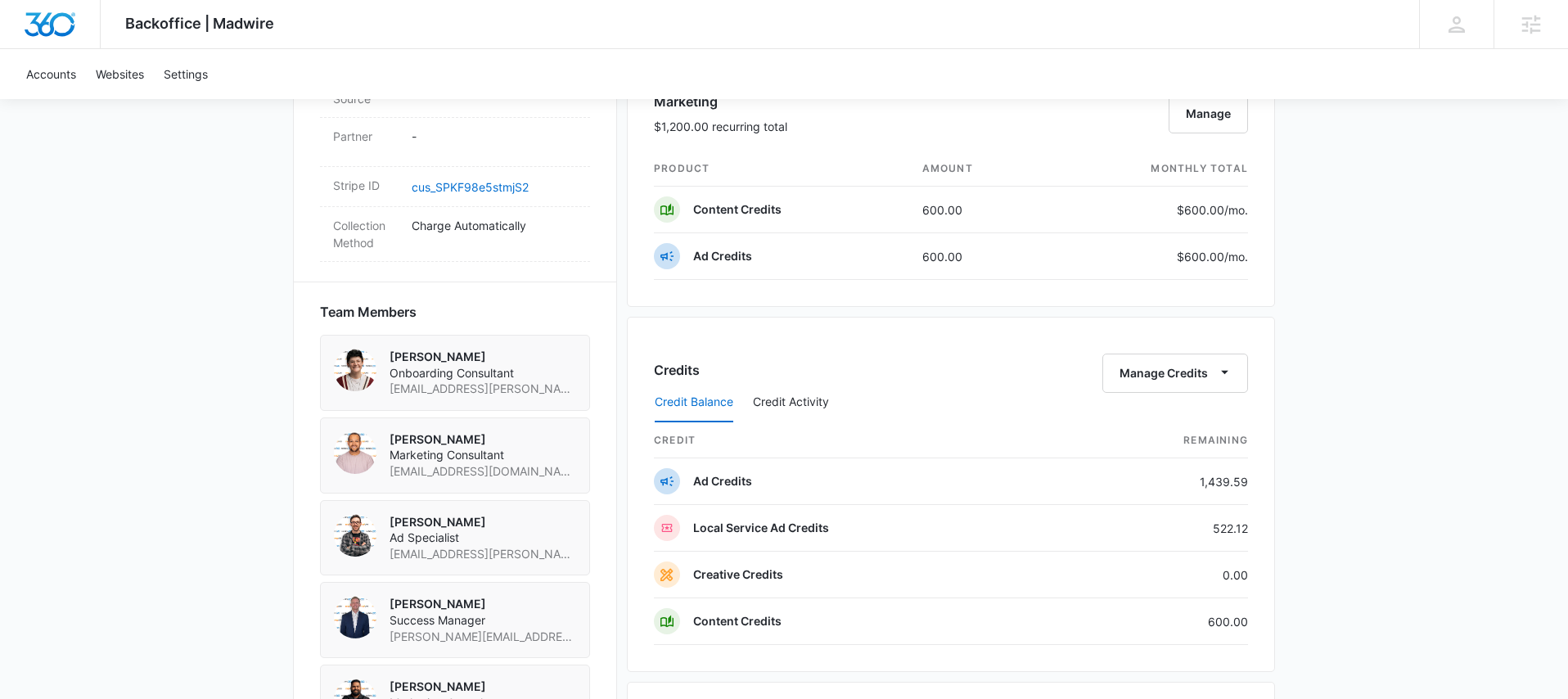
scroll to position [1027, 0]
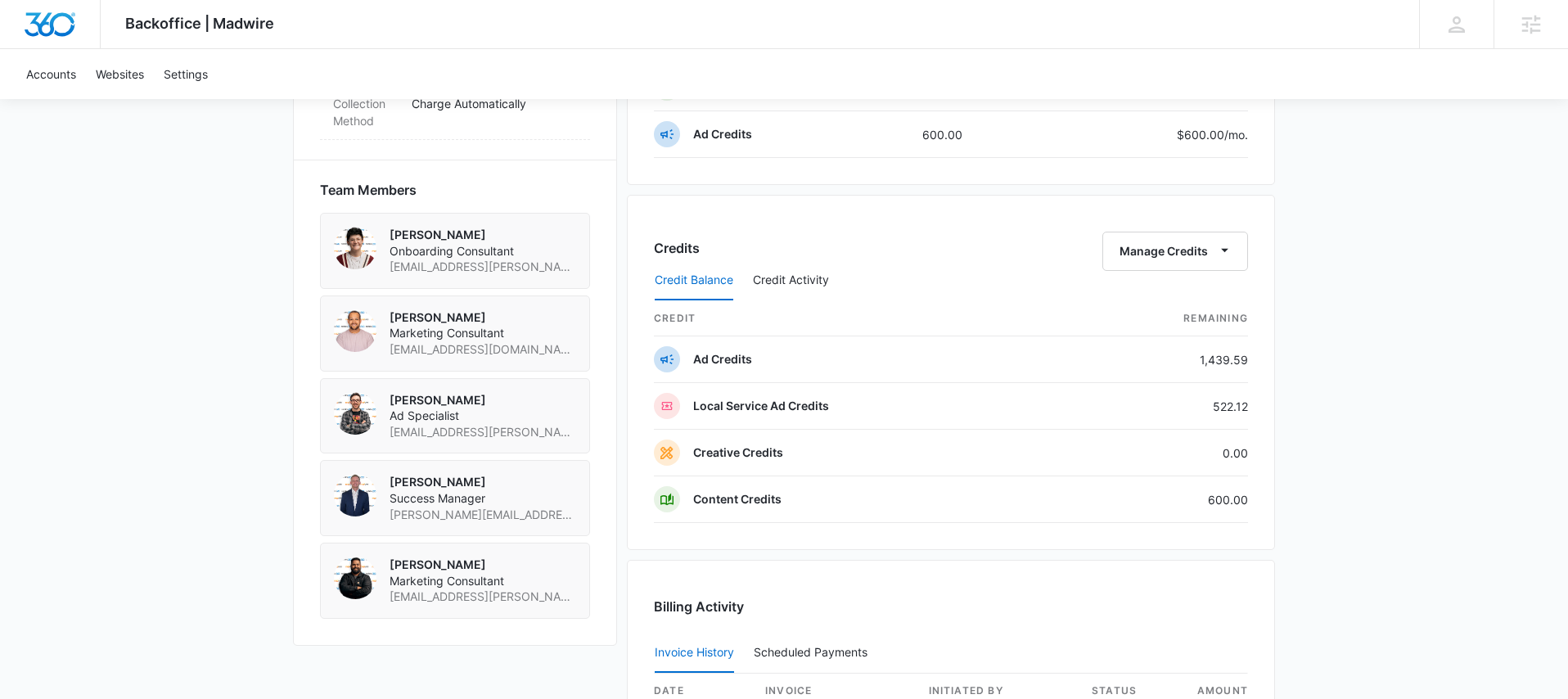
scroll to position [1553, 0]
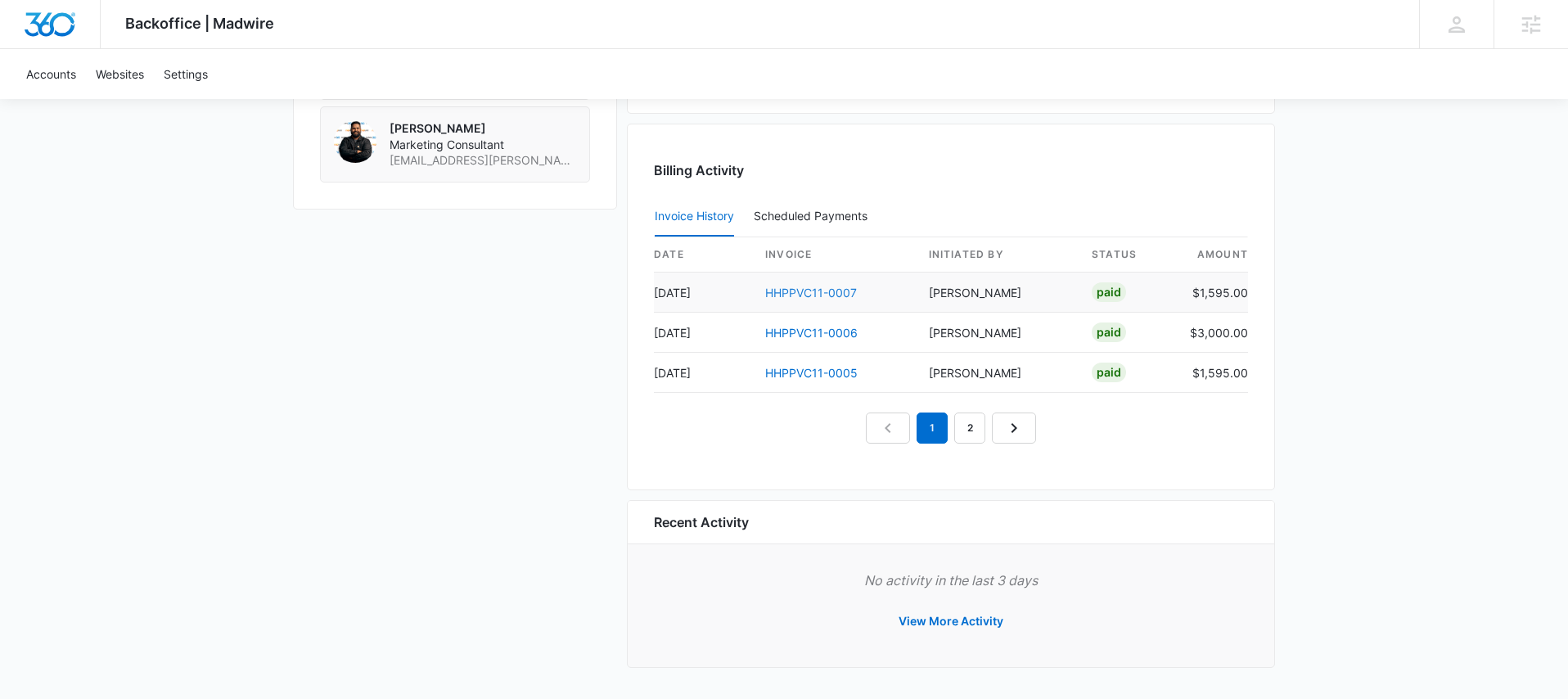
click at [781, 294] on link "HHPPVC11-0007" at bounding box center [811, 293] width 92 height 14
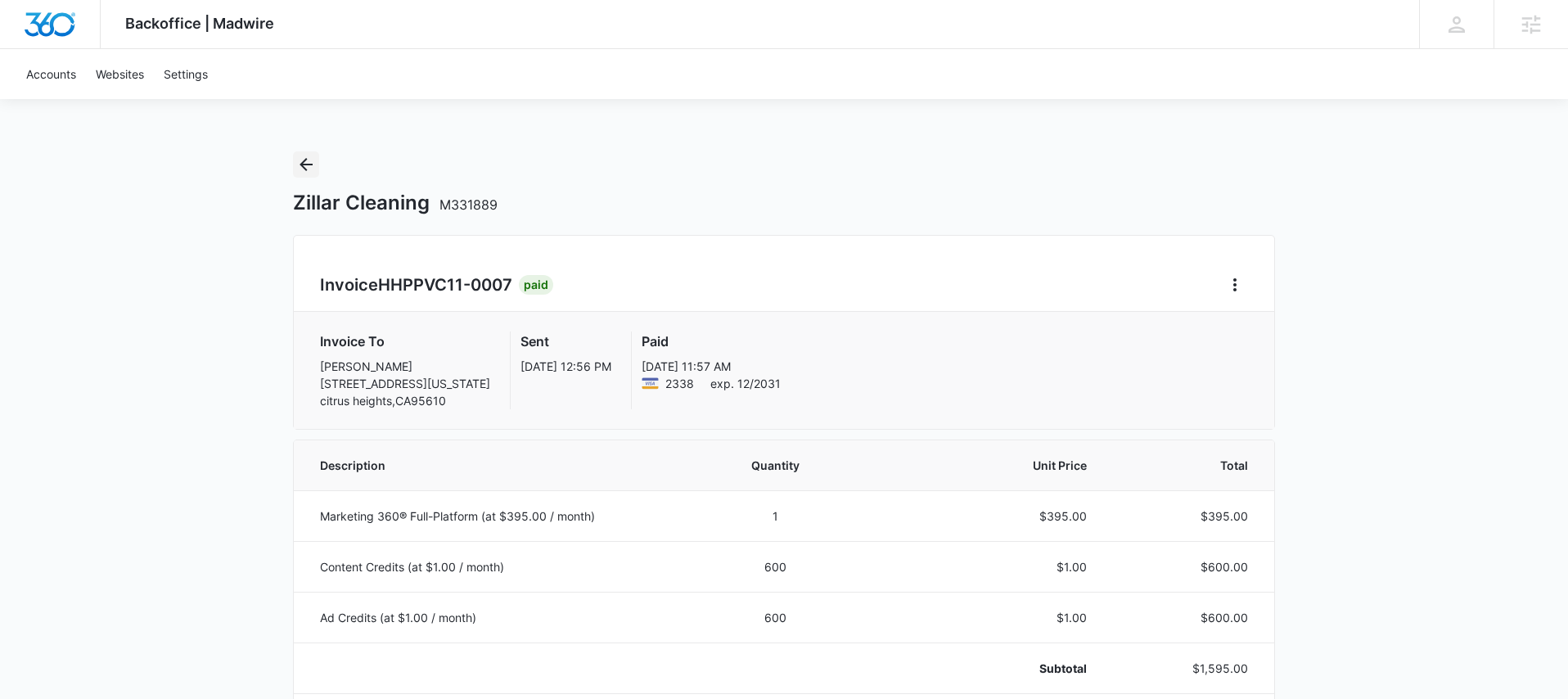
click at [305, 164] on icon "Back" at bounding box center [306, 164] width 13 height 13
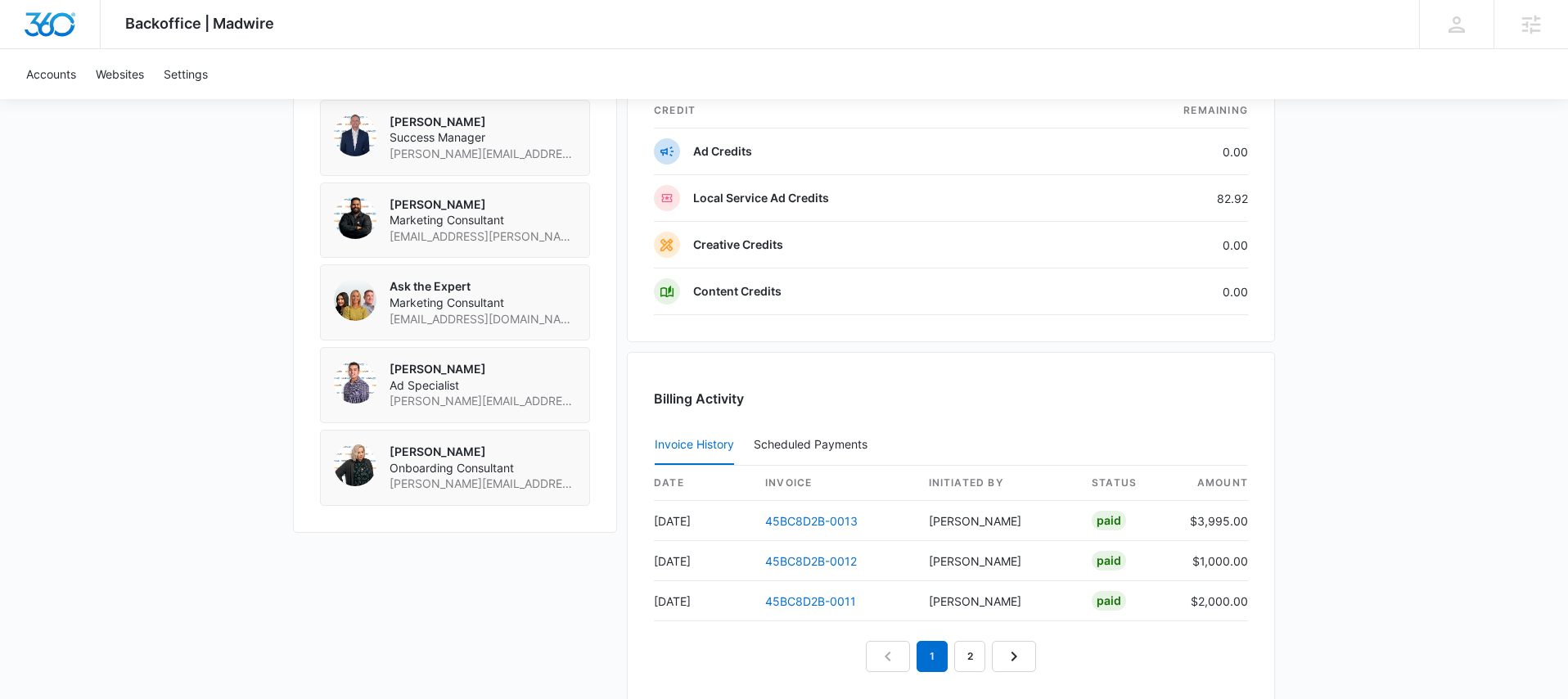
scroll to position [1553, 0]
